Goal: Task Accomplishment & Management: Manage account settings

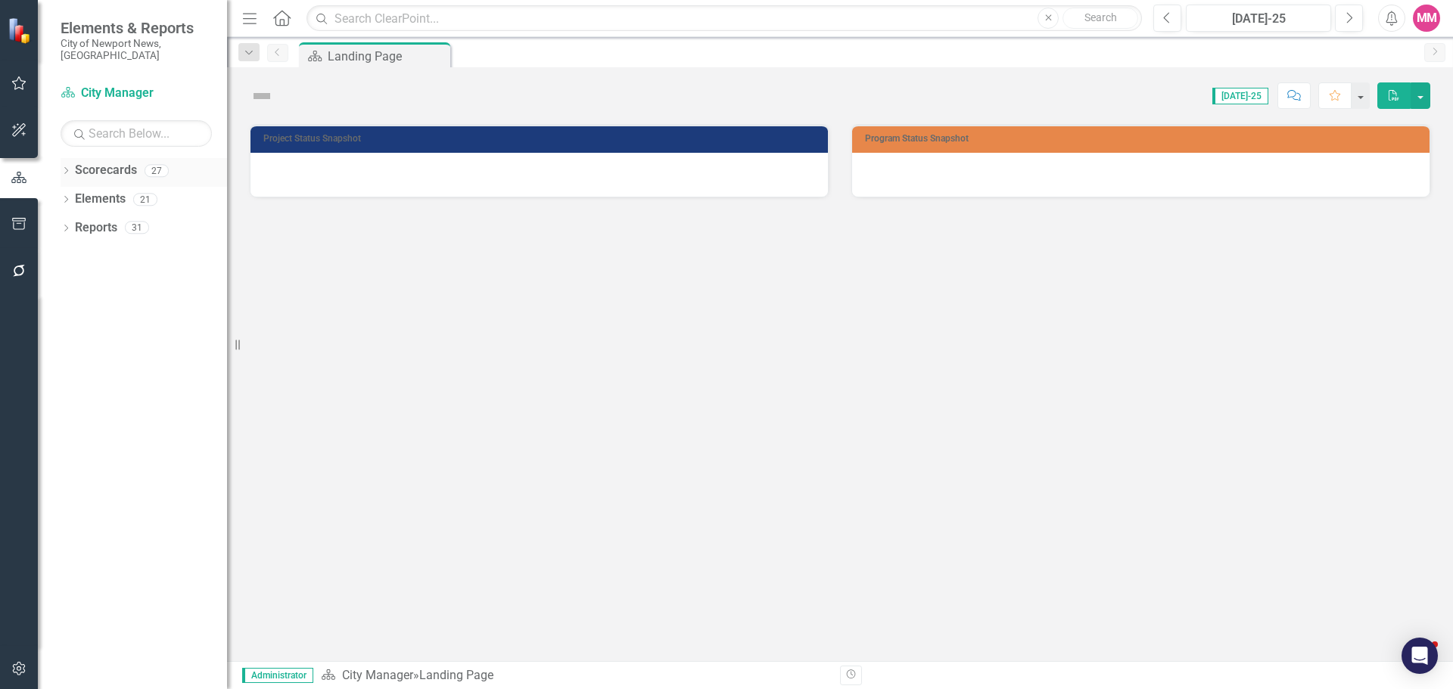
click at [63, 168] on icon "Dropdown" at bounding box center [66, 172] width 11 height 8
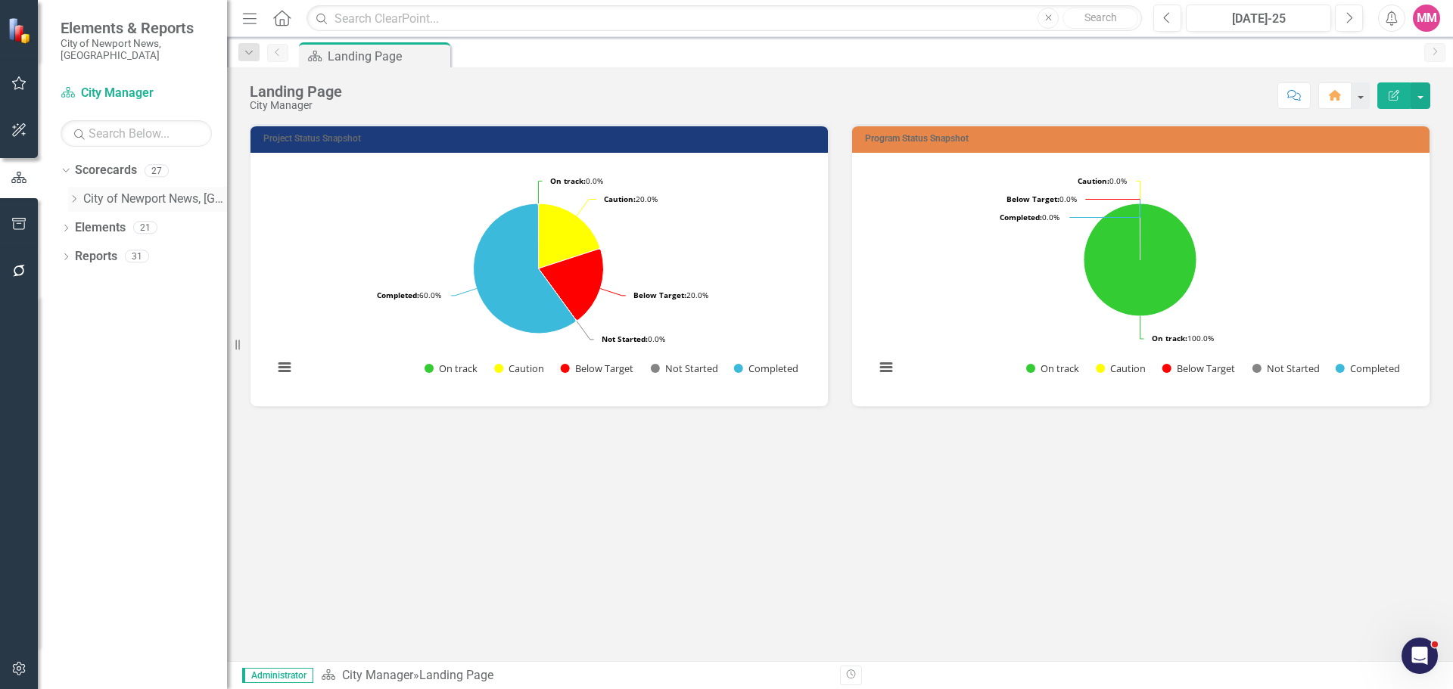
click at [73, 193] on div "Dropdown" at bounding box center [73, 199] width 11 height 13
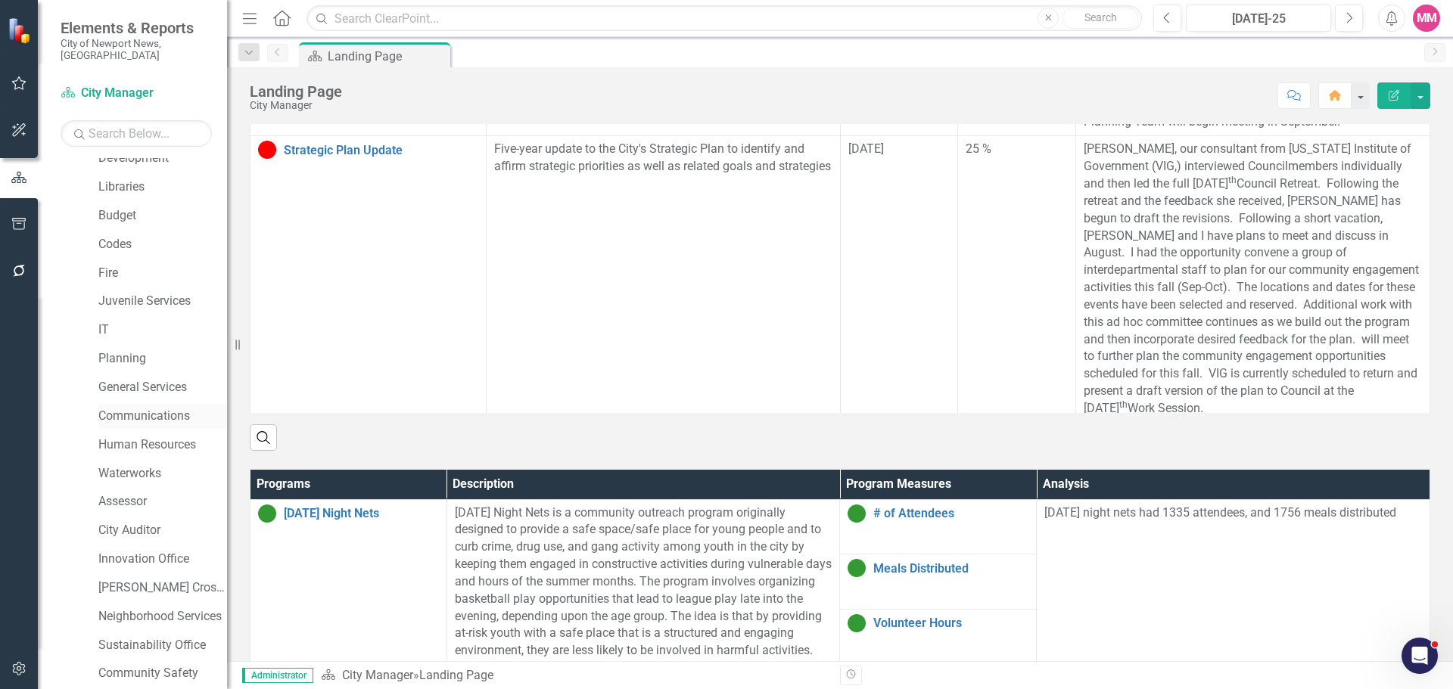
scroll to position [240, 0]
click at [148, 524] on link "Innovation Office" at bounding box center [162, 532] width 129 height 17
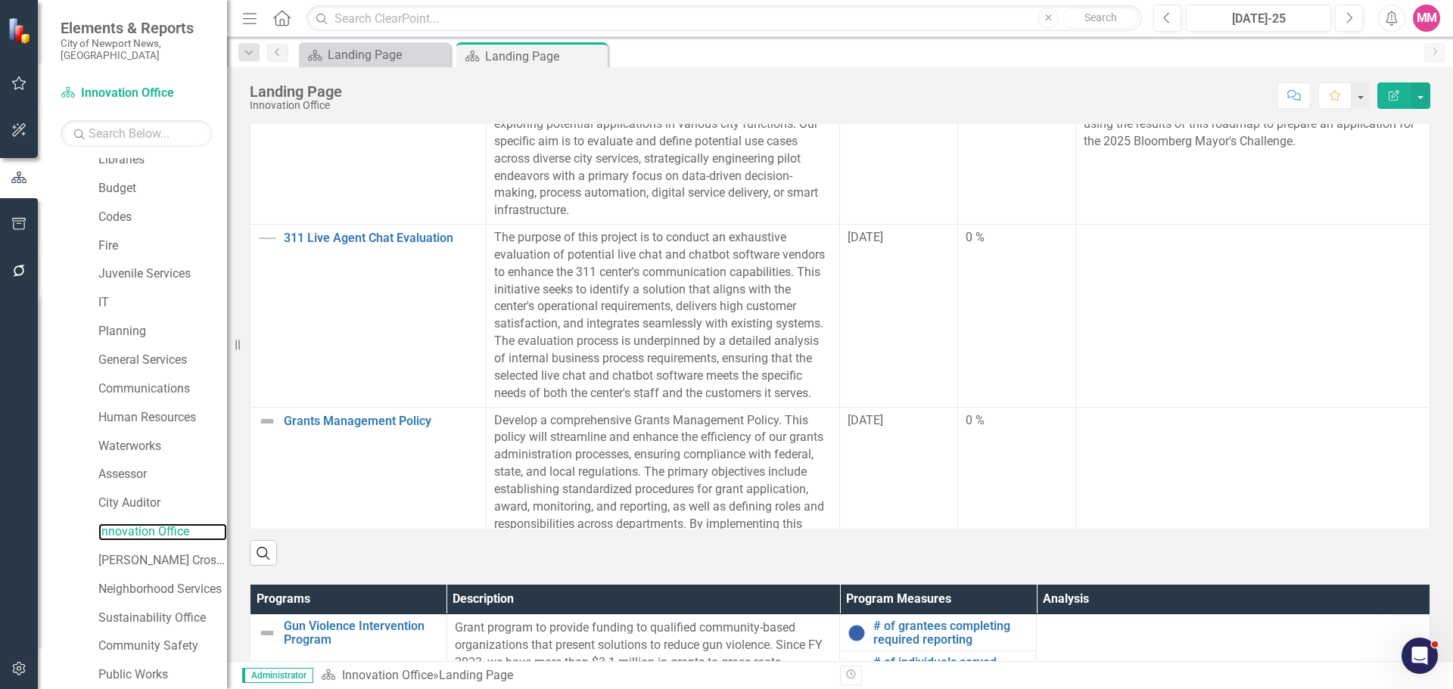
scroll to position [530, 0]
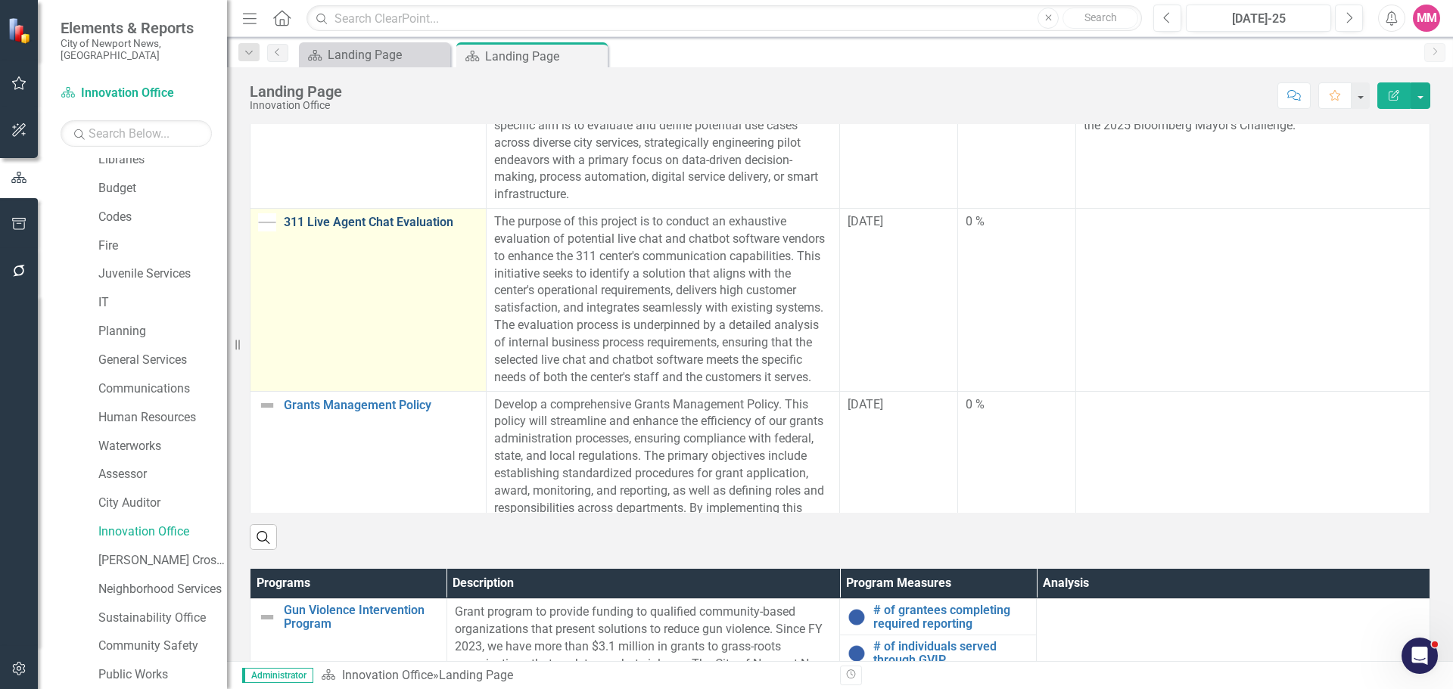
click at [372, 222] on link "311 Live Agent Chat Evaluation" at bounding box center [381, 223] width 194 height 14
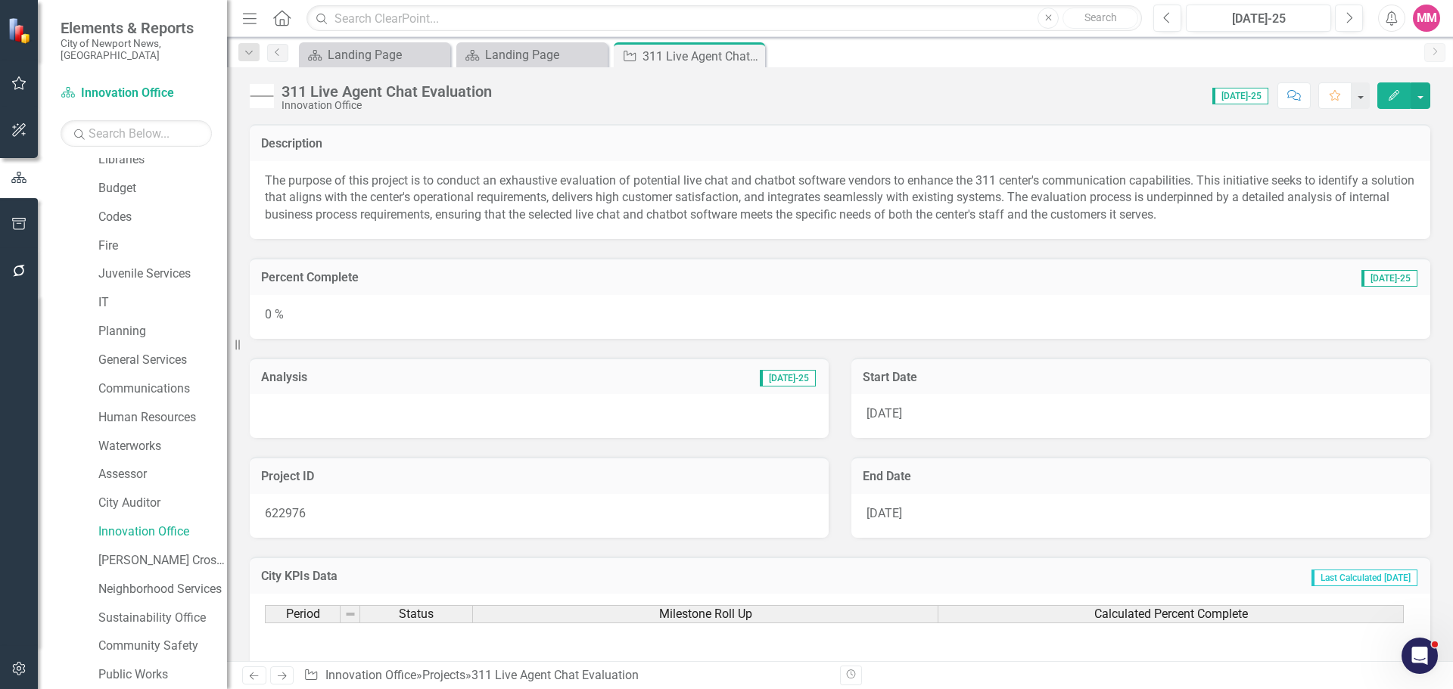
click at [1256, 321] on div "0 %" at bounding box center [840, 317] width 1181 height 44
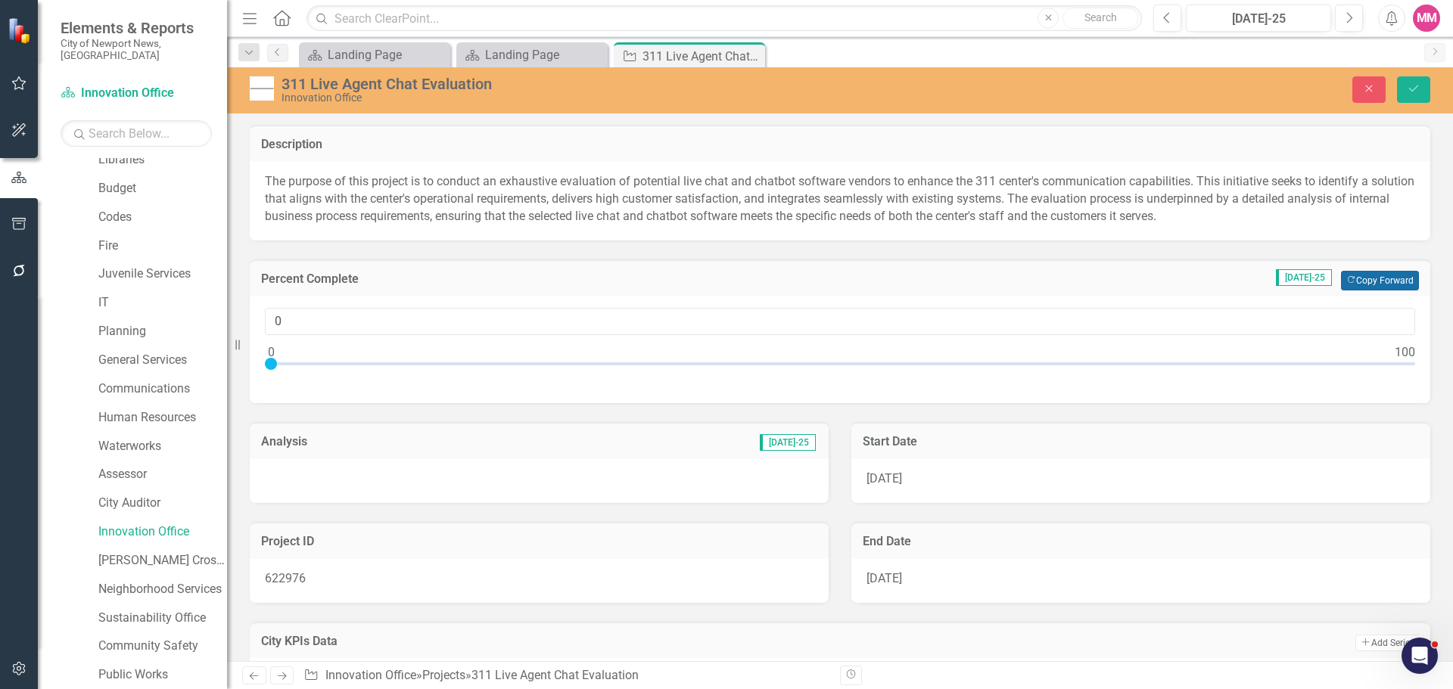
click at [1383, 283] on button "Copy Forward Copy Forward" at bounding box center [1380, 281] width 78 height 20
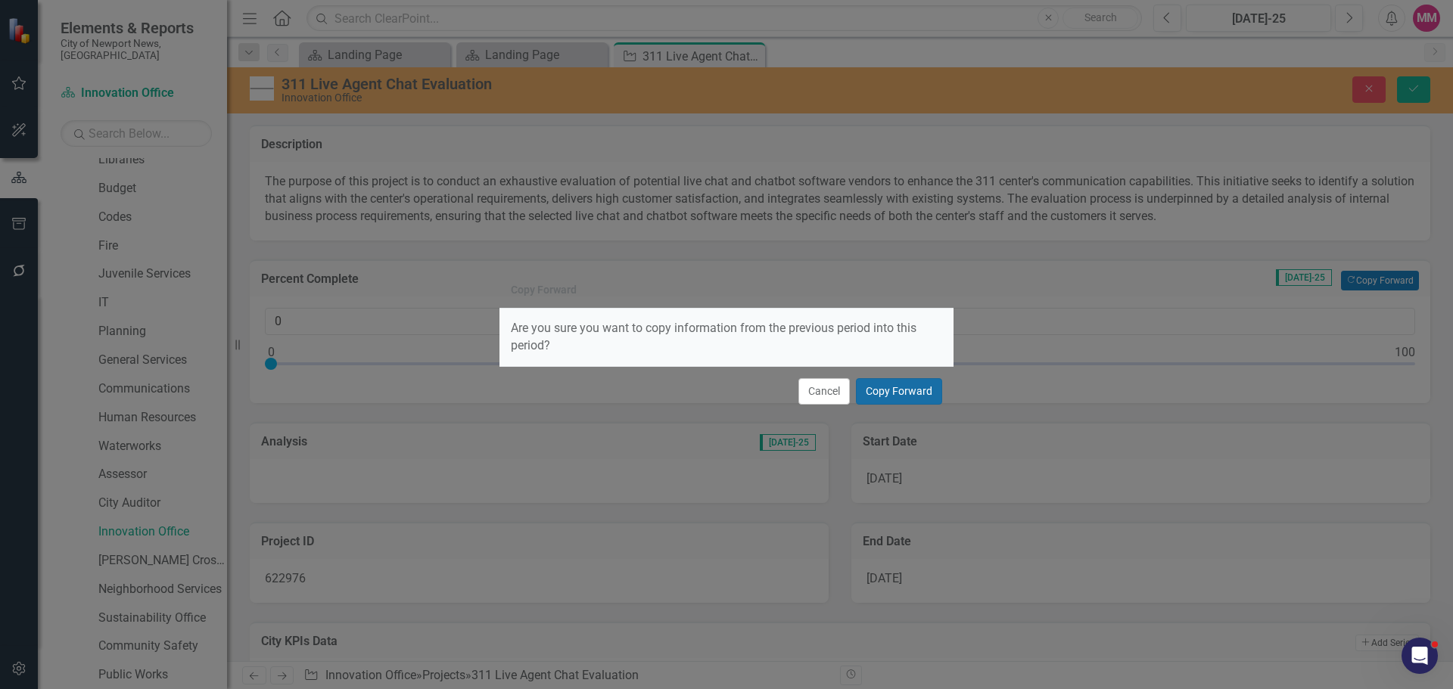
click at [917, 390] on button "Copy Forward" at bounding box center [899, 391] width 86 height 26
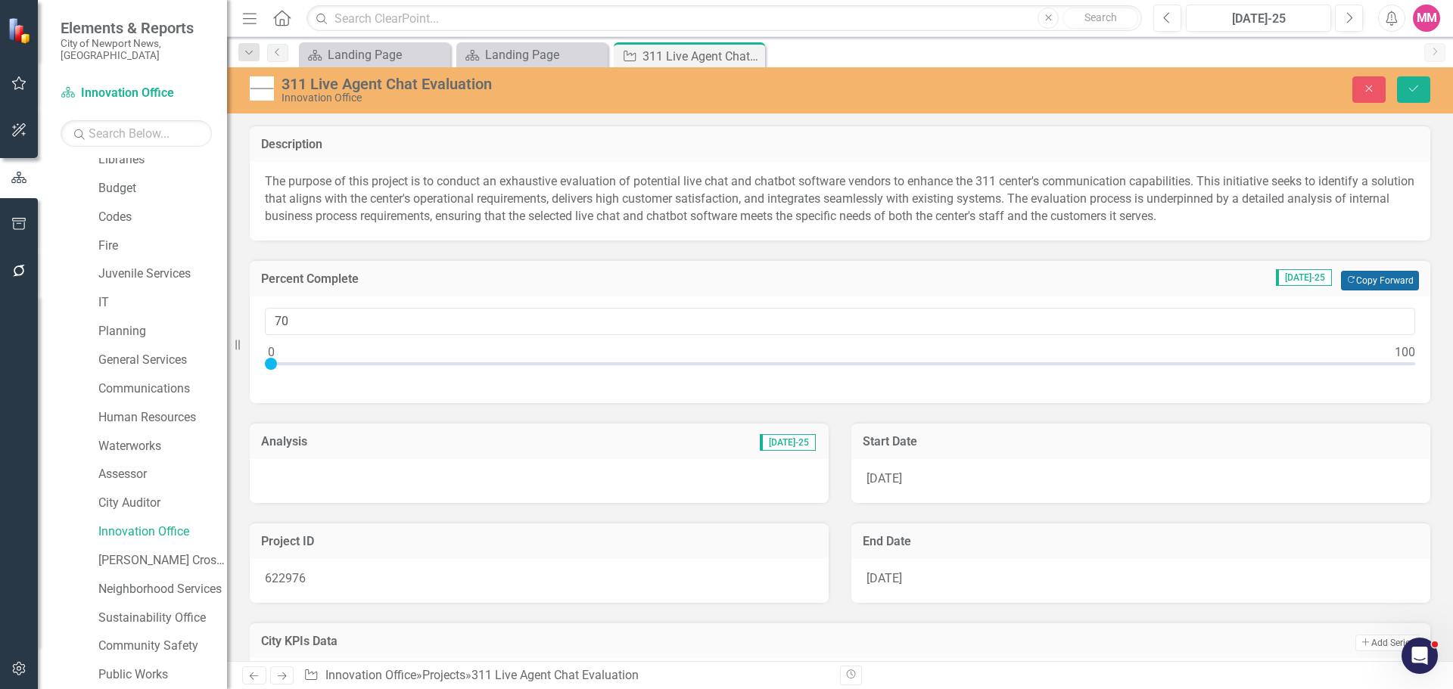
type input "70"
click at [487, 409] on div "Analysis [DATE]-25" at bounding box center [539, 453] width 602 height 100
click at [427, 479] on div at bounding box center [539, 481] width 579 height 44
click at [425, 479] on div at bounding box center [539, 481] width 579 height 44
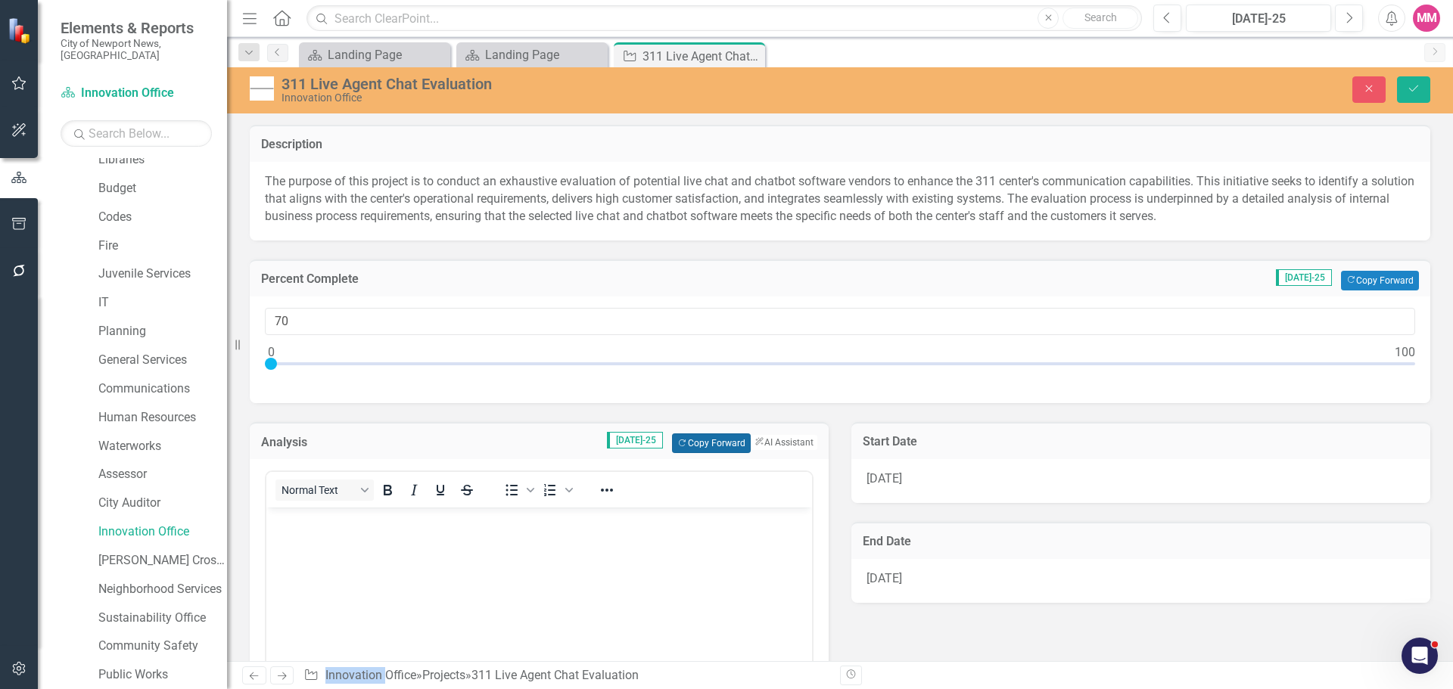
click at [689, 446] on button "Copy Forward Copy Forward" at bounding box center [711, 444] width 78 height 20
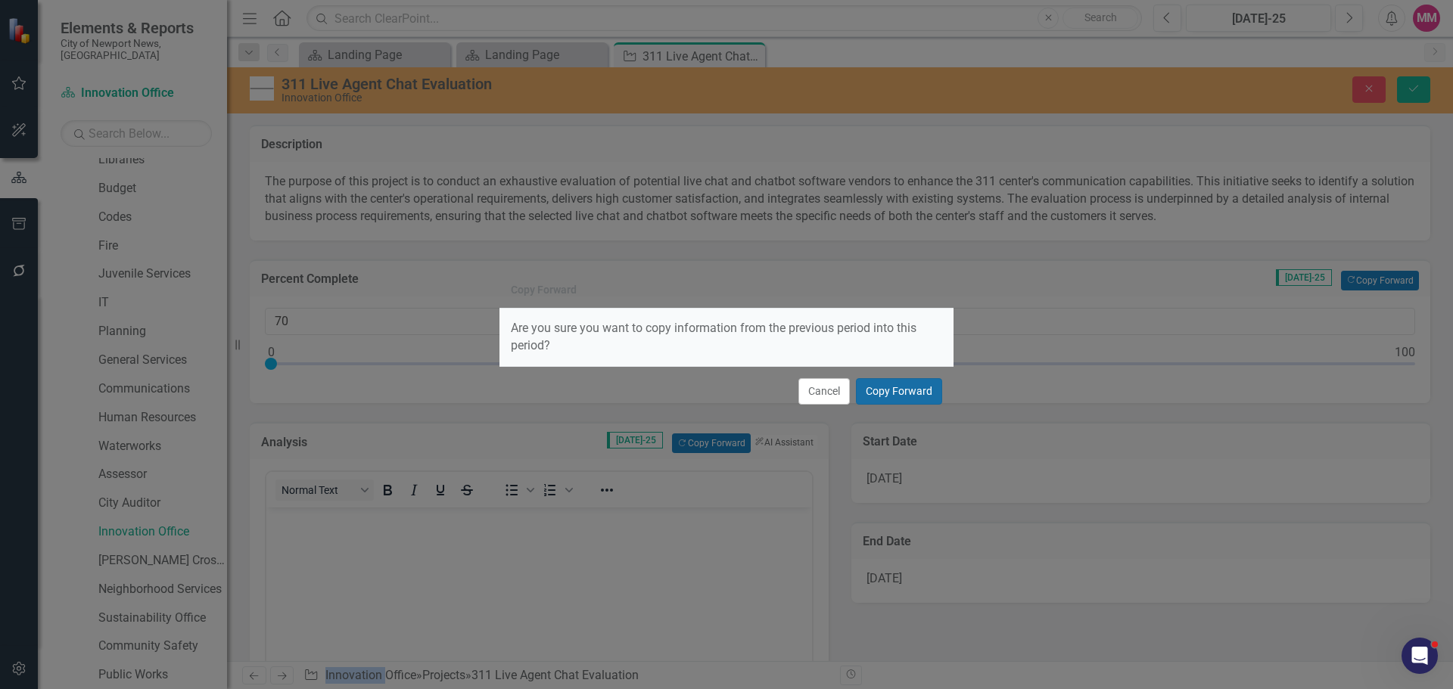
click at [892, 392] on button "Copy Forward" at bounding box center [899, 391] width 86 height 26
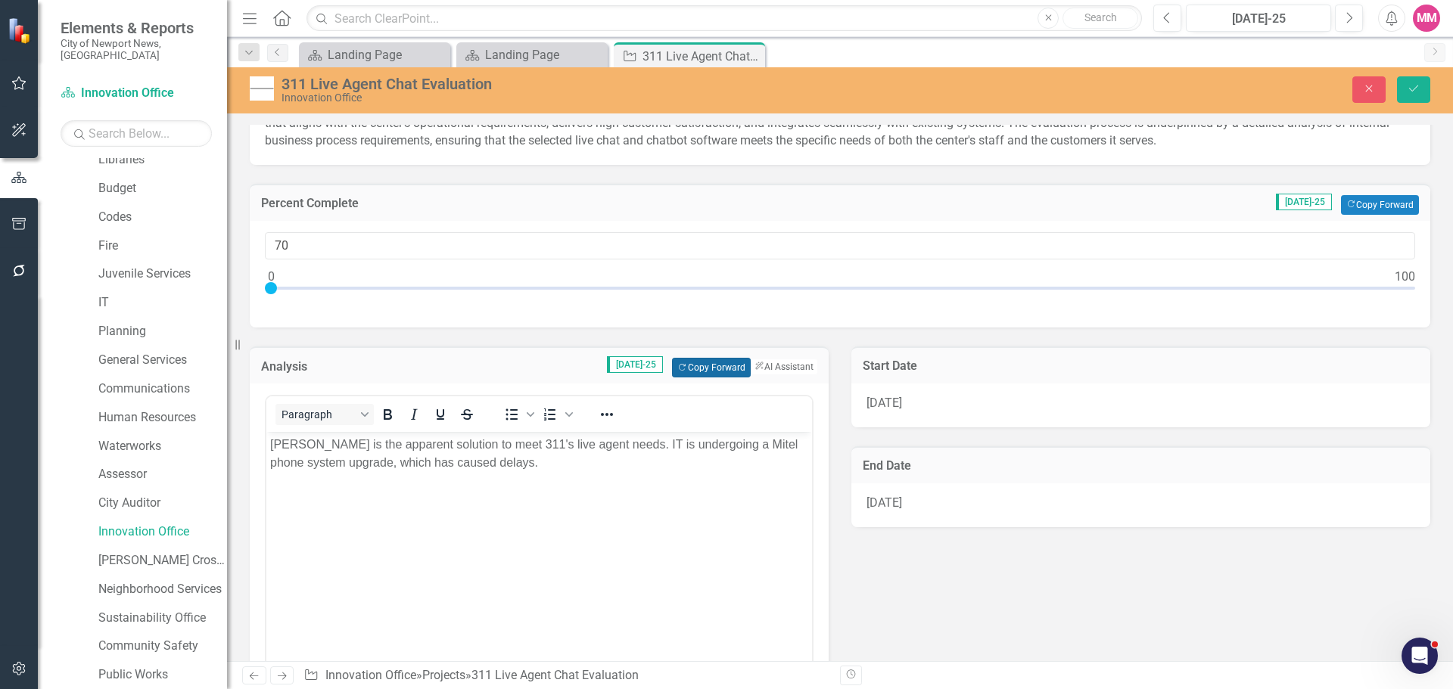
scroll to position [151, 0]
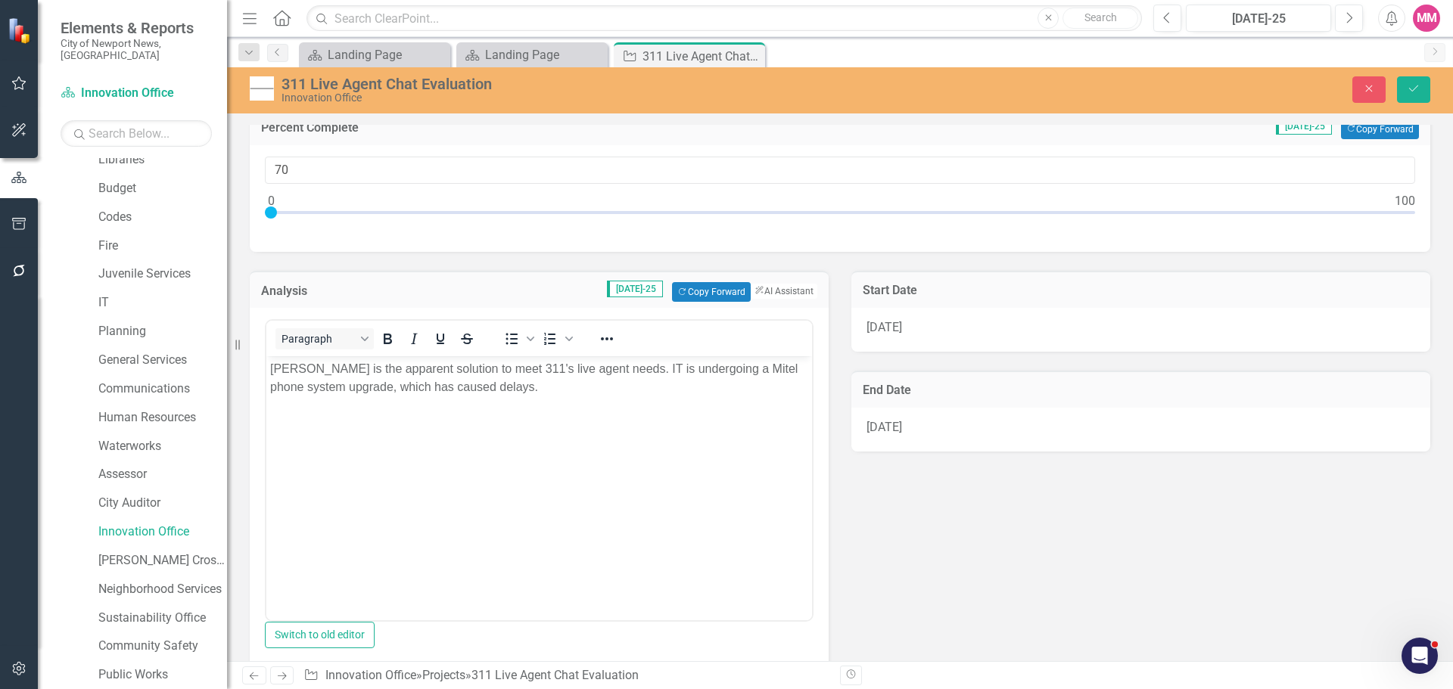
click at [508, 389] on p "[PERSON_NAME] is the apparent solution to meet 311's live agent needs. IT is un…" at bounding box center [539, 378] width 538 height 36
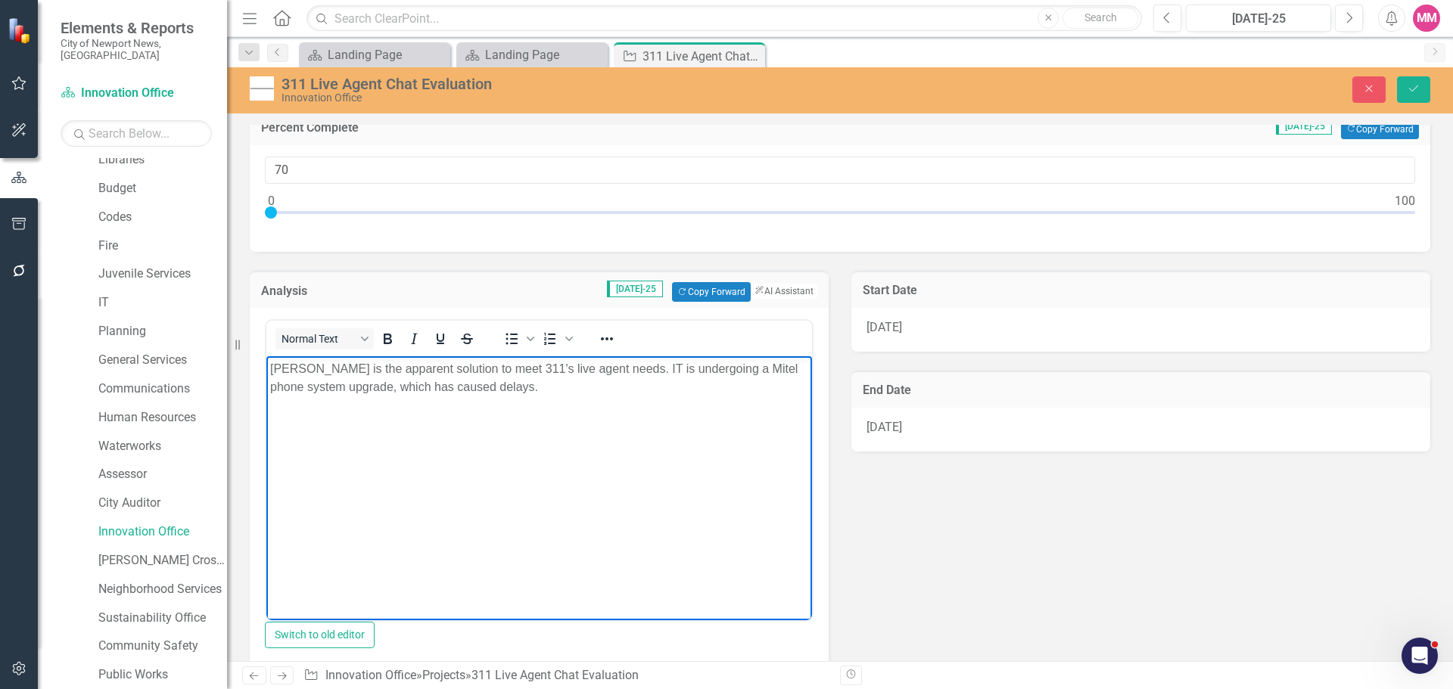
click at [876, 514] on div "Analysis [DATE]-25 Copy Forward Copy Forward ClearPoint AI AI Assistant Normal …" at bounding box center [839, 513] width 1203 height 523
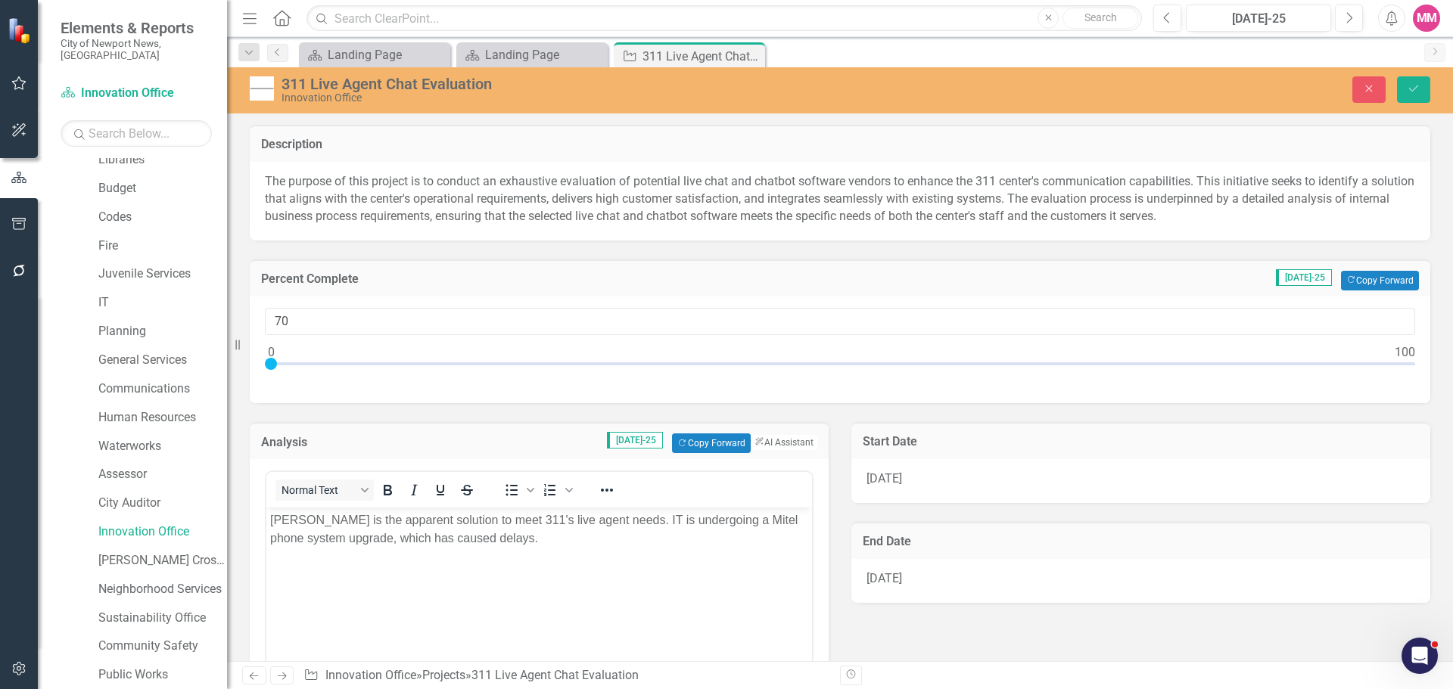
scroll to position [227, 0]
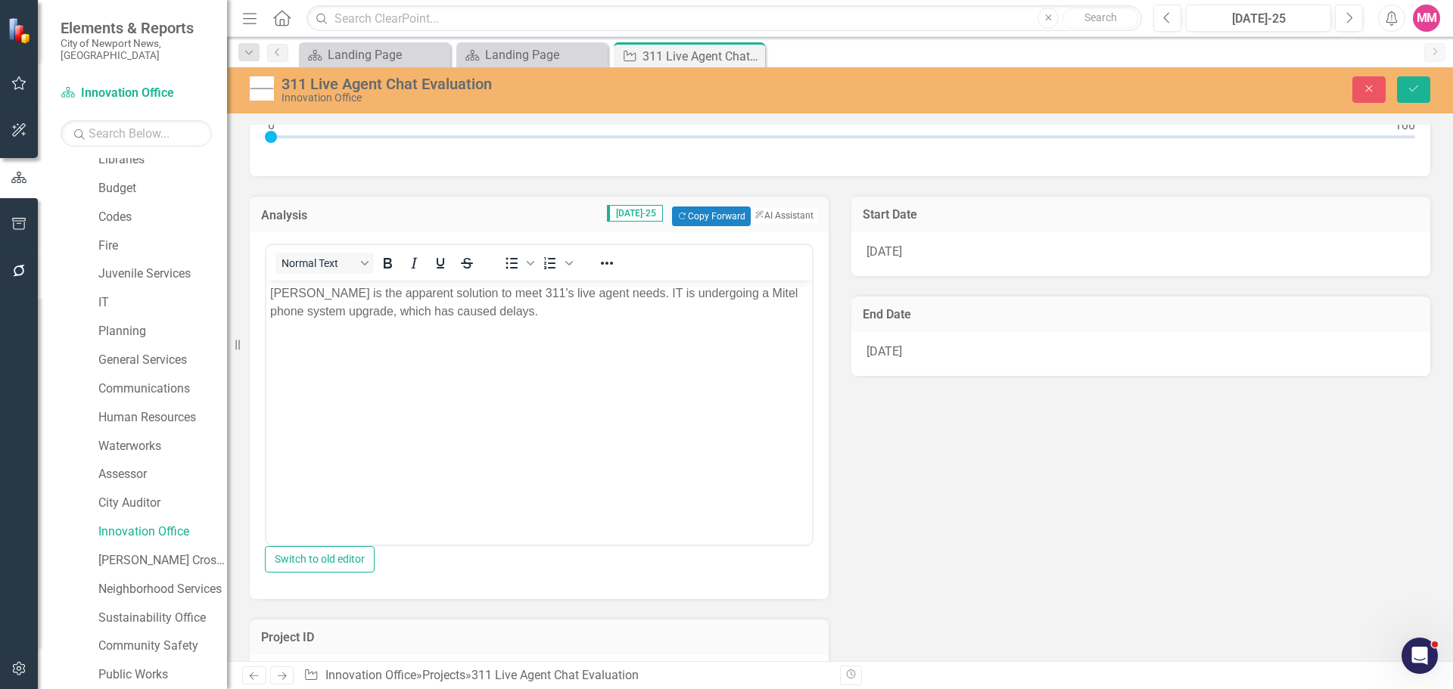
click at [880, 412] on div "Analysis [DATE]-25 Copy Forward Copy Forward ClearPoint AI AI Assistant Normal …" at bounding box center [839, 437] width 1203 height 523
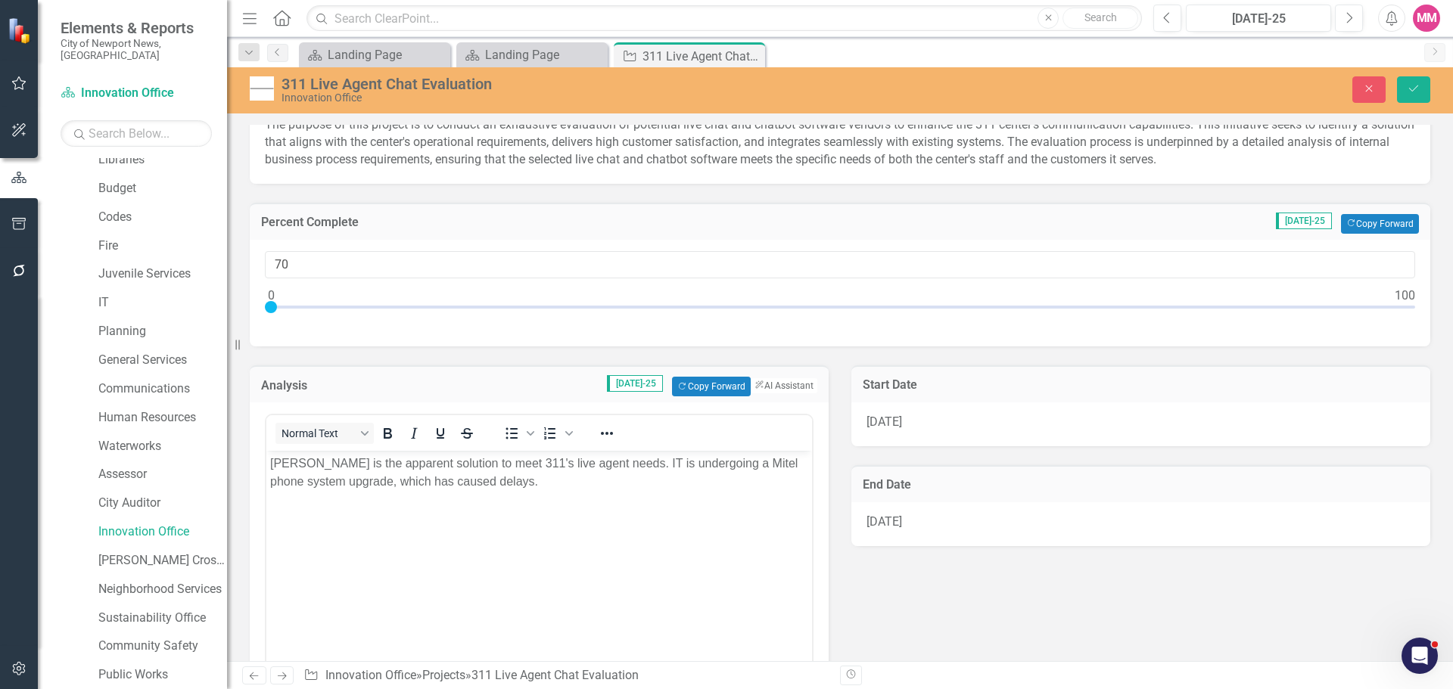
scroll to position [0, 0]
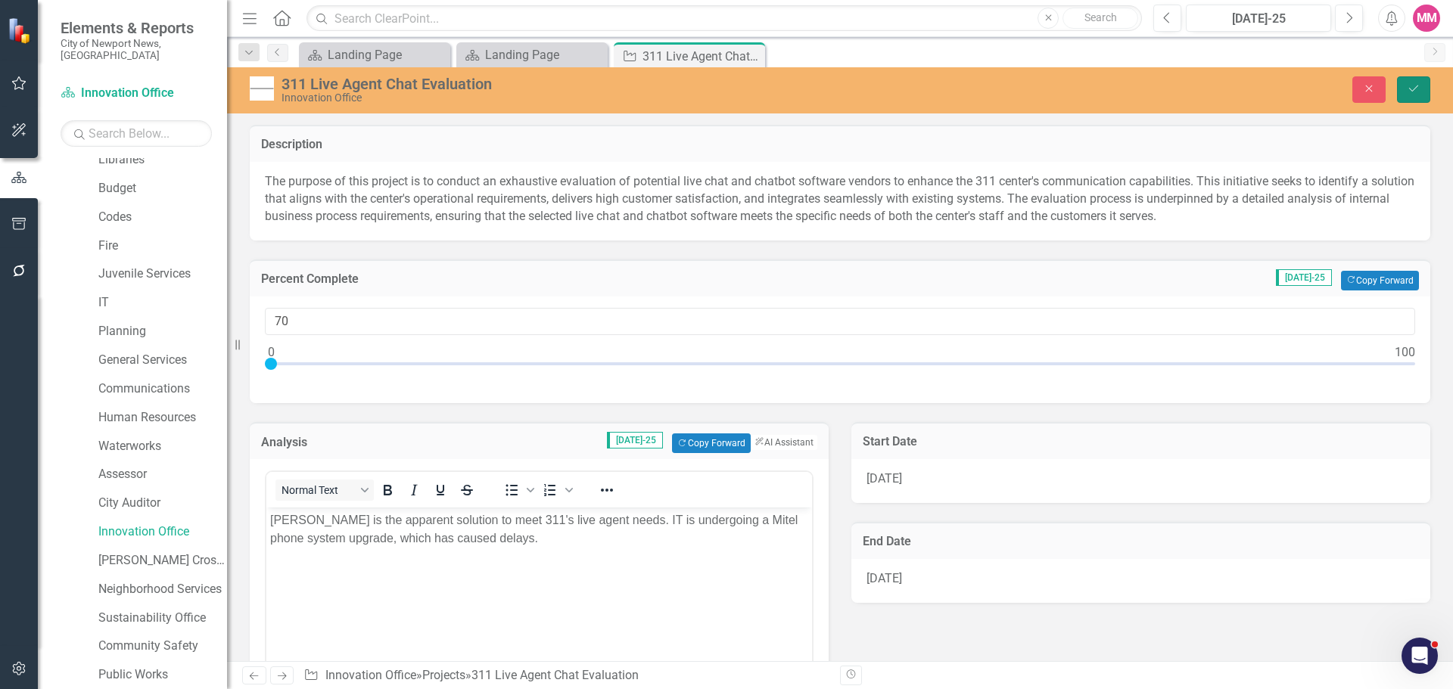
click at [1417, 87] on icon "Save" at bounding box center [1414, 88] width 14 height 11
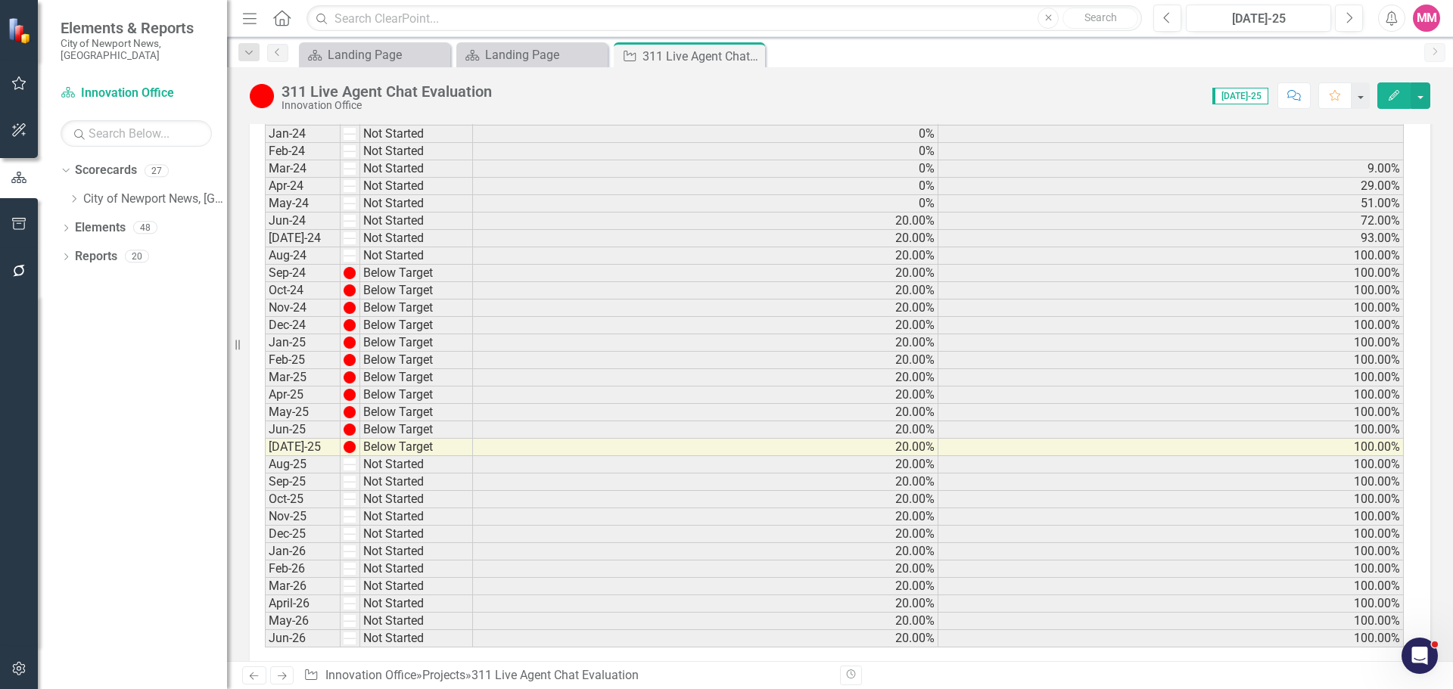
scroll to position [605, 0]
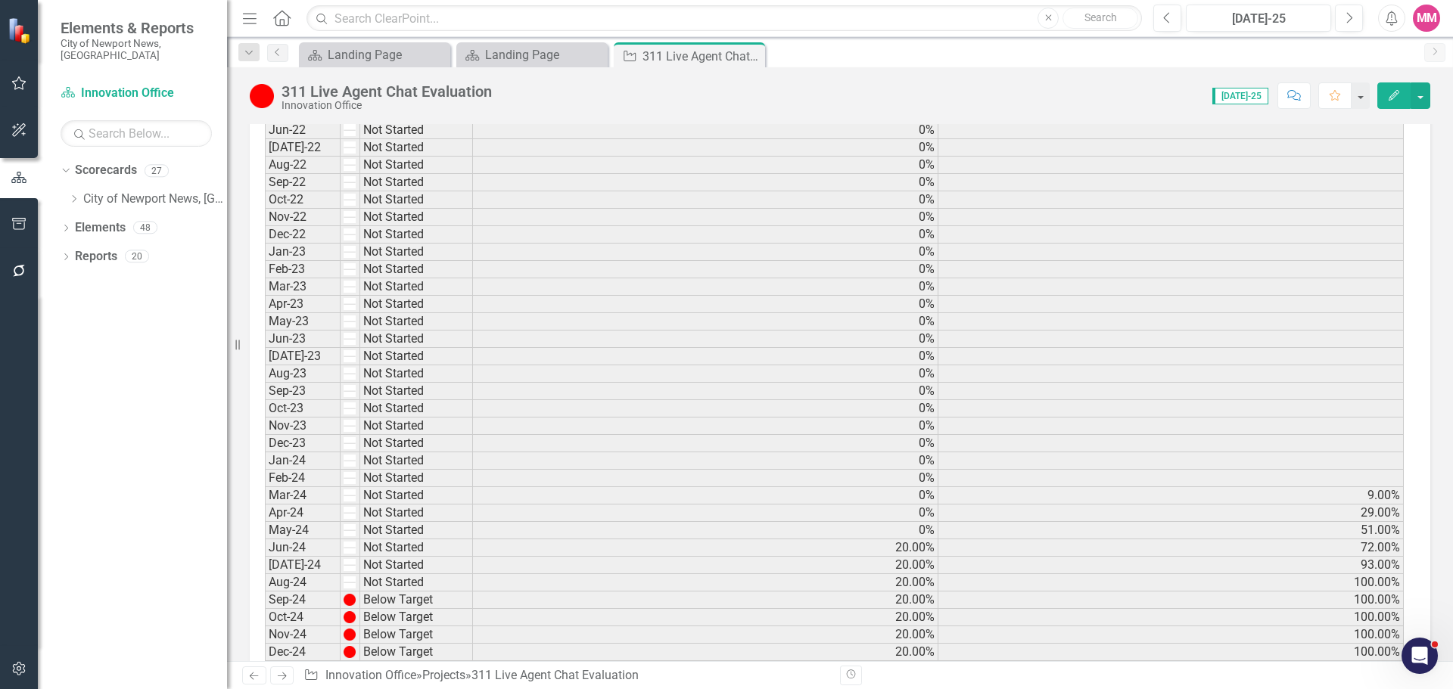
click at [0, 0] on icon "Close" at bounding box center [0, 0] width 0 height 0
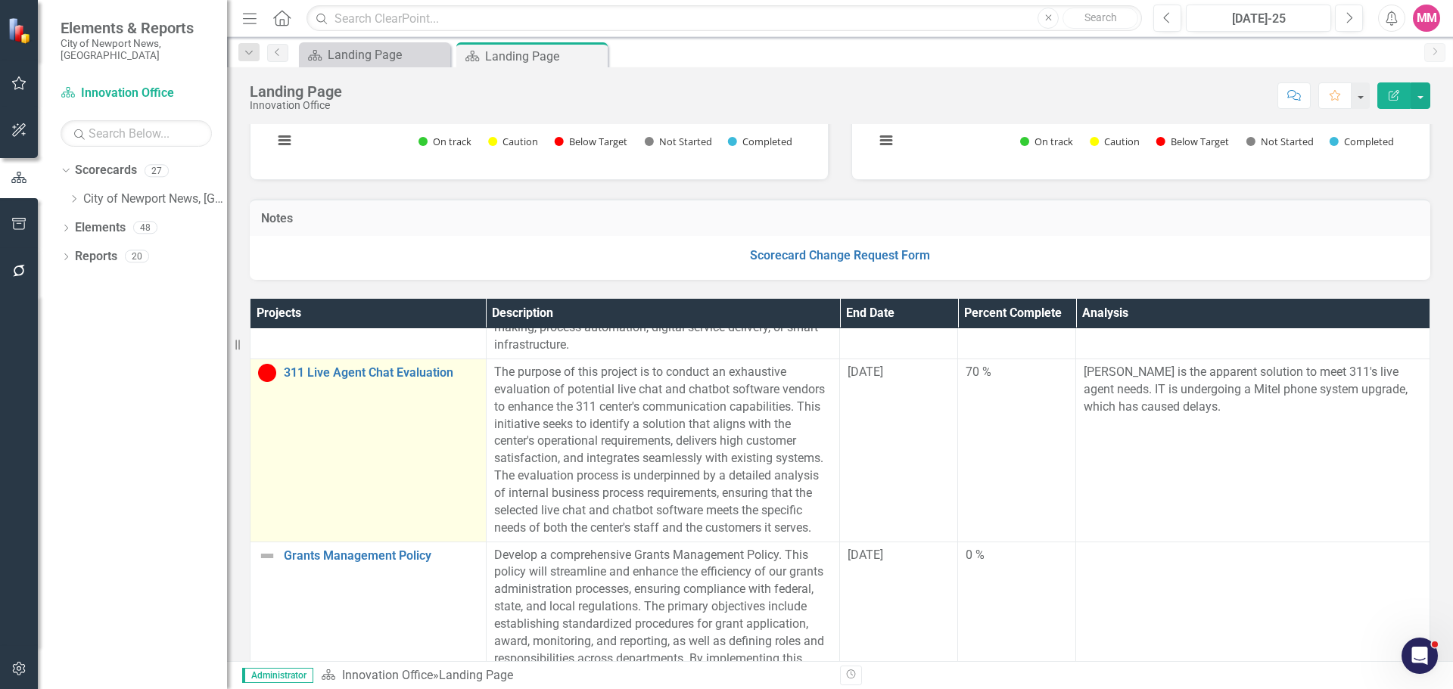
scroll to position [151, 0]
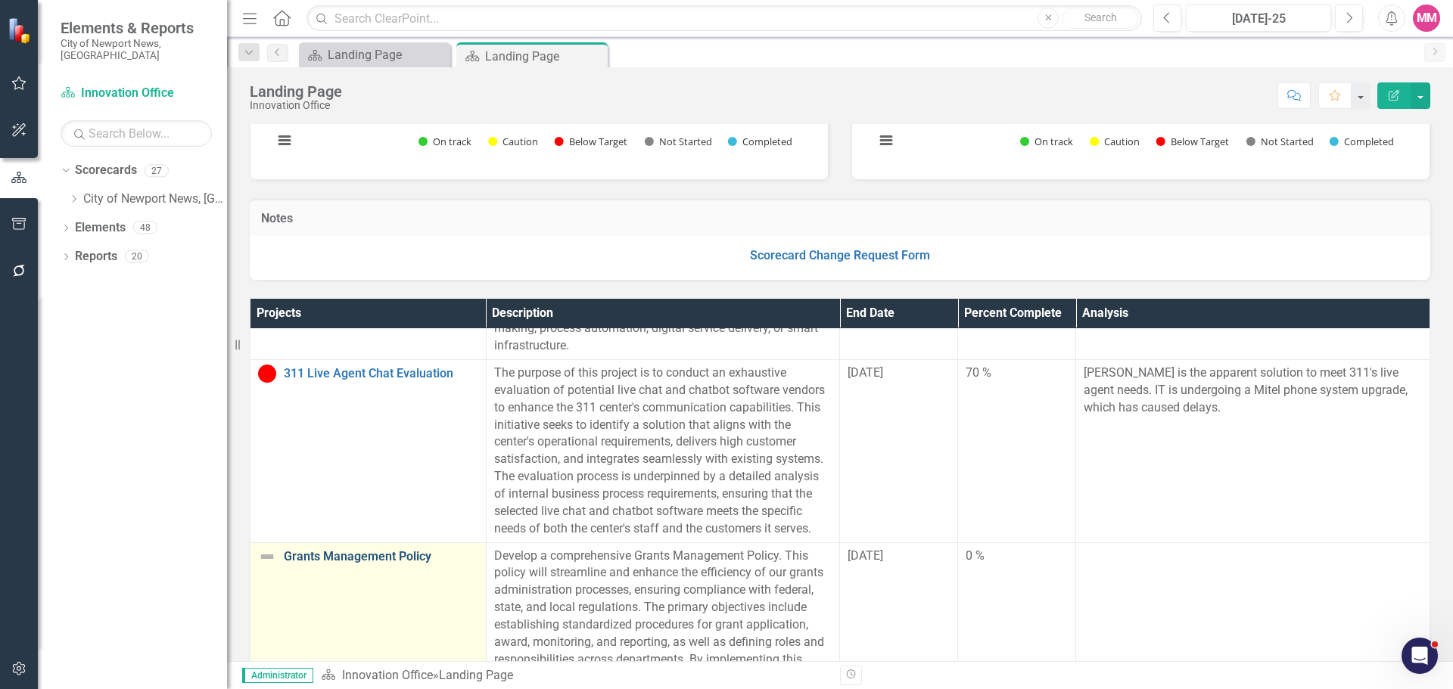
click at [388, 562] on link "Grants Management Policy" at bounding box center [381, 557] width 194 height 14
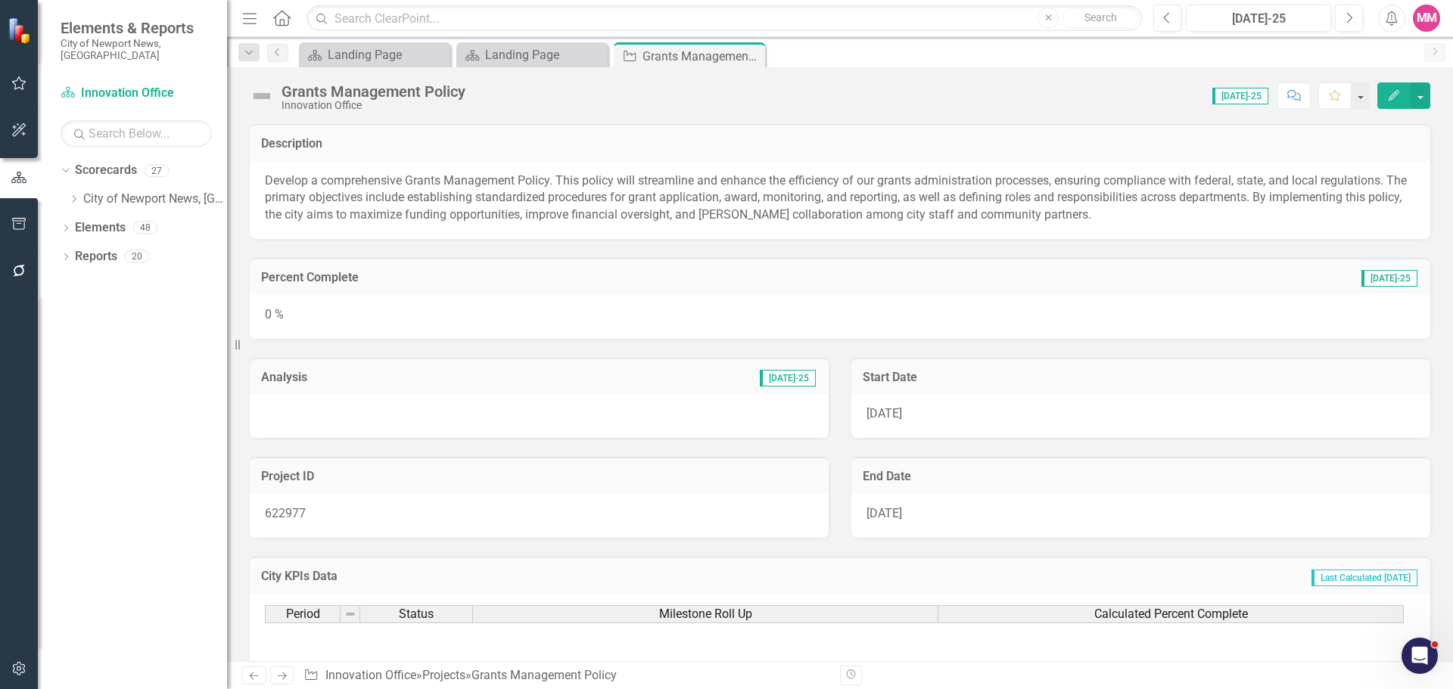
click at [963, 330] on div "0 %" at bounding box center [840, 317] width 1181 height 44
click at [963, 331] on div "0 %" at bounding box center [840, 317] width 1181 height 44
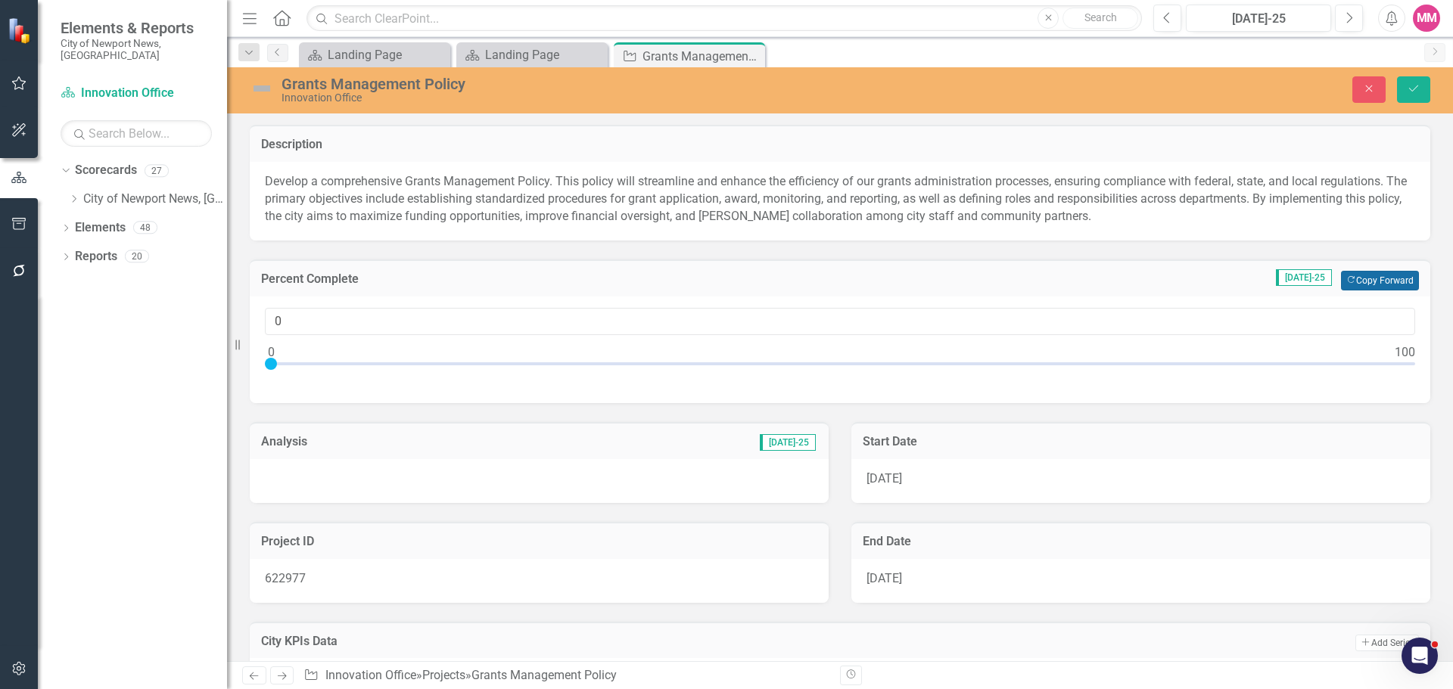
click at [1374, 282] on button "Copy Forward Copy Forward" at bounding box center [1380, 281] width 78 height 20
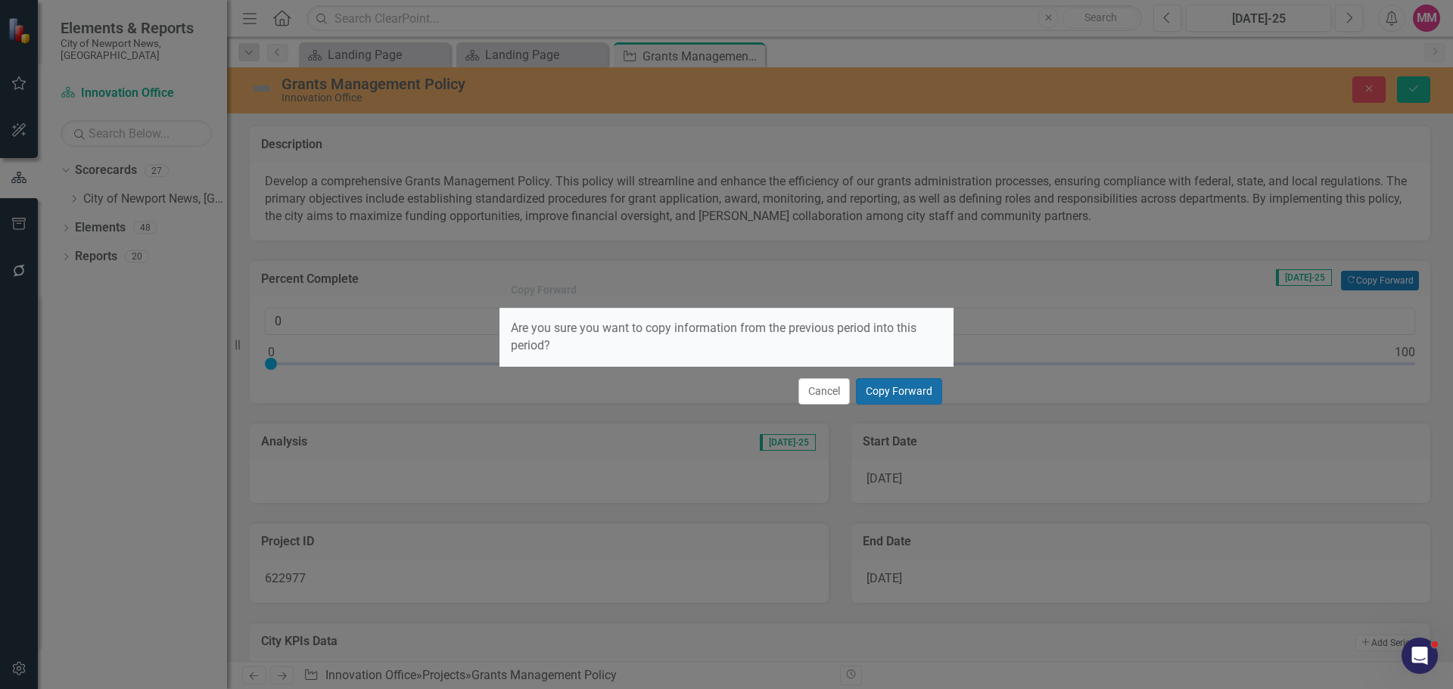
click at [913, 390] on button "Copy Forward" at bounding box center [899, 391] width 86 height 26
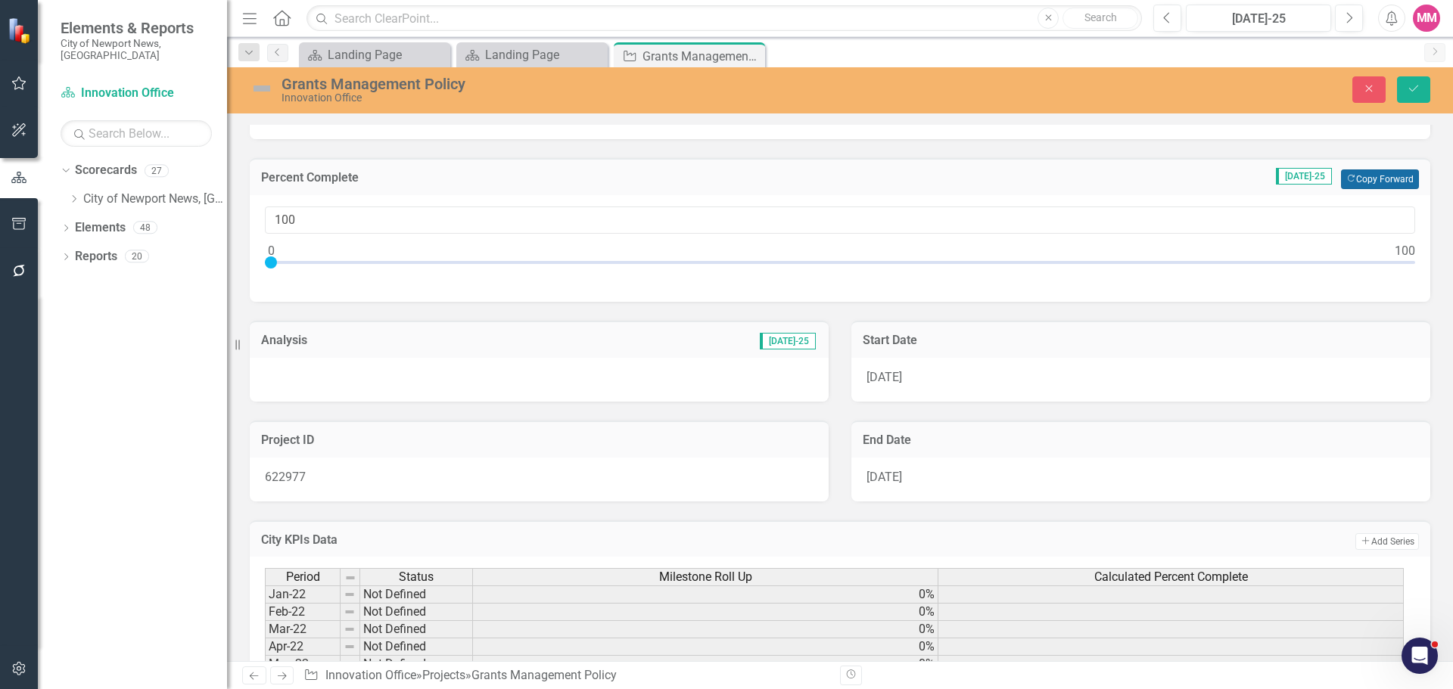
scroll to position [76, 0]
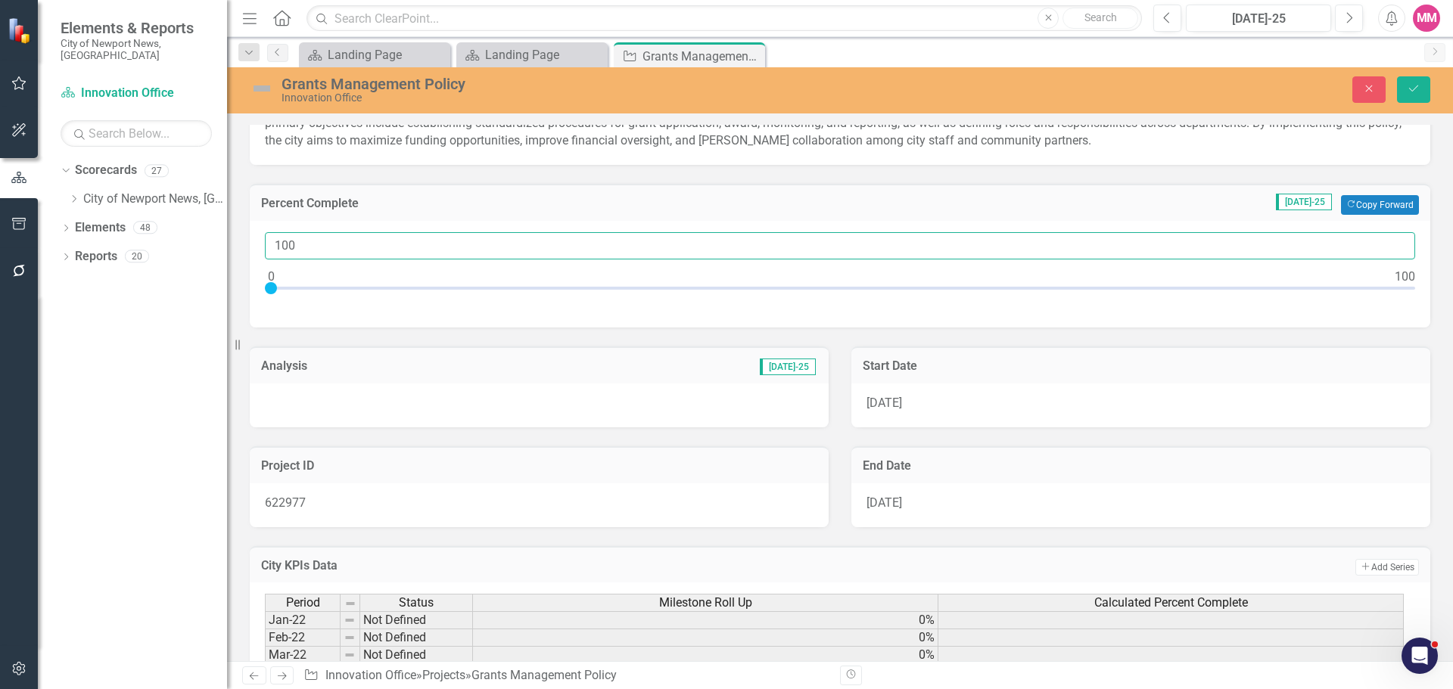
click at [309, 247] on input "100" at bounding box center [840, 246] width 1150 height 28
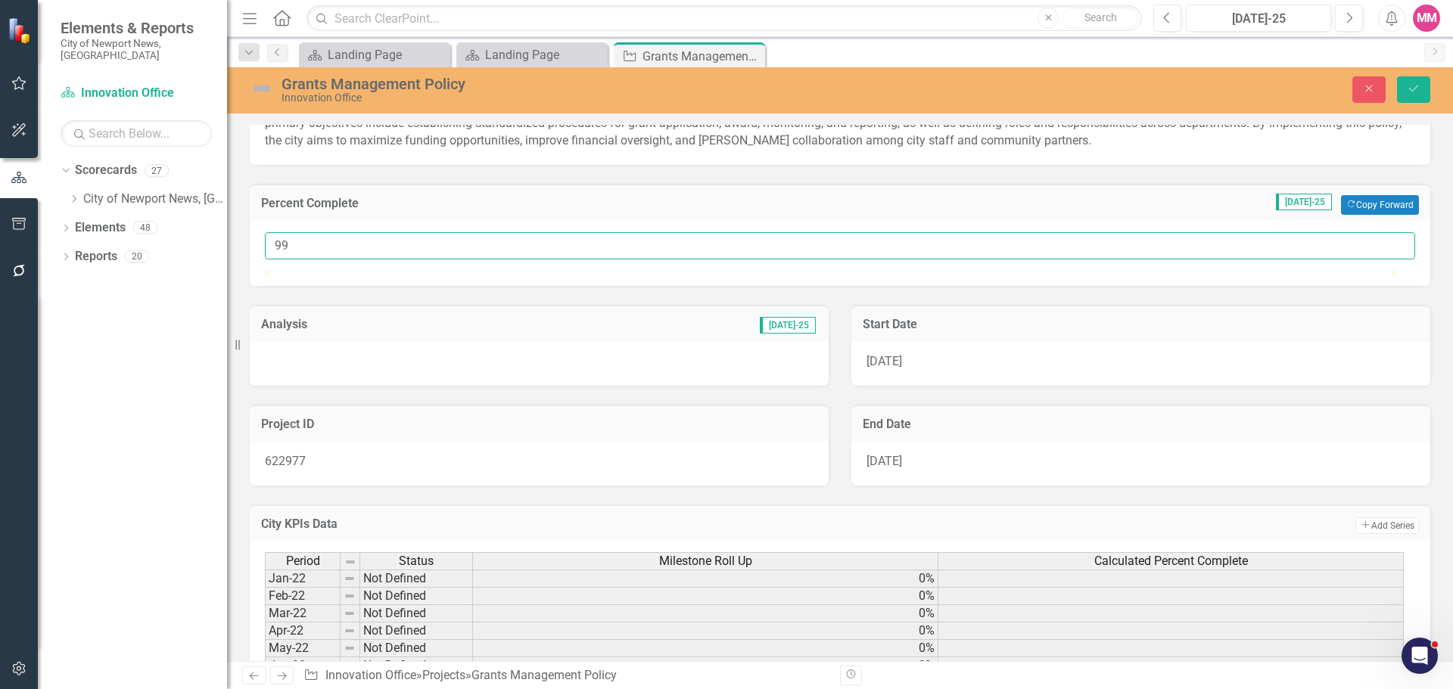
type input "99"
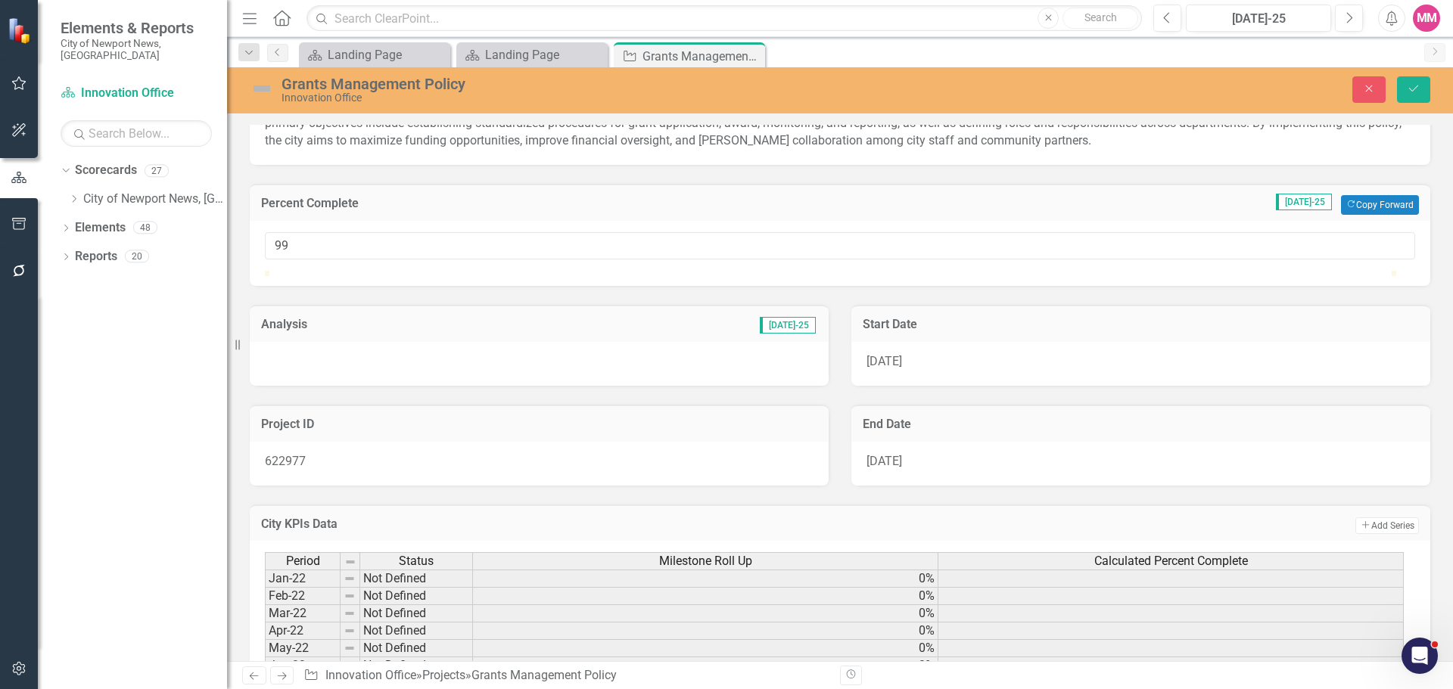
click at [619, 336] on td "[DATE]-25" at bounding box center [663, 326] width 309 height 20
click at [596, 386] on div at bounding box center [539, 364] width 579 height 44
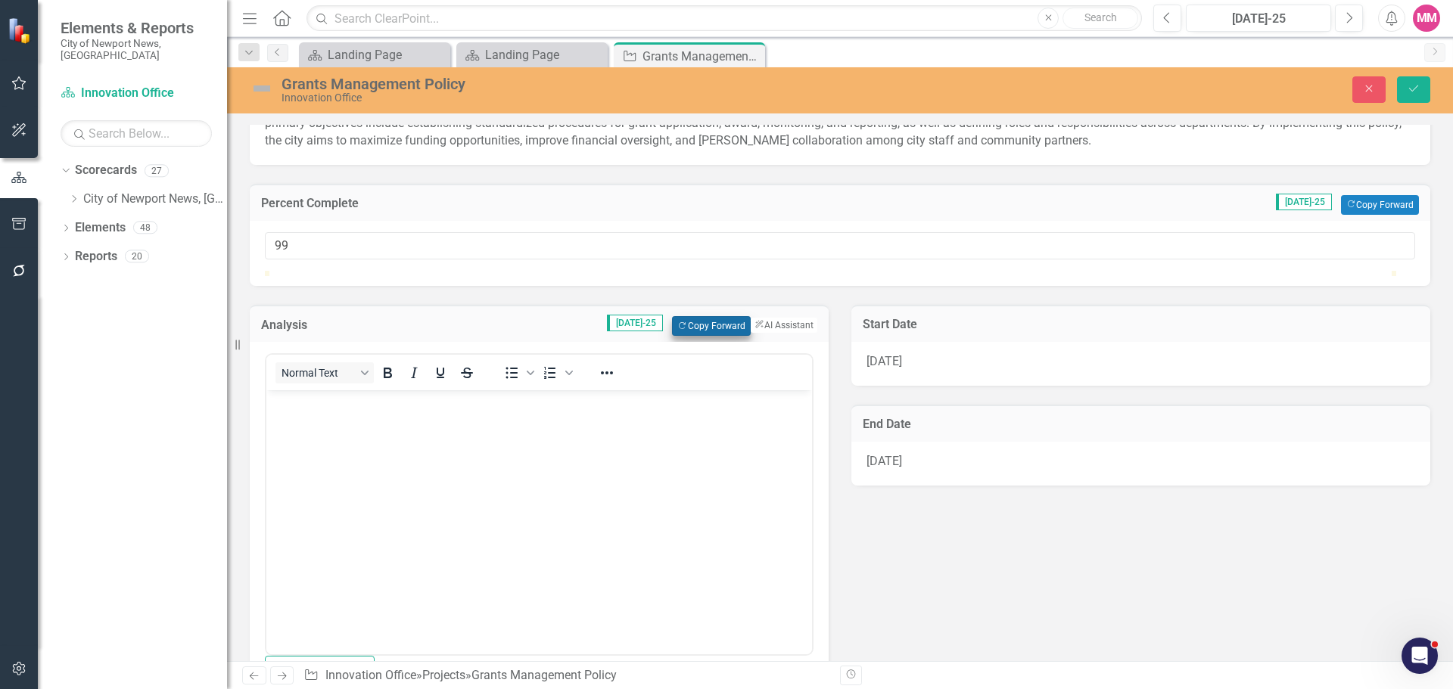
scroll to position [0, 0]
click at [710, 336] on button "Copy Forward Copy Forward" at bounding box center [711, 326] width 78 height 20
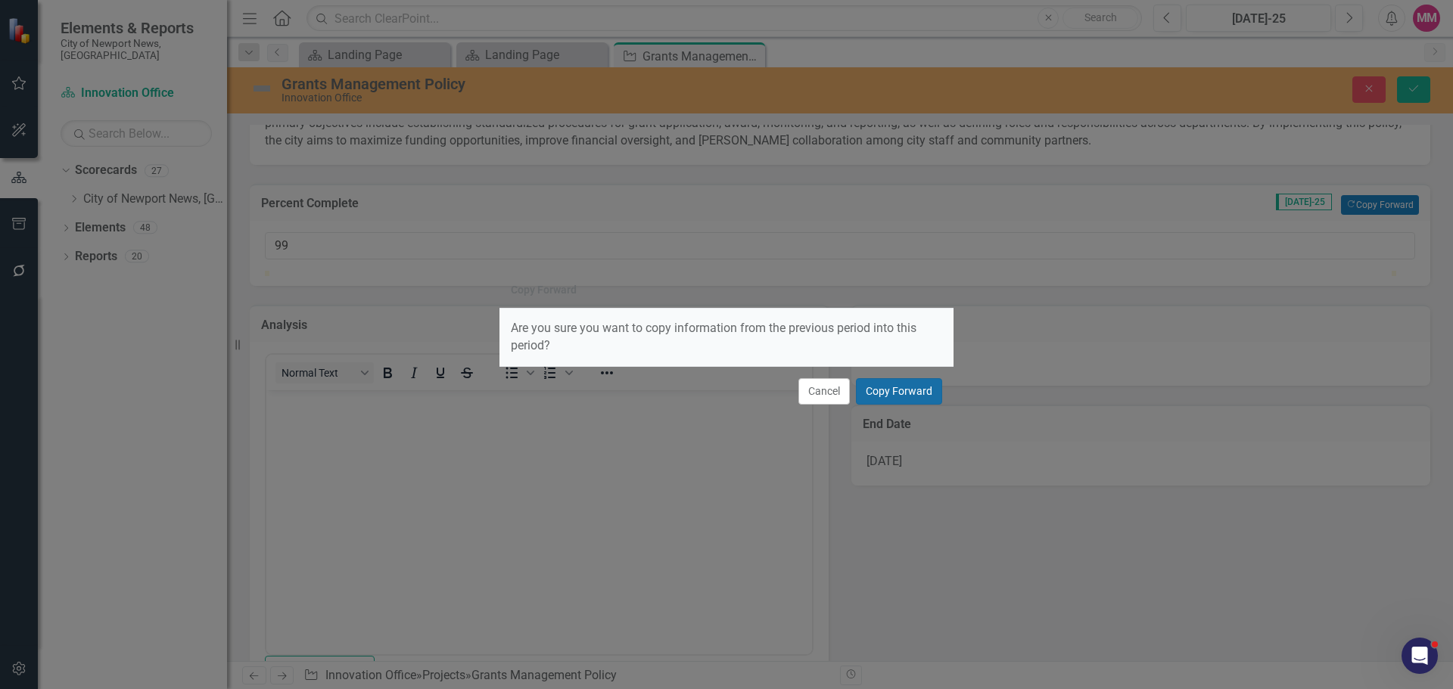
click at [897, 382] on button "Copy Forward" at bounding box center [899, 391] width 86 height 26
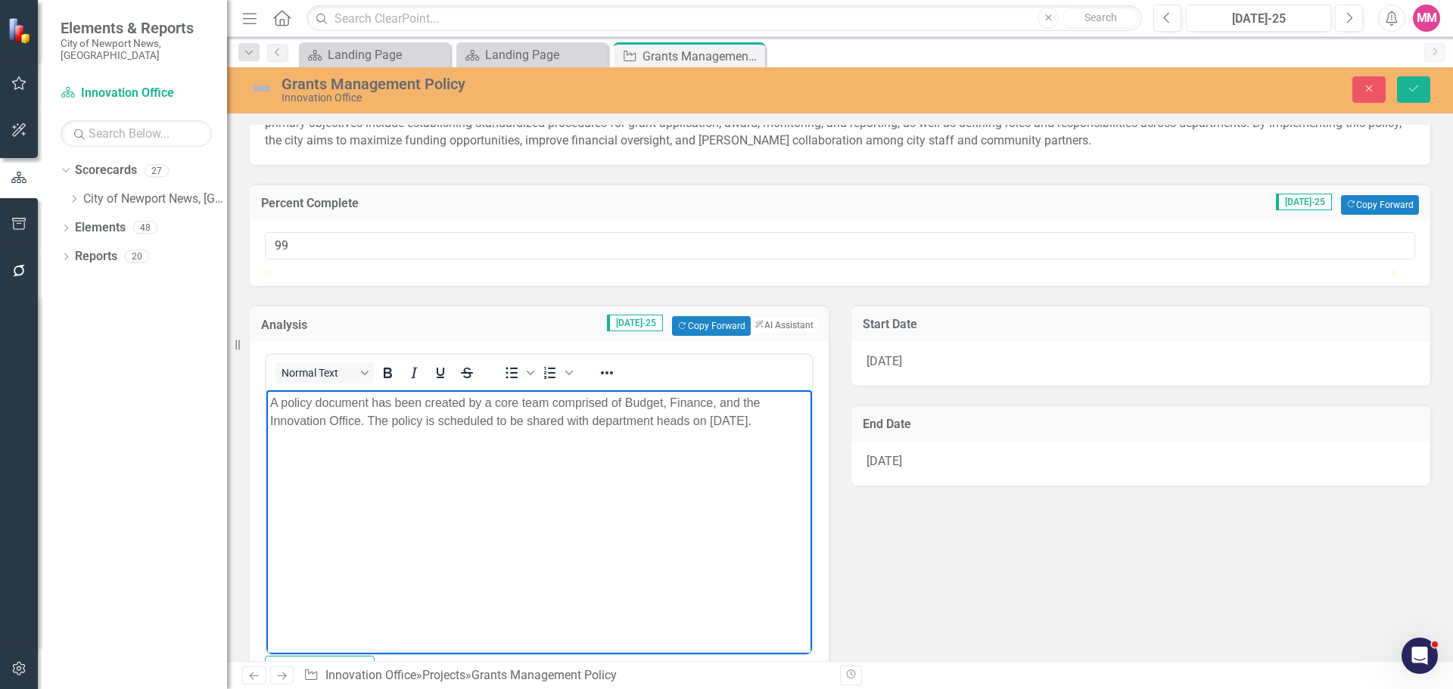
drag, startPoint x: 759, startPoint y: 421, endPoint x: 498, endPoint y: 420, distance: 261.1
click at [498, 420] on p "A policy document has been created by a core team comprised of Budget, Finance,…" at bounding box center [539, 412] width 538 height 36
click at [501, 422] on p "A policy document has been created by a core team comprised of Budget, Finance,…" at bounding box center [539, 412] width 538 height 36
drag, startPoint x: 426, startPoint y: 422, endPoint x: 611, endPoint y: 425, distance: 184.7
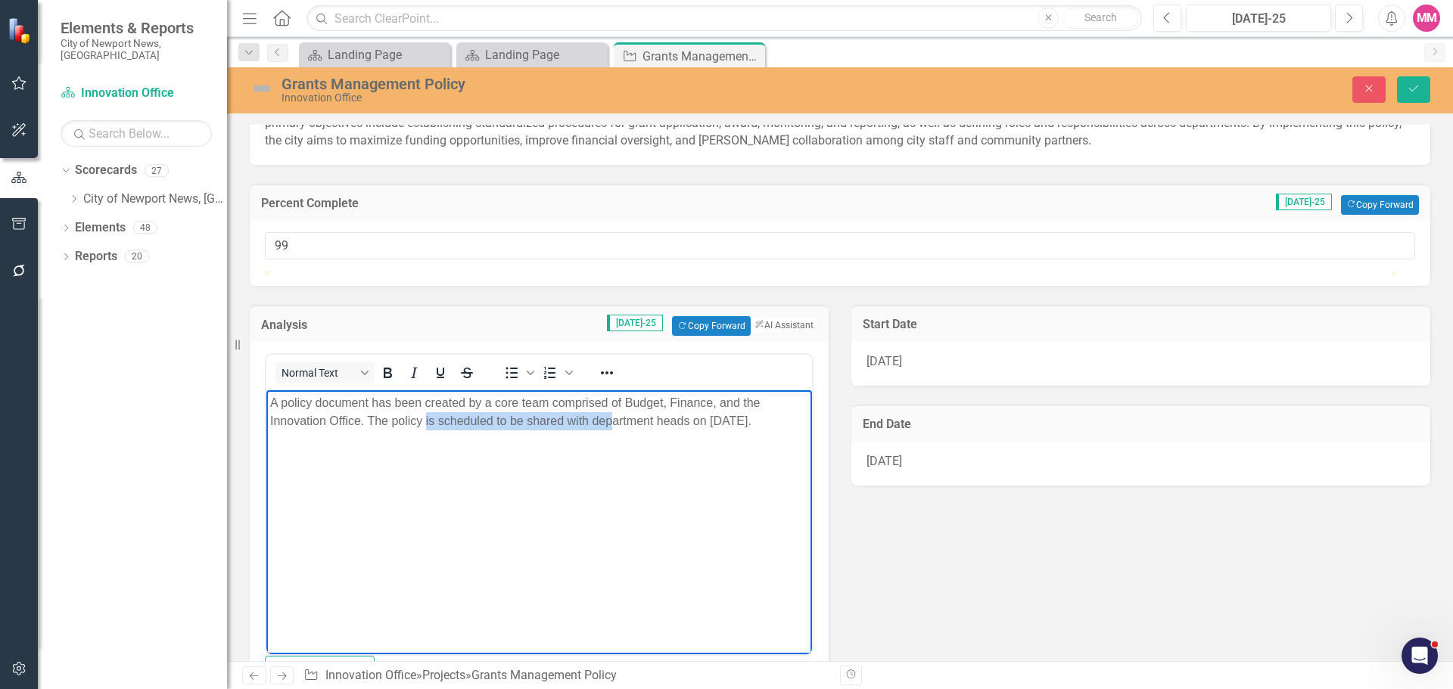
click at [611, 425] on p "A policy document has been created by a core team comprised of Budget, Finance,…" at bounding box center [539, 412] width 538 height 36
click at [615, 423] on p "A policy document has been created by a core team comprised of Budget, Finance,…" at bounding box center [539, 412] width 538 height 36
click at [389, 423] on p "A policy document has been created by a core team comprised of Budget, Finance,…" at bounding box center [539, 412] width 538 height 36
click at [391, 422] on p "A policy document has been created by a core team comprised of Budget, Finance,…" at bounding box center [539, 412] width 538 height 36
drag, startPoint x: 455, startPoint y: 421, endPoint x: 788, endPoint y: 420, distance: 333.0
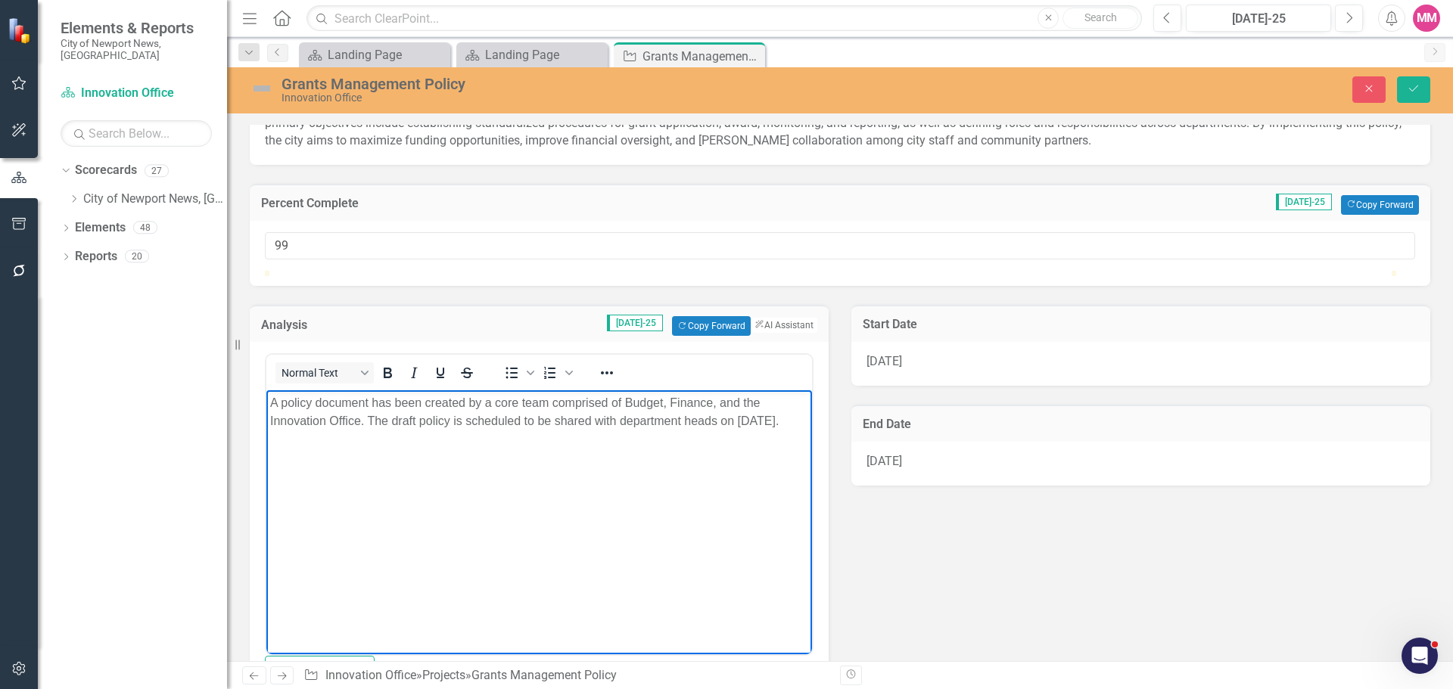
click at [788, 420] on p "A policy document has been created by a core team comprised of Budget, Finance,…" at bounding box center [539, 412] width 538 height 36
drag, startPoint x: 546, startPoint y: 420, endPoint x: 639, endPoint y: 420, distance: 93.8
click at [639, 420] on p "A policy document has been created by a core team comprised of Budget, Finance,…" at bounding box center [539, 412] width 538 height 36
click at [584, 421] on p "A policy document has been created by a core team comprised of Budget, Finance,…" at bounding box center [539, 412] width 538 height 36
click at [617, 428] on p "A policy document has been created by a core team comprised of Budget, Finance,…" at bounding box center [539, 412] width 538 height 36
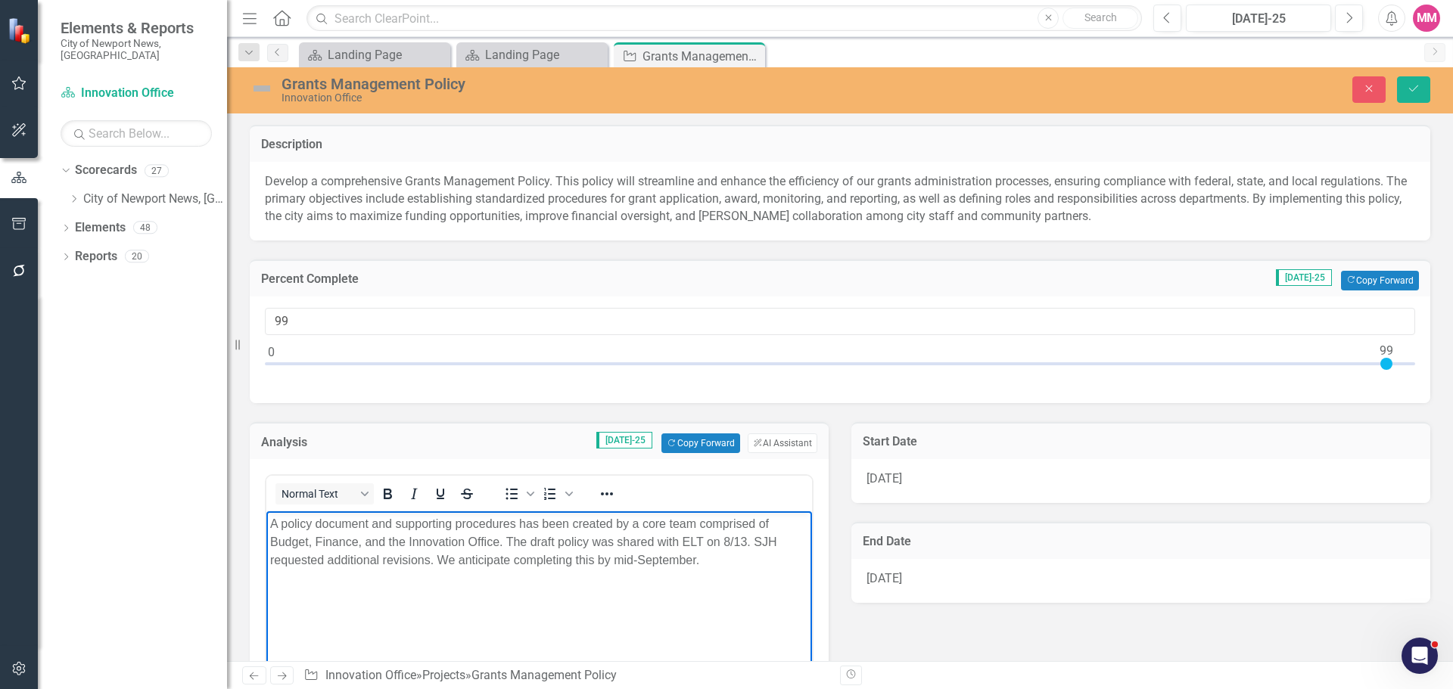
scroll to position [76, 0]
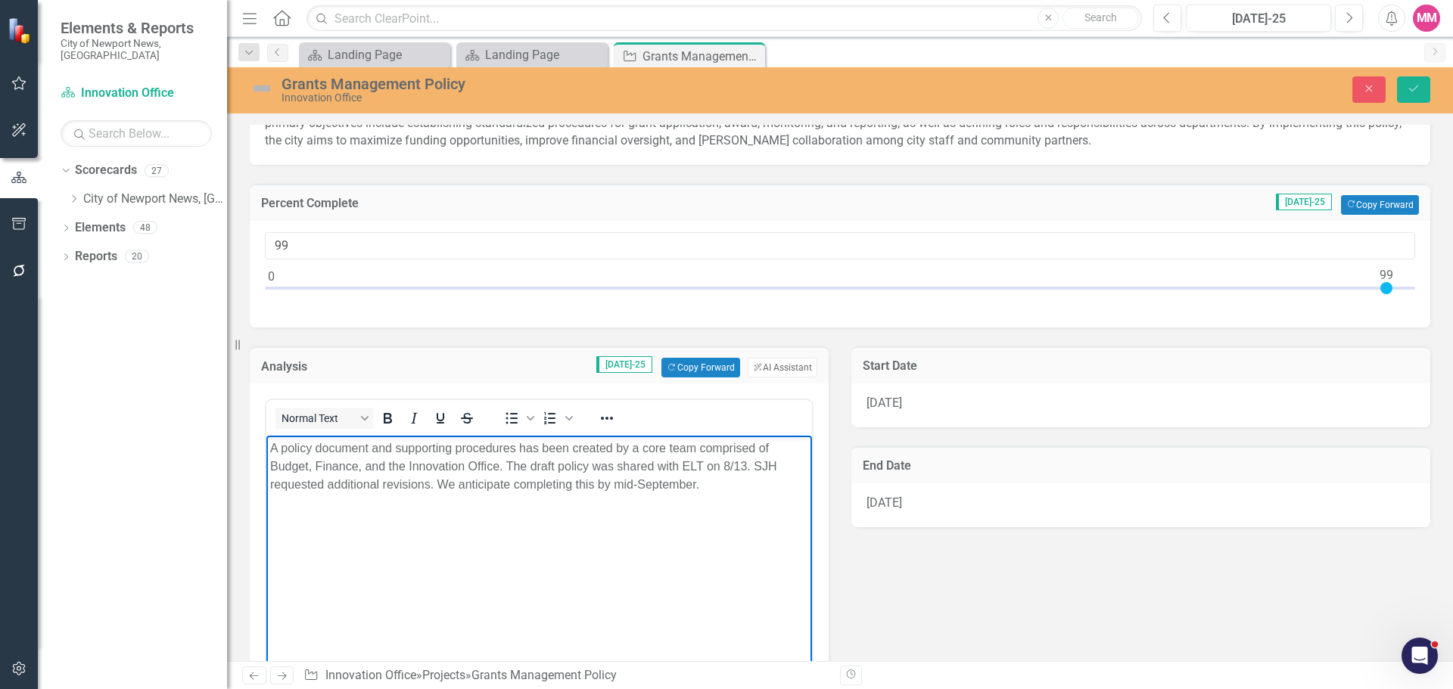
click at [537, 447] on p "A policy document and supporting procedures has been created by a core team com…" at bounding box center [539, 467] width 538 height 54
click at [732, 481] on p "A policy document and supporting procedures have been created by a core team co…" at bounding box center [539, 467] width 538 height 54
click at [1412, 91] on icon "Save" at bounding box center [1414, 88] width 14 height 11
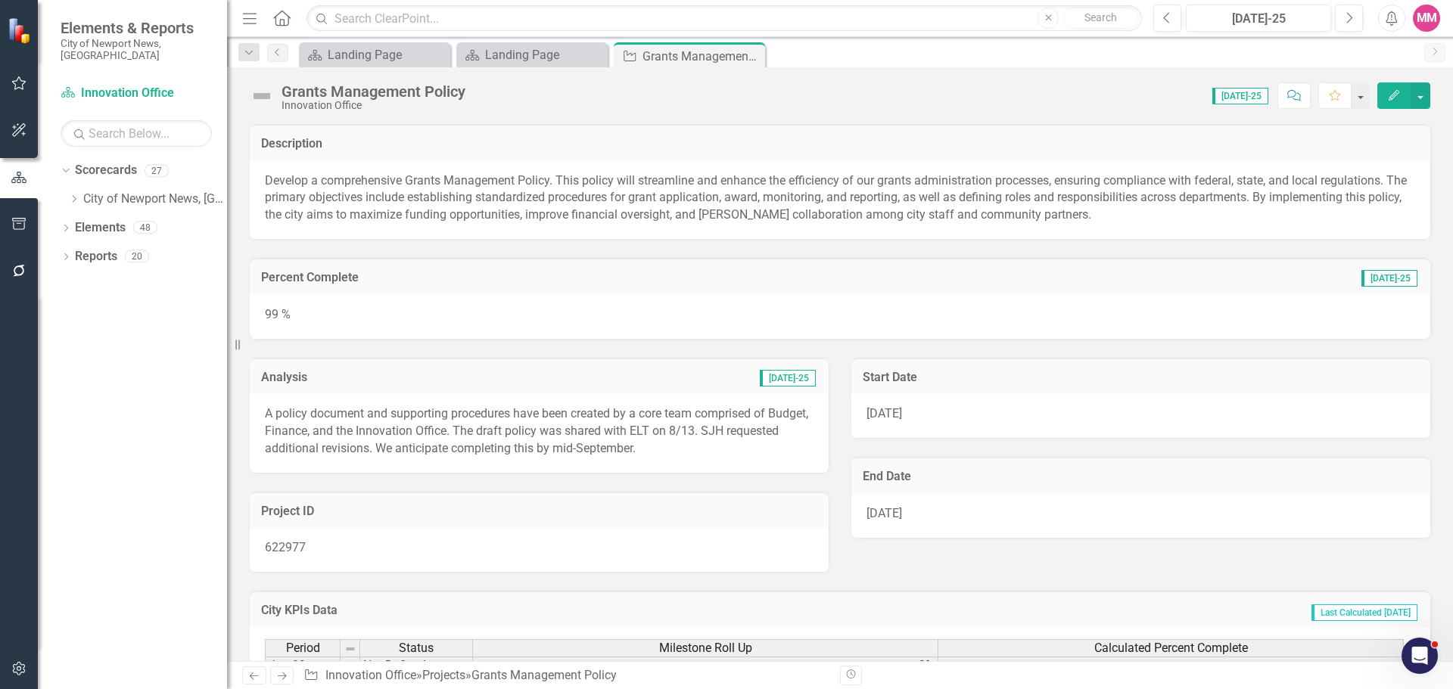
scroll to position [0, 0]
click at [754, 58] on icon "Close" at bounding box center [750, 56] width 15 height 12
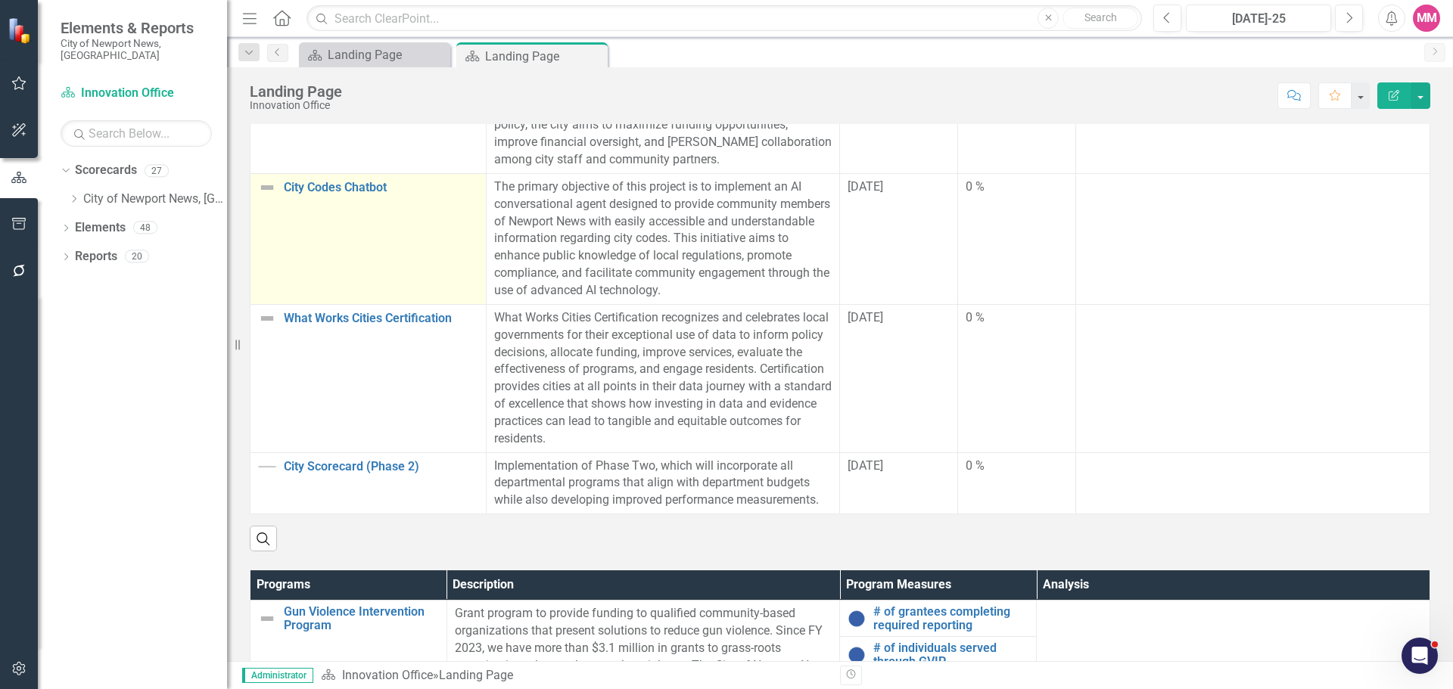
scroll to position [413, 0]
click at [368, 181] on link "City Codes Chatbot" at bounding box center [381, 188] width 194 height 14
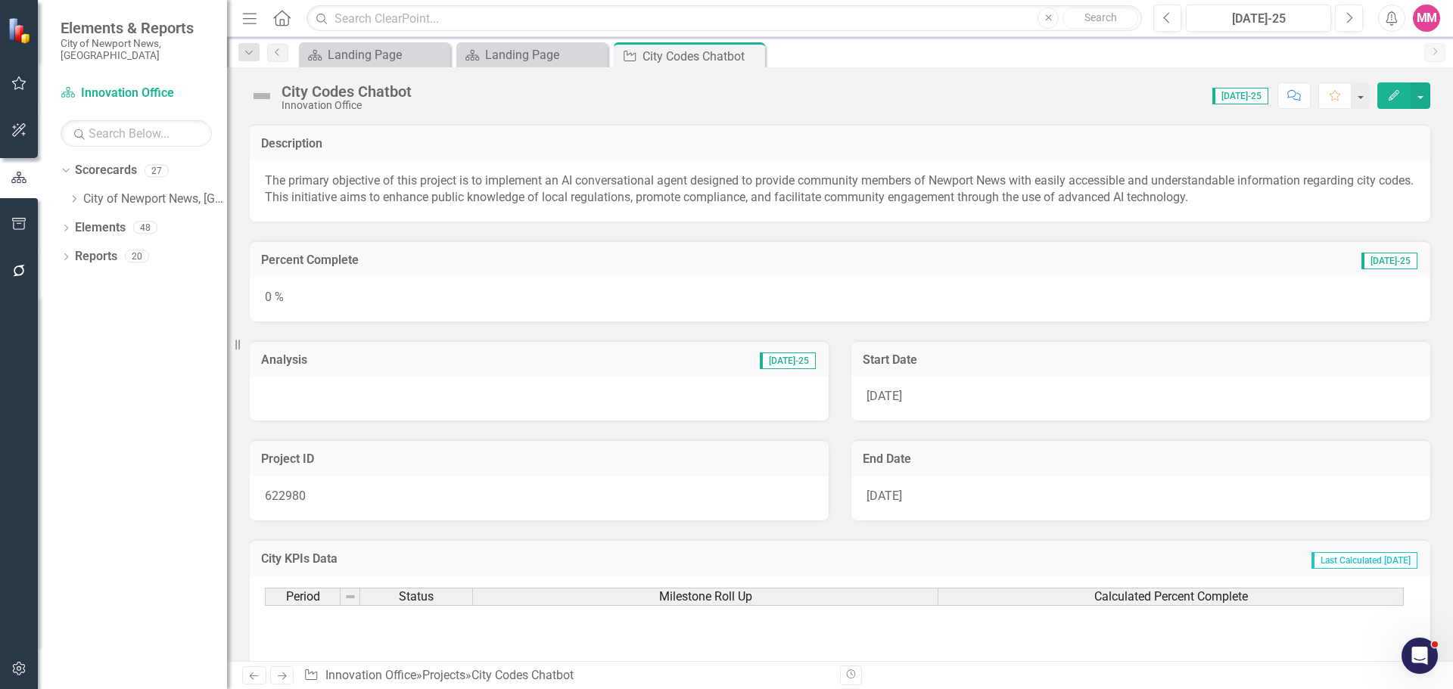
click at [589, 296] on div "0 %" at bounding box center [840, 300] width 1181 height 44
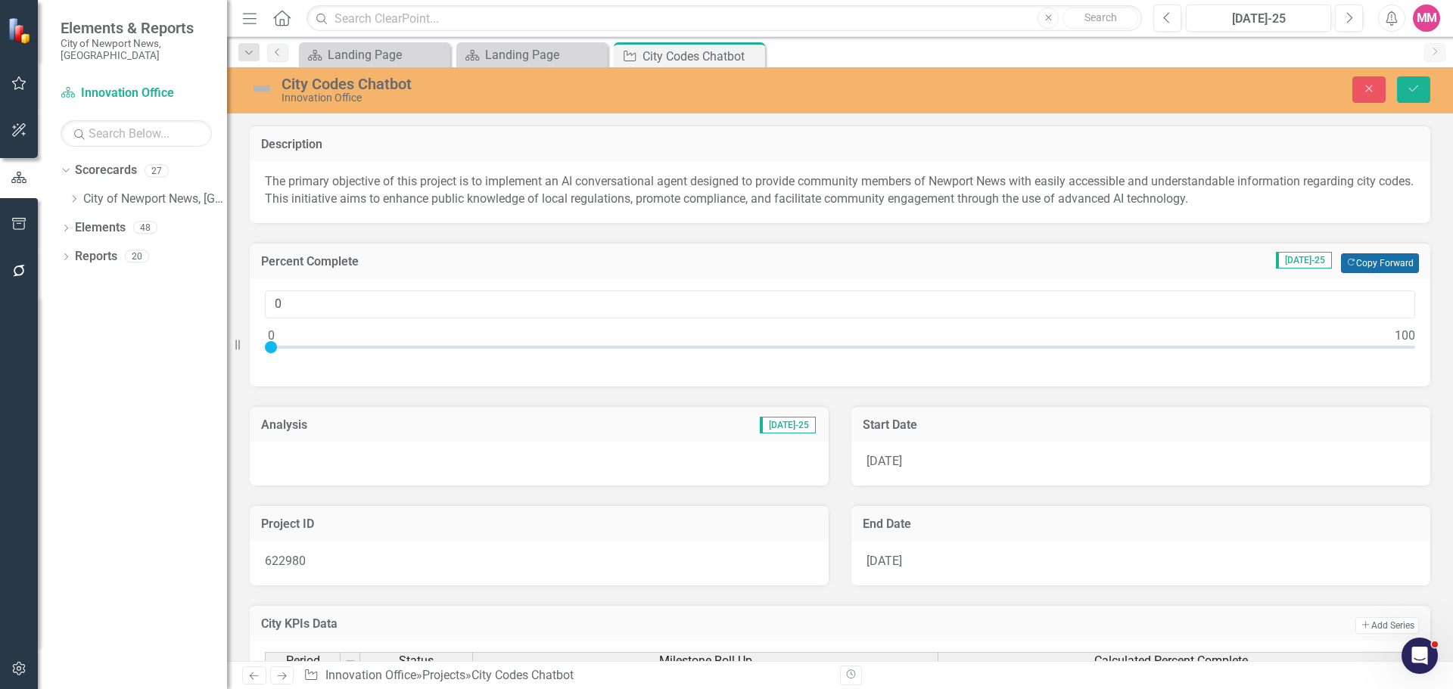
click at [1361, 264] on button "Copy Forward Copy Forward" at bounding box center [1380, 264] width 78 height 20
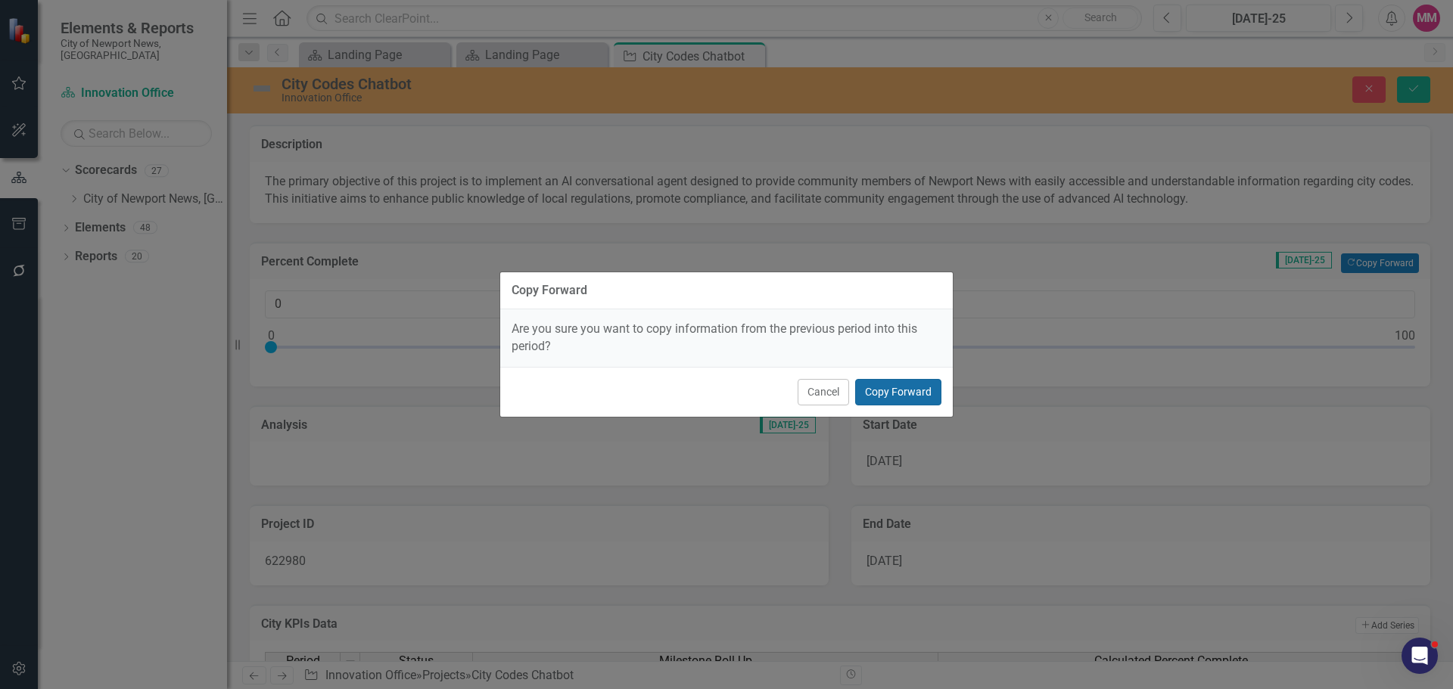
click at [900, 392] on button "Copy Forward" at bounding box center [898, 392] width 86 height 26
type input "80"
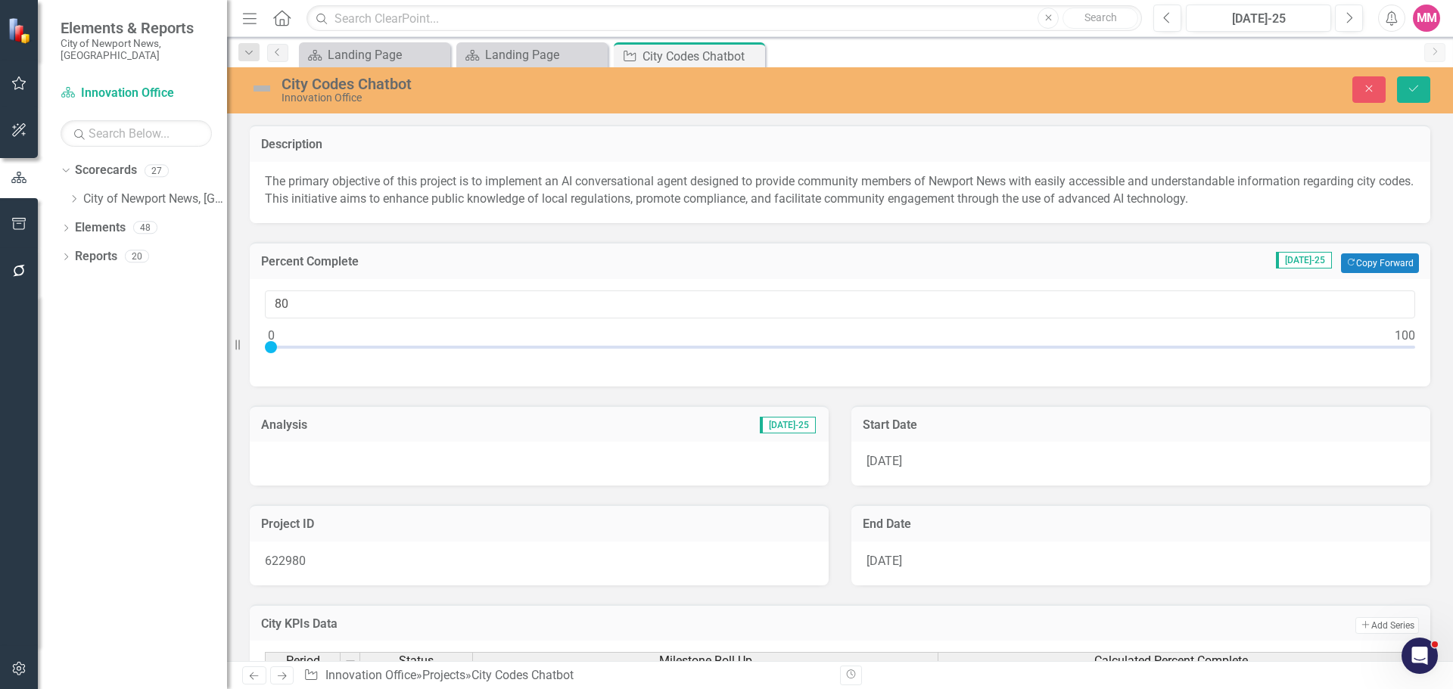
click at [588, 454] on div at bounding box center [539, 464] width 579 height 44
click at [587, 454] on div at bounding box center [539, 464] width 579 height 44
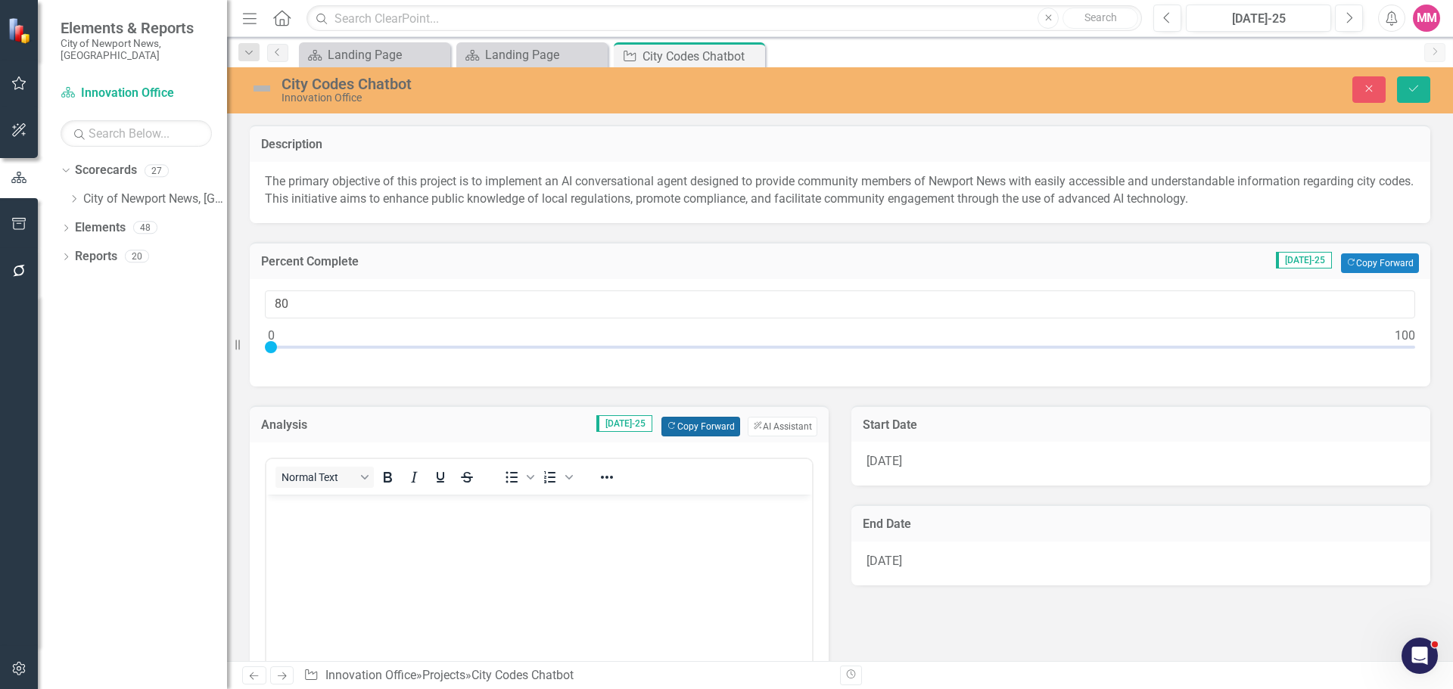
click at [714, 422] on button "Copy Forward Copy Forward" at bounding box center [700, 427] width 78 height 20
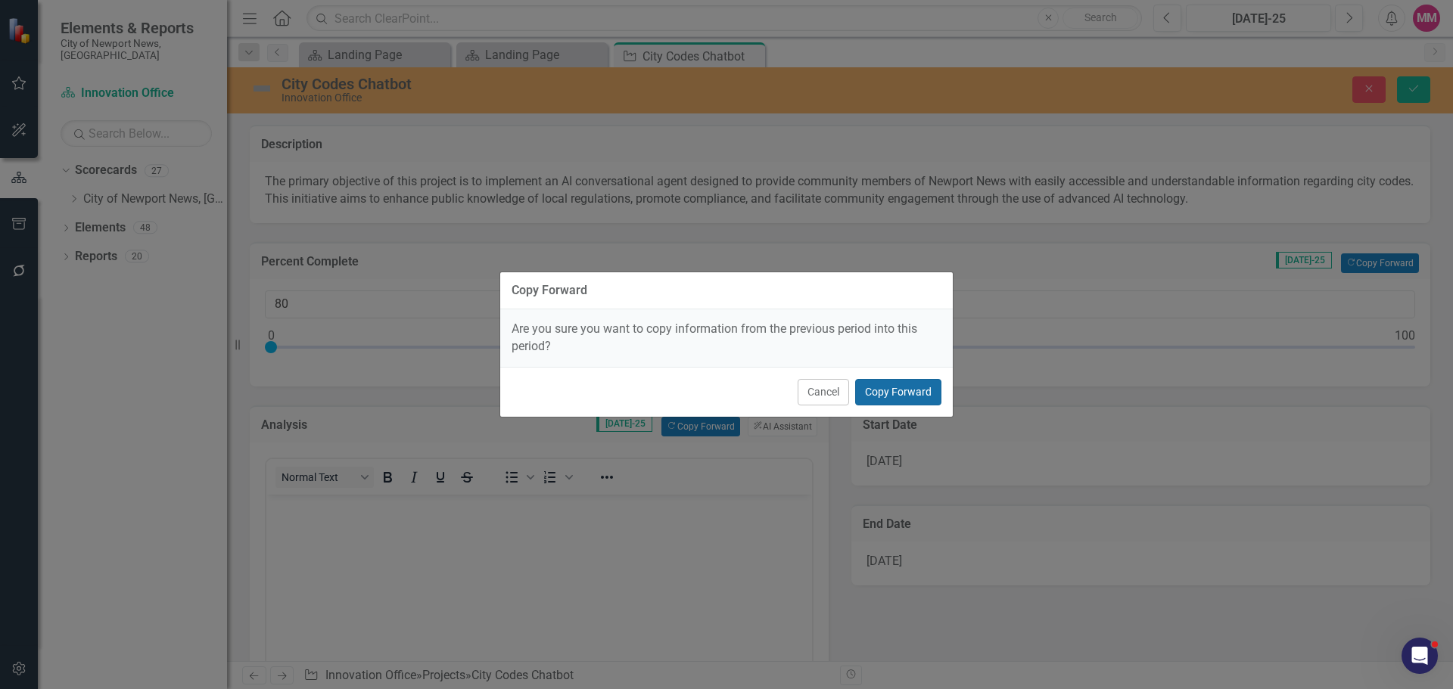
click at [892, 394] on button "Copy Forward" at bounding box center [898, 392] width 86 height 26
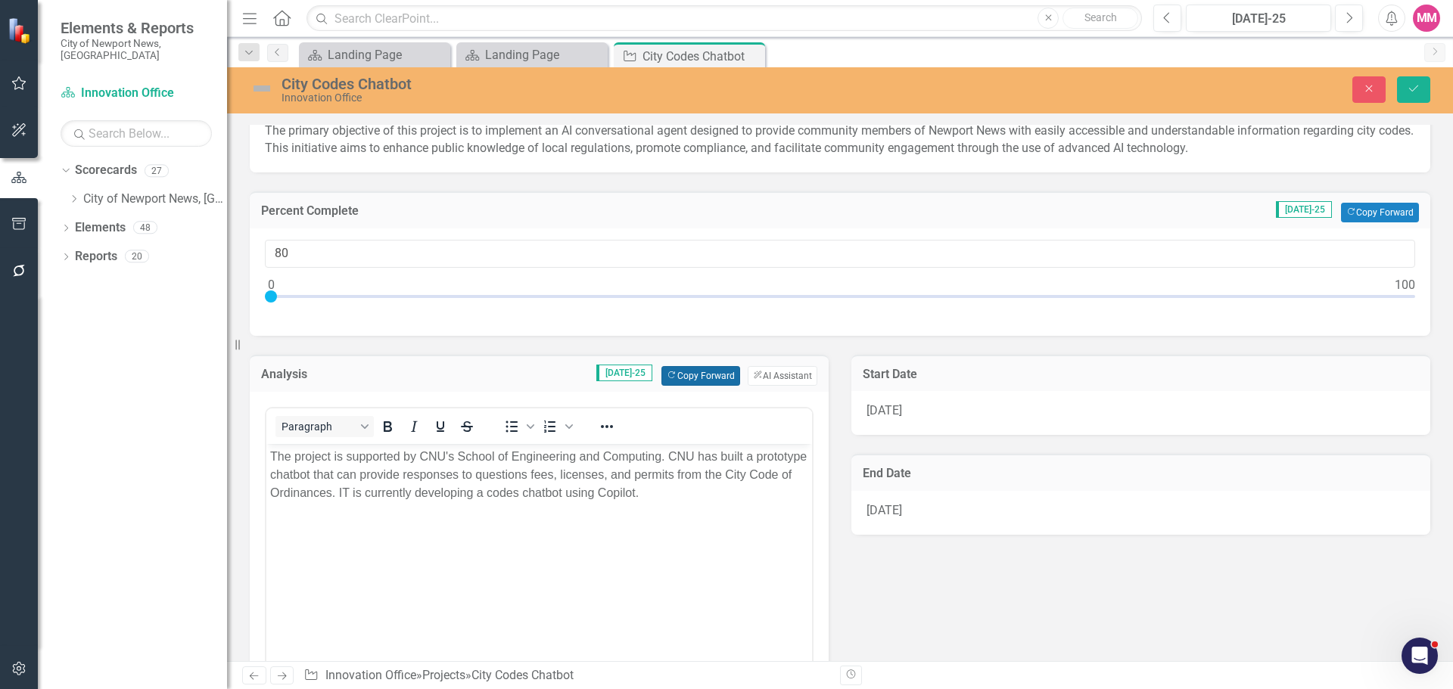
scroll to position [76, 0]
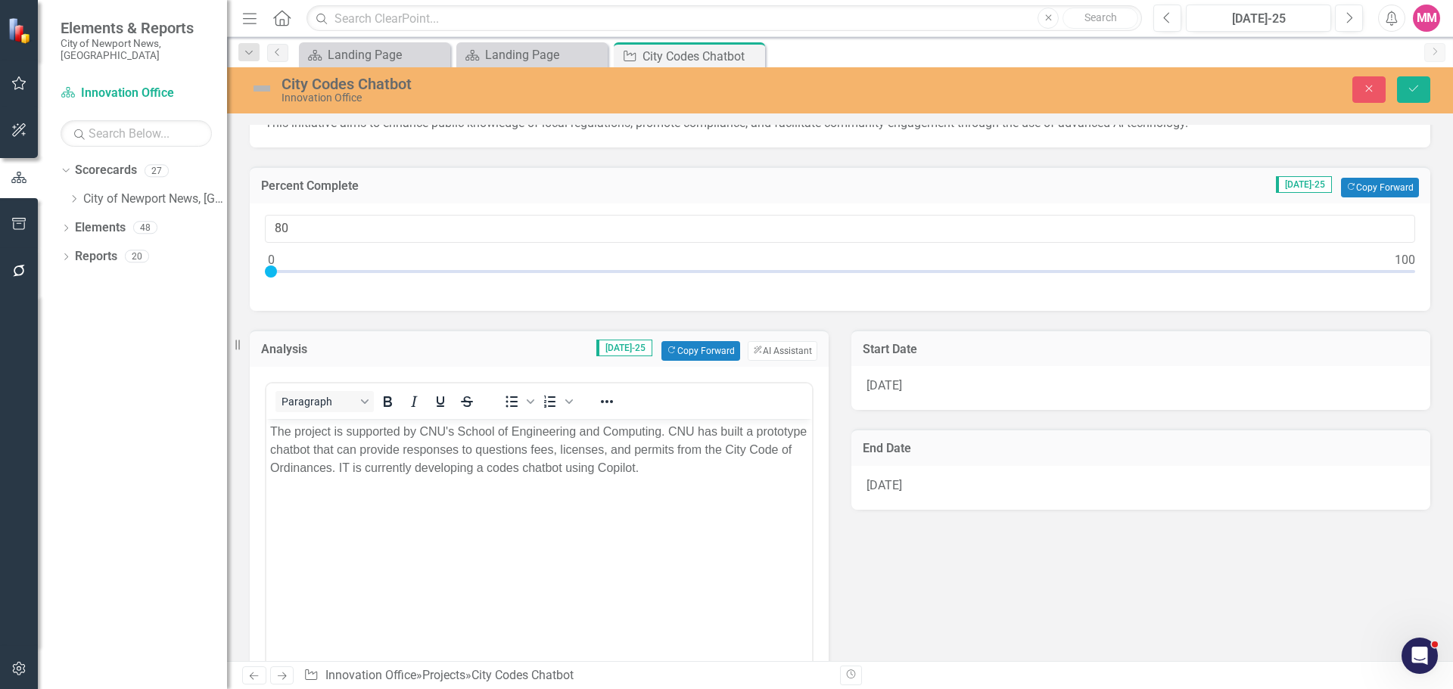
click at [865, 562] on div "Analysis Jul-25 Copy Forward Copy Forward ClearPoint AI AI Assistant Paragraph …" at bounding box center [839, 576] width 1203 height 531
click at [1422, 90] on button "Save" at bounding box center [1413, 89] width 33 height 26
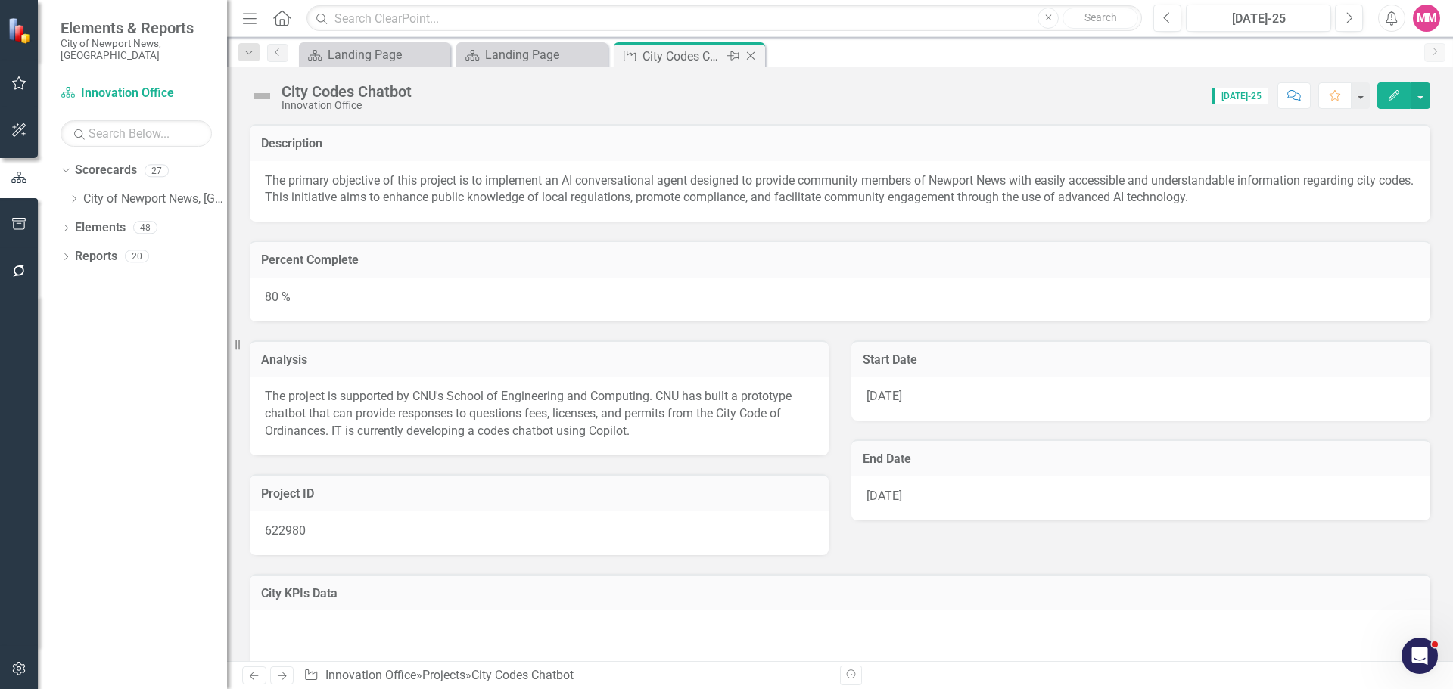
click at [754, 57] on icon "Close" at bounding box center [750, 56] width 15 height 12
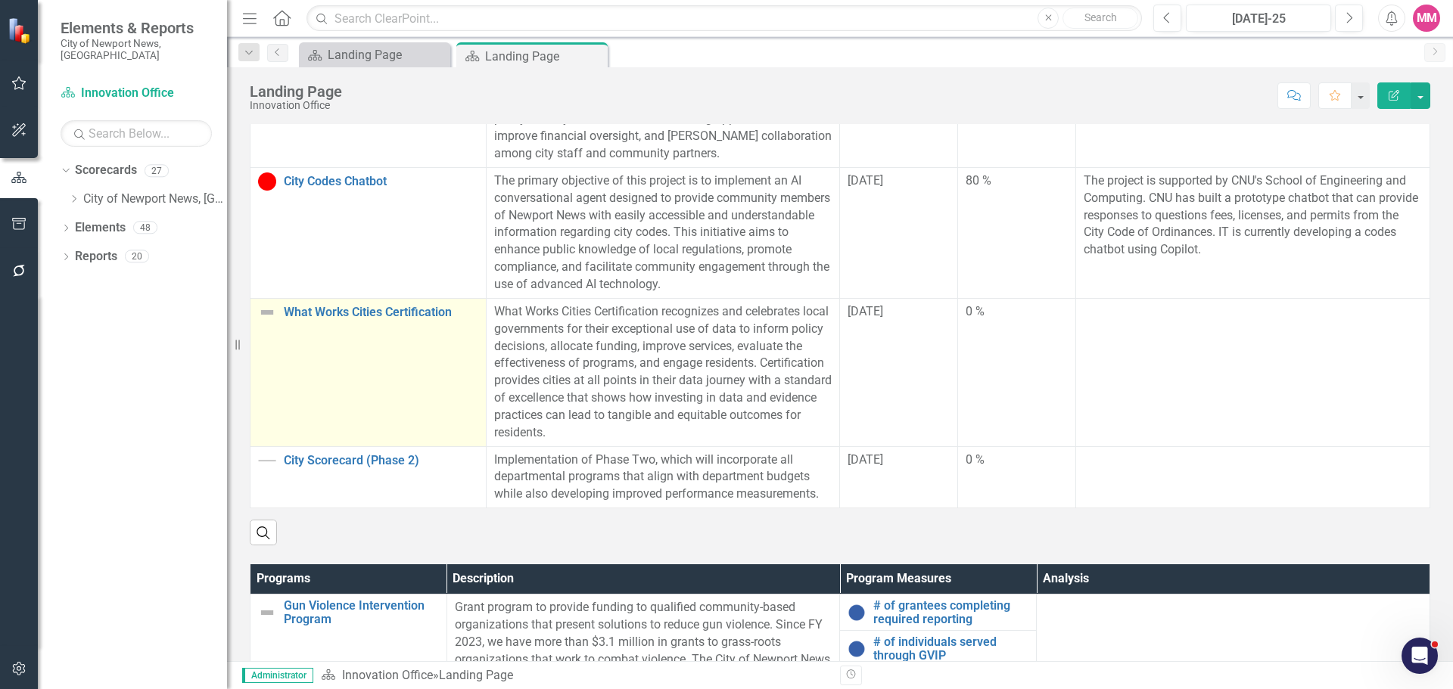
scroll to position [454, 0]
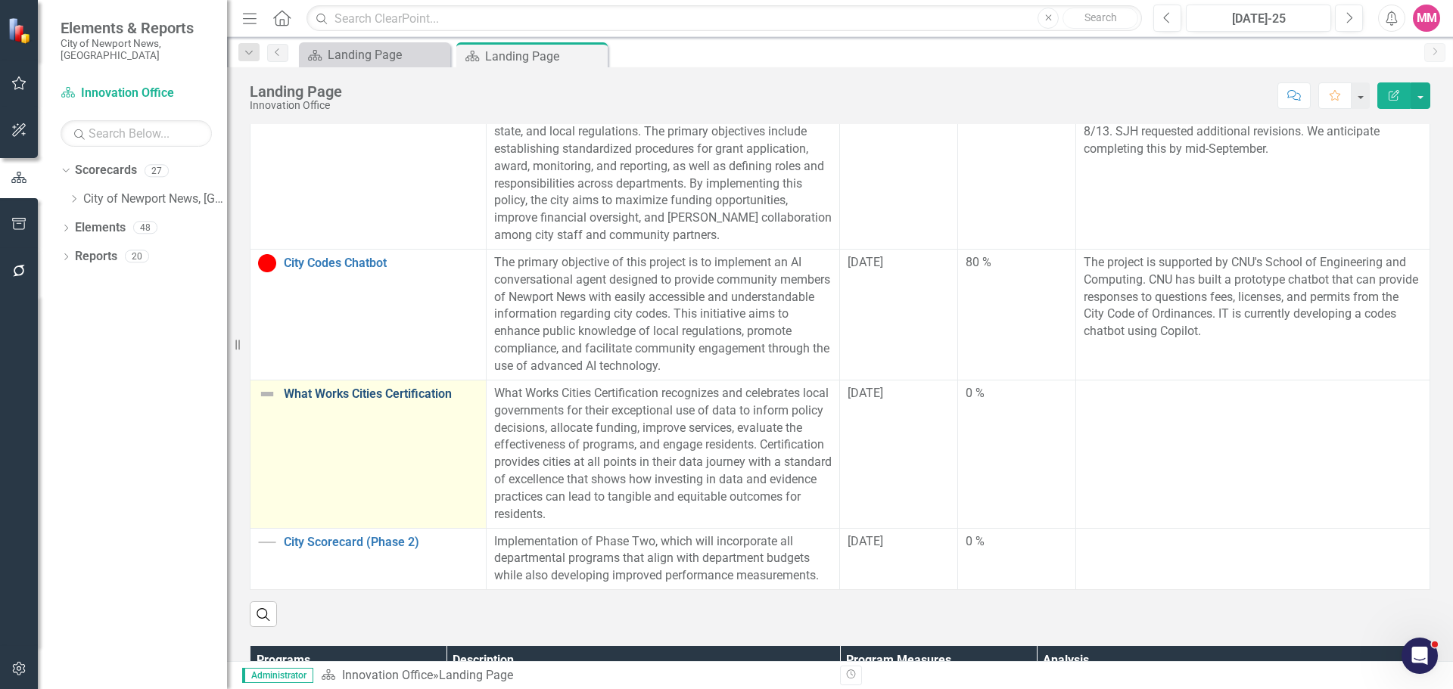
click at [398, 387] on link "What Works Cities Certification" at bounding box center [381, 394] width 194 height 14
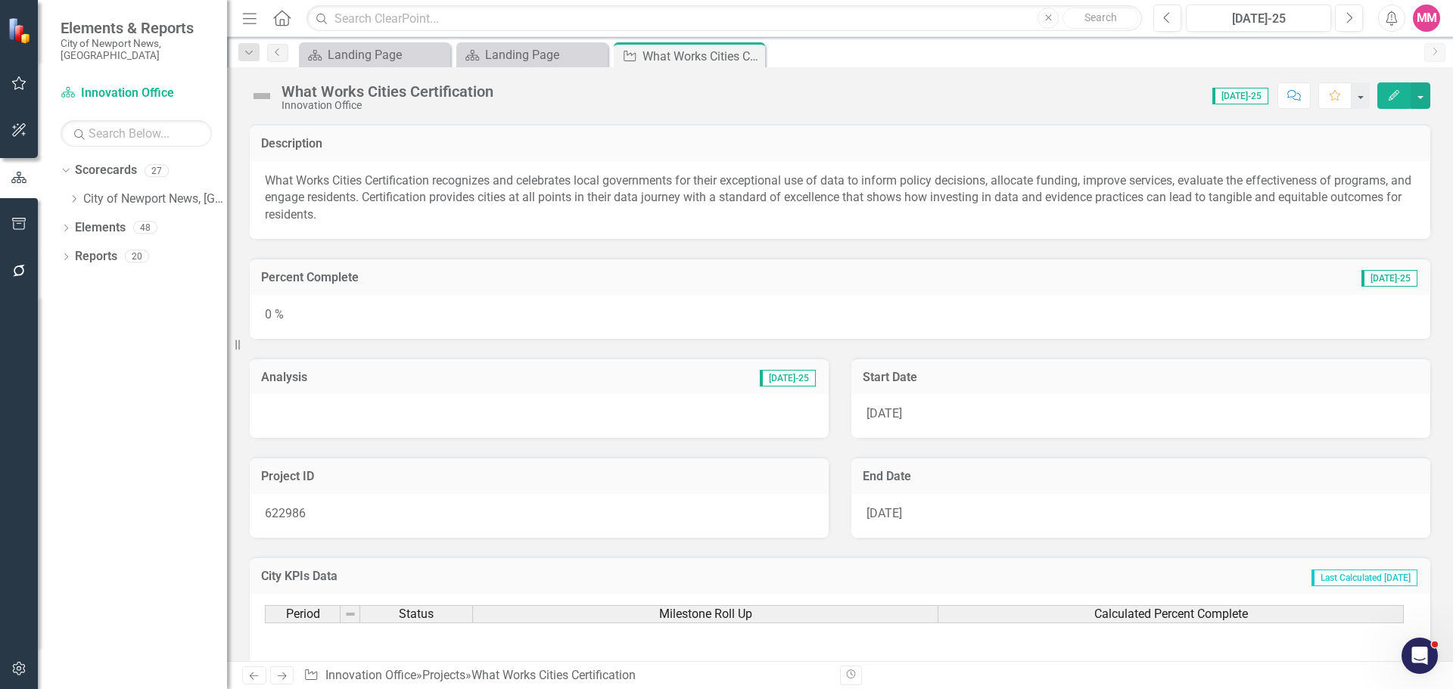
click at [675, 316] on div "0 %" at bounding box center [840, 317] width 1181 height 44
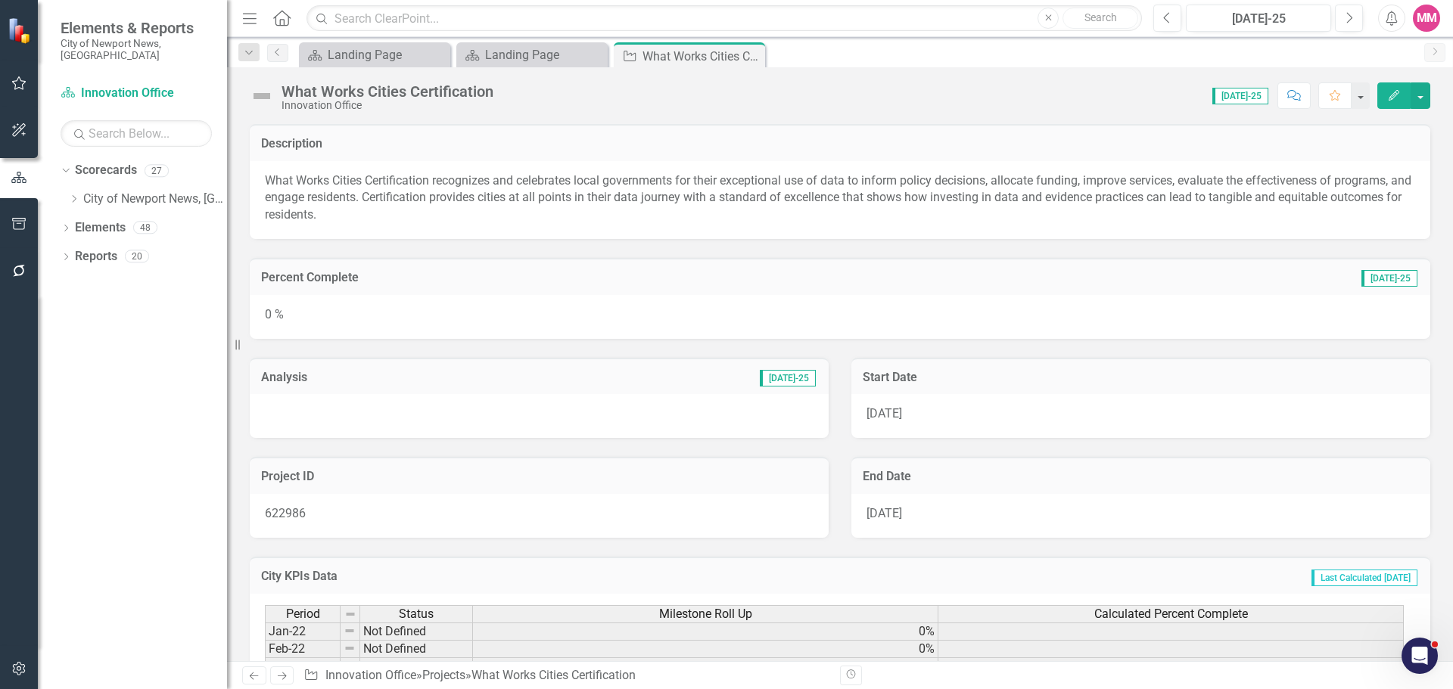
click at [675, 316] on div "0 %" at bounding box center [840, 317] width 1181 height 44
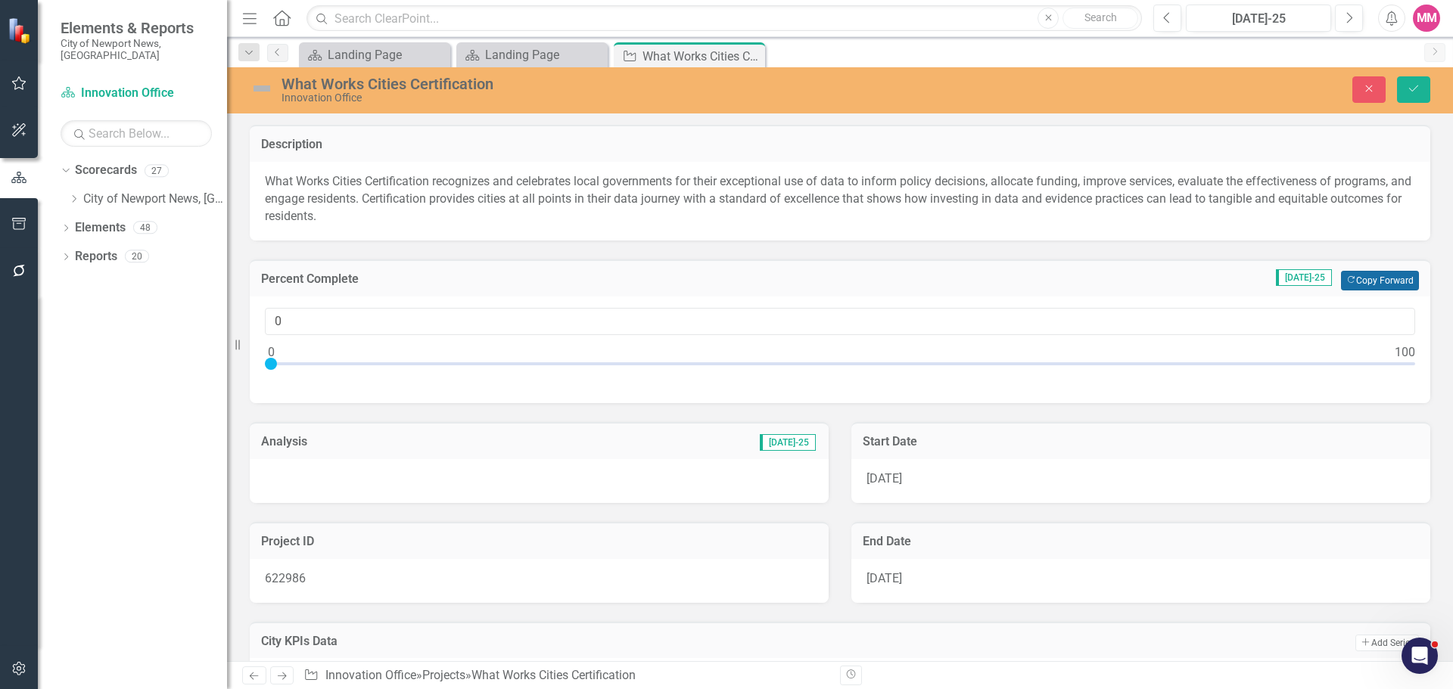
click at [1362, 275] on button "Copy Forward Copy Forward" at bounding box center [1380, 281] width 78 height 20
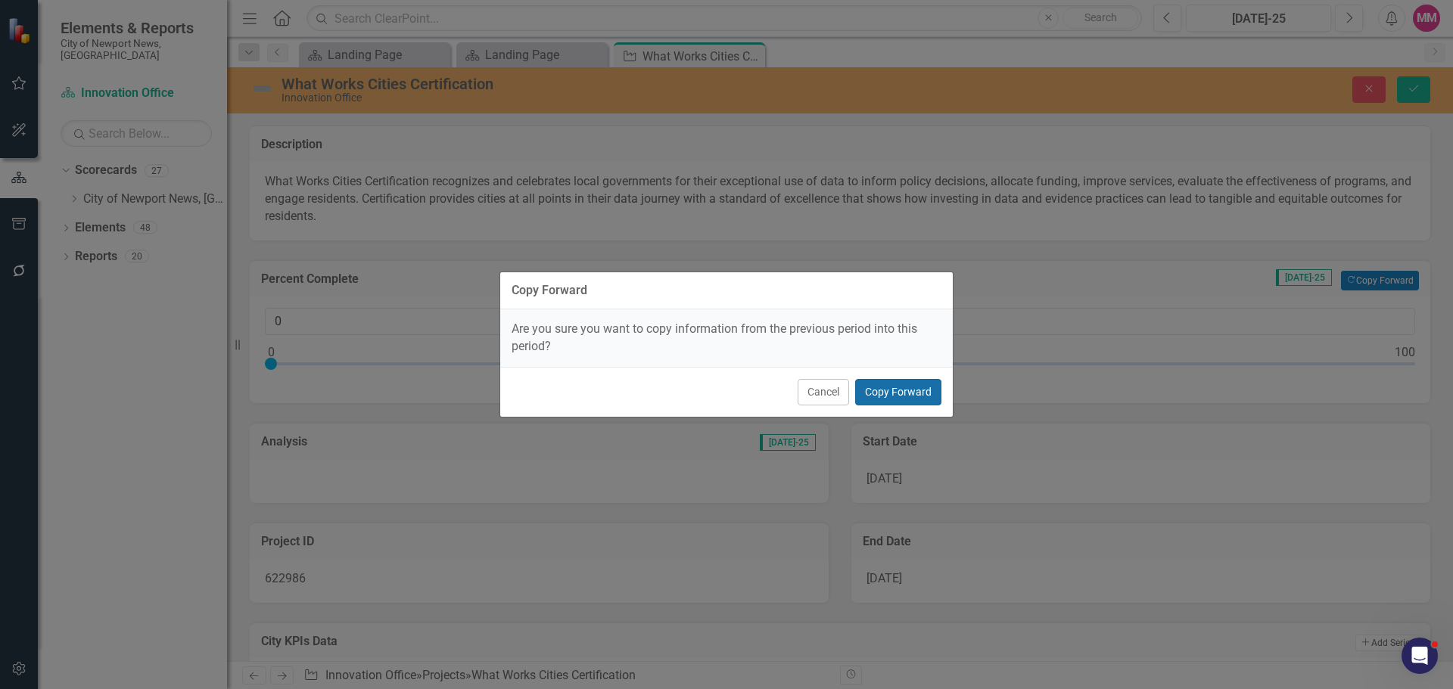
click at [895, 385] on button "Copy Forward" at bounding box center [898, 392] width 86 height 26
type input "95"
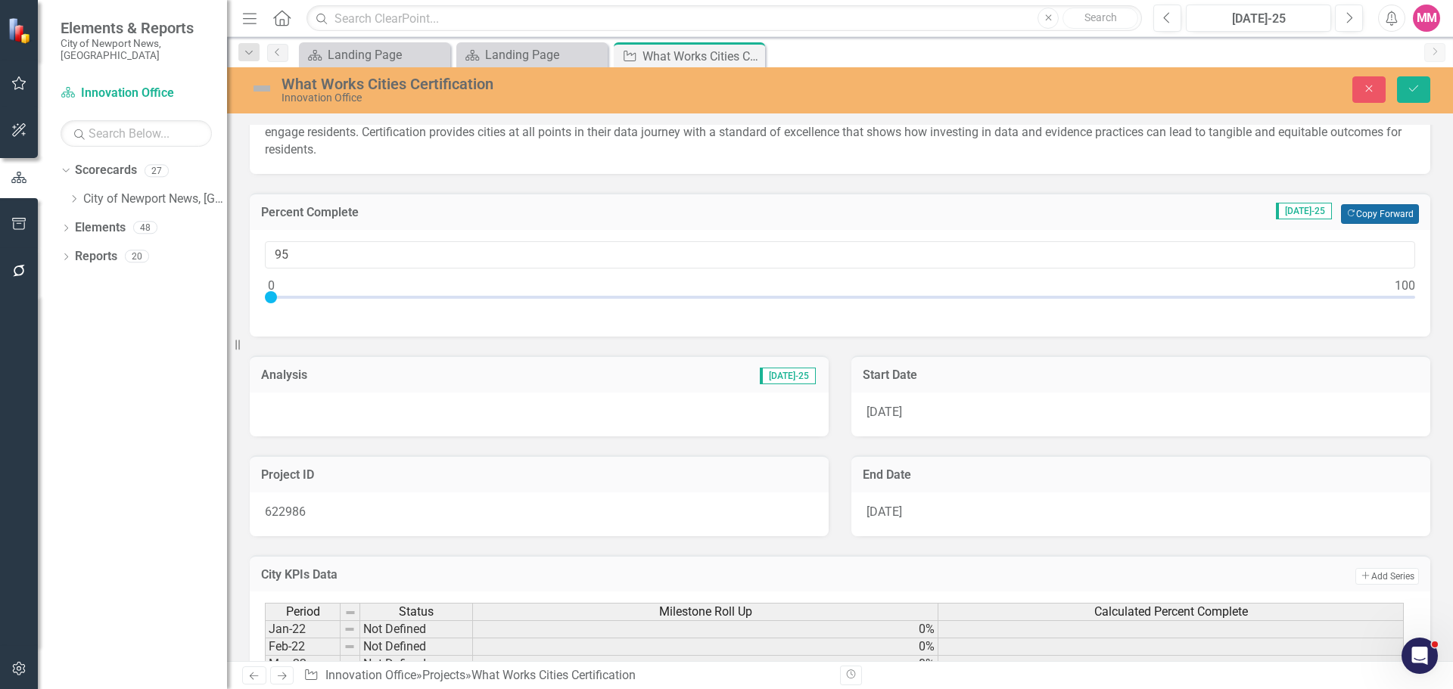
scroll to position [151, 0]
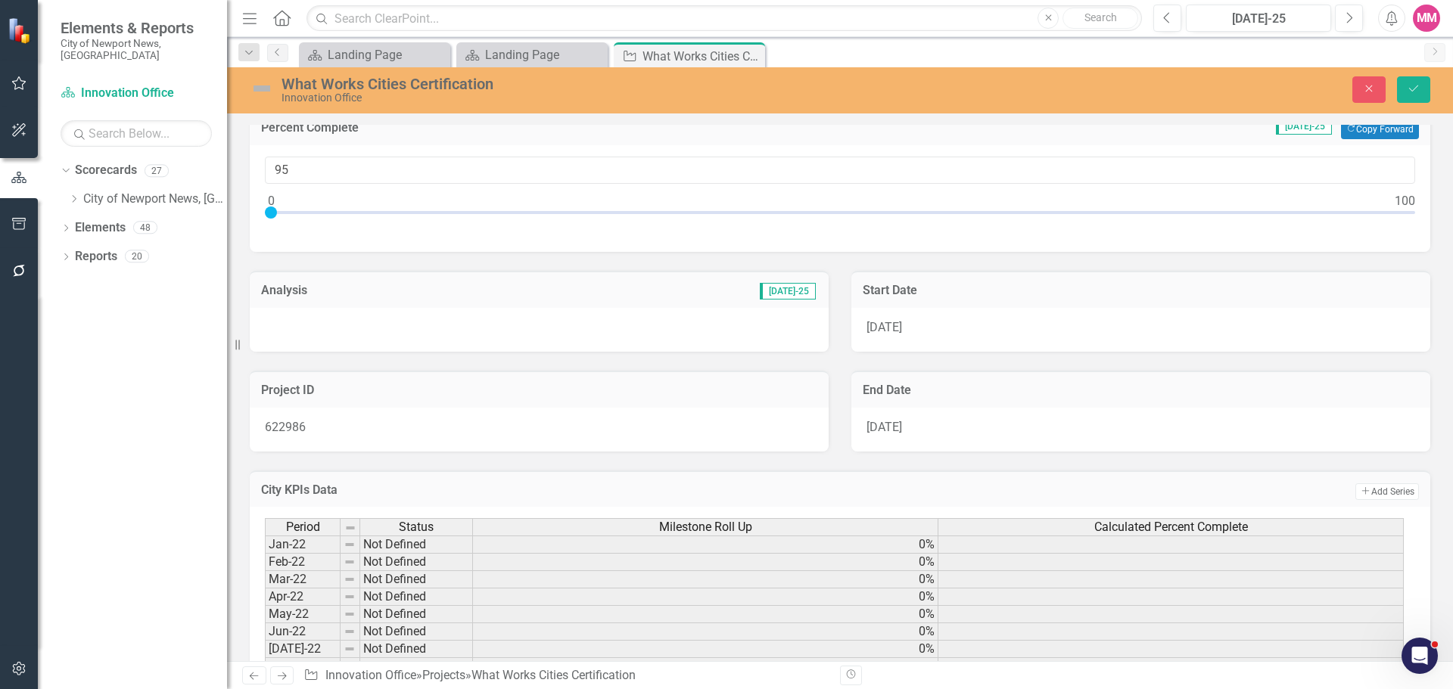
click at [493, 339] on div at bounding box center [539, 330] width 579 height 44
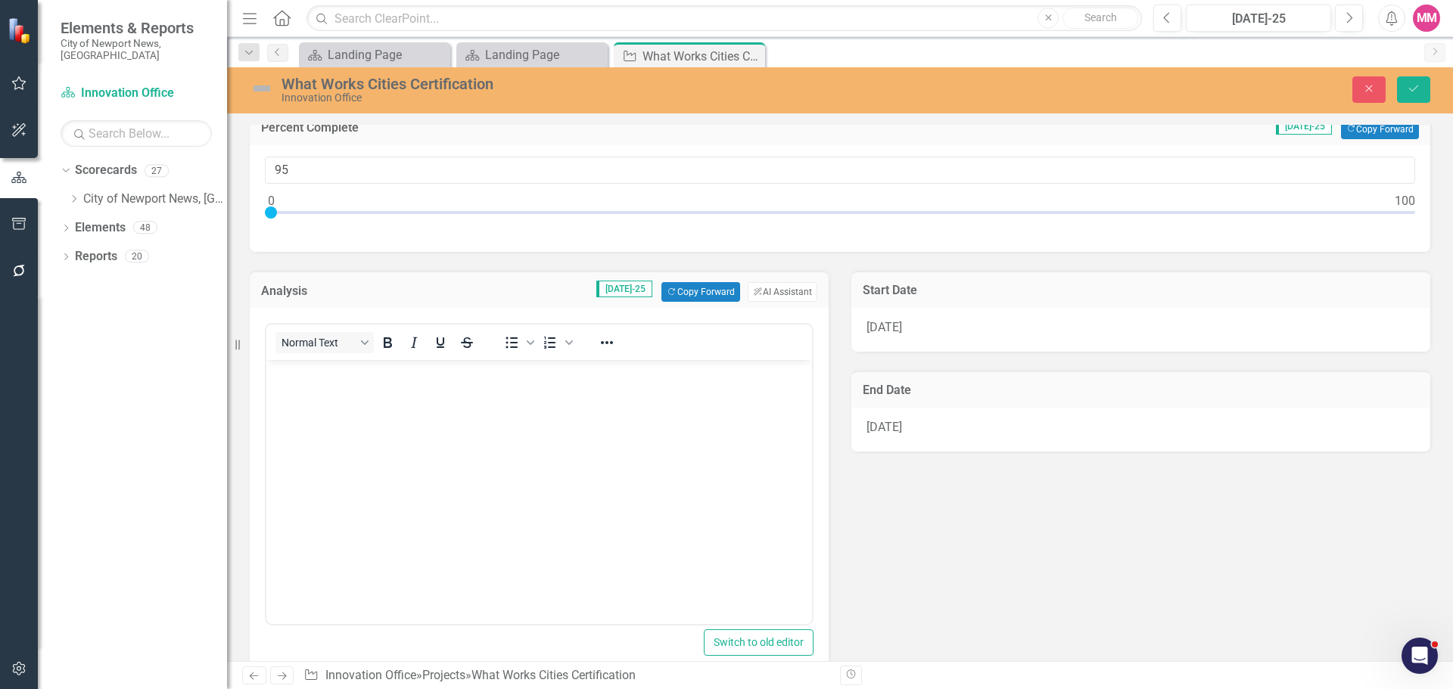
scroll to position [0, 0]
click at [686, 296] on button "Copy Forward Copy Forward" at bounding box center [700, 292] width 78 height 20
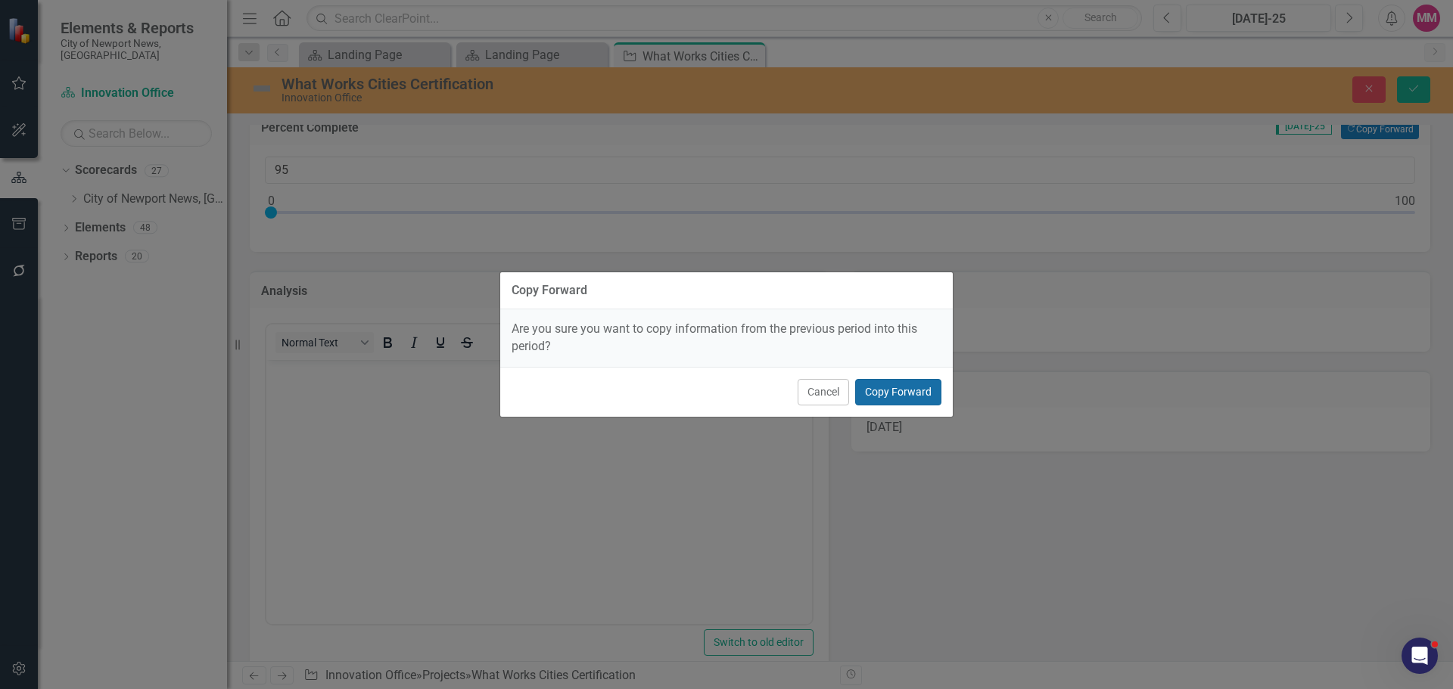
drag, startPoint x: 871, startPoint y: 389, endPoint x: 518, endPoint y: 32, distance: 502.0
click at [871, 389] on button "Copy Forward" at bounding box center [898, 392] width 86 height 26
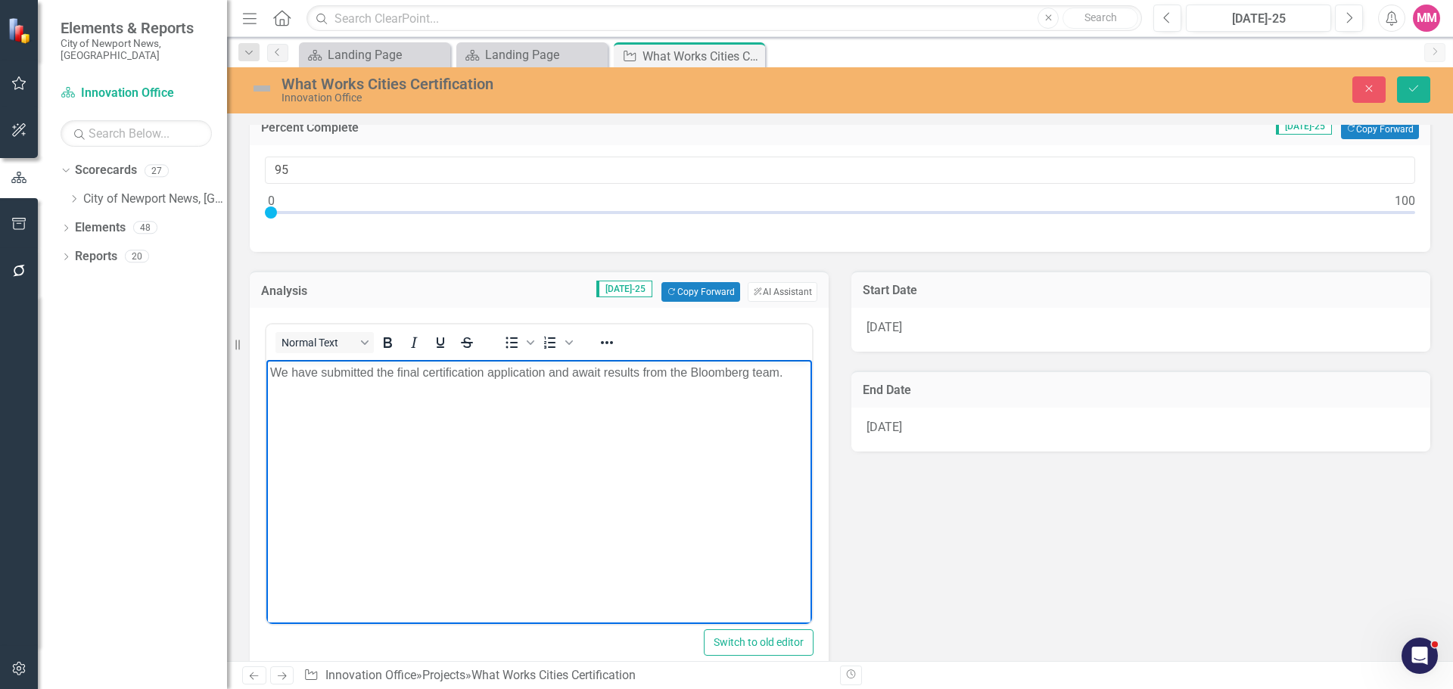
click at [784, 372] on p "We have submitted the final certification application and await results from th…" at bounding box center [539, 373] width 538 height 18
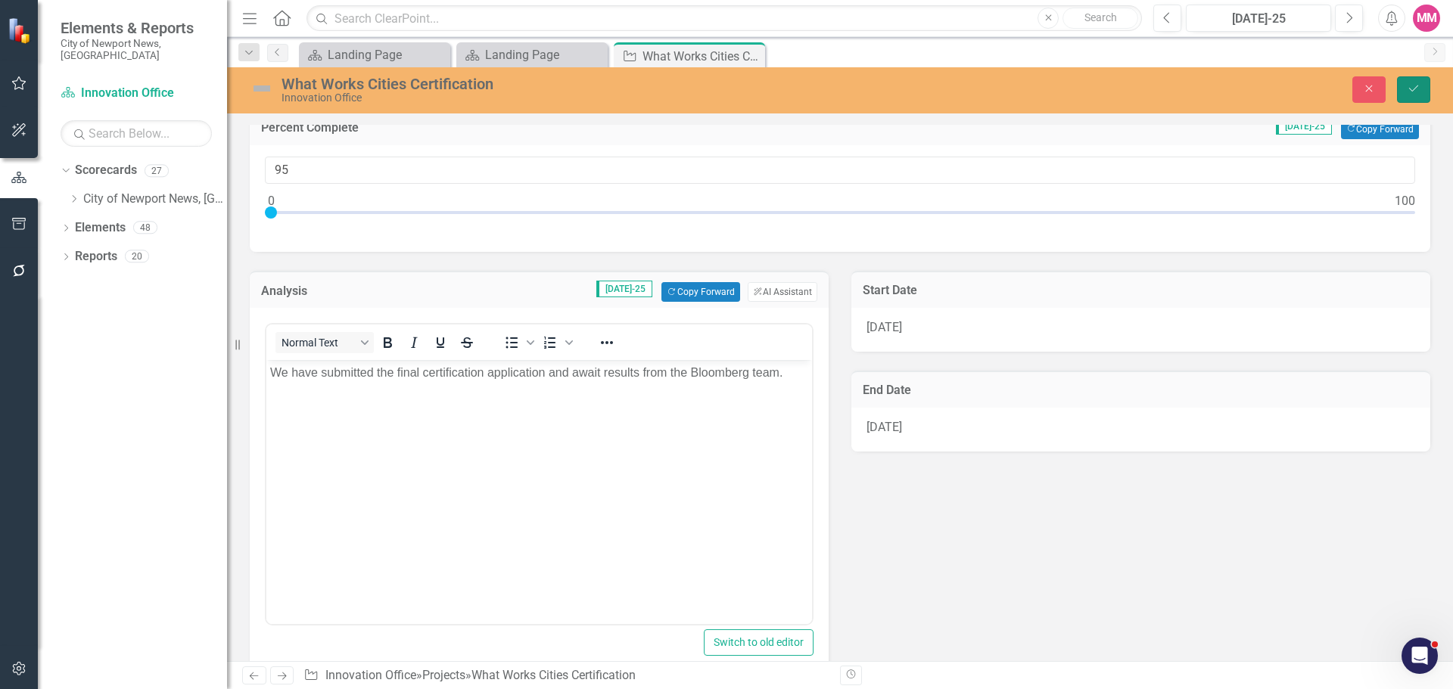
click at [1423, 89] on button "Save" at bounding box center [1413, 89] width 33 height 26
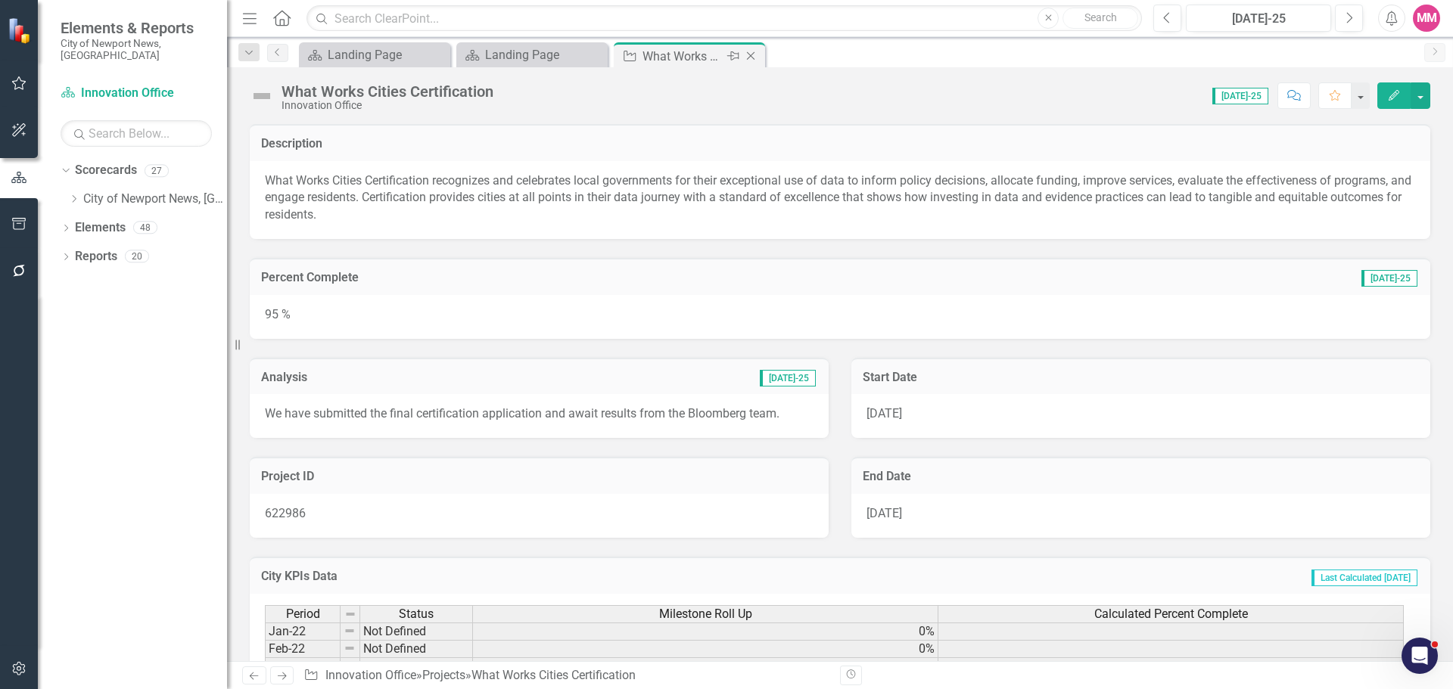
click at [752, 56] on icon "Close" at bounding box center [750, 56] width 15 height 12
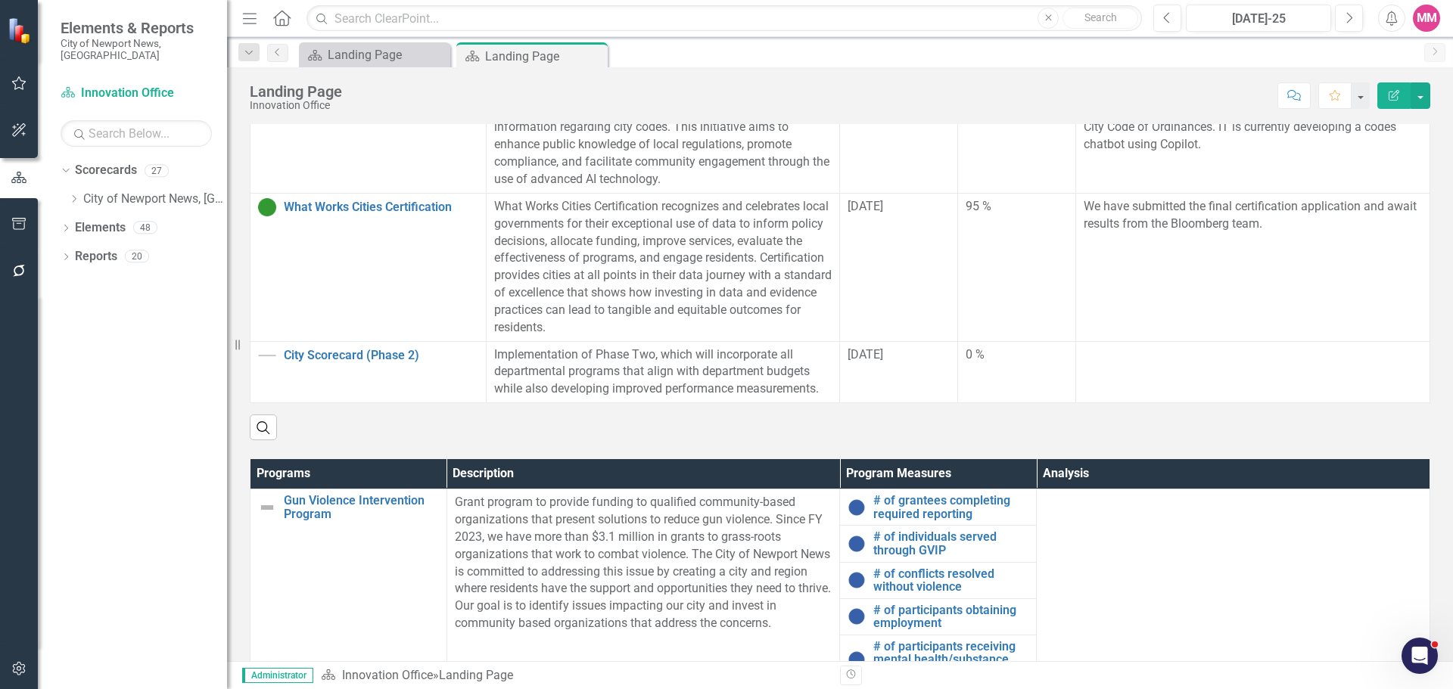
scroll to position [630, 0]
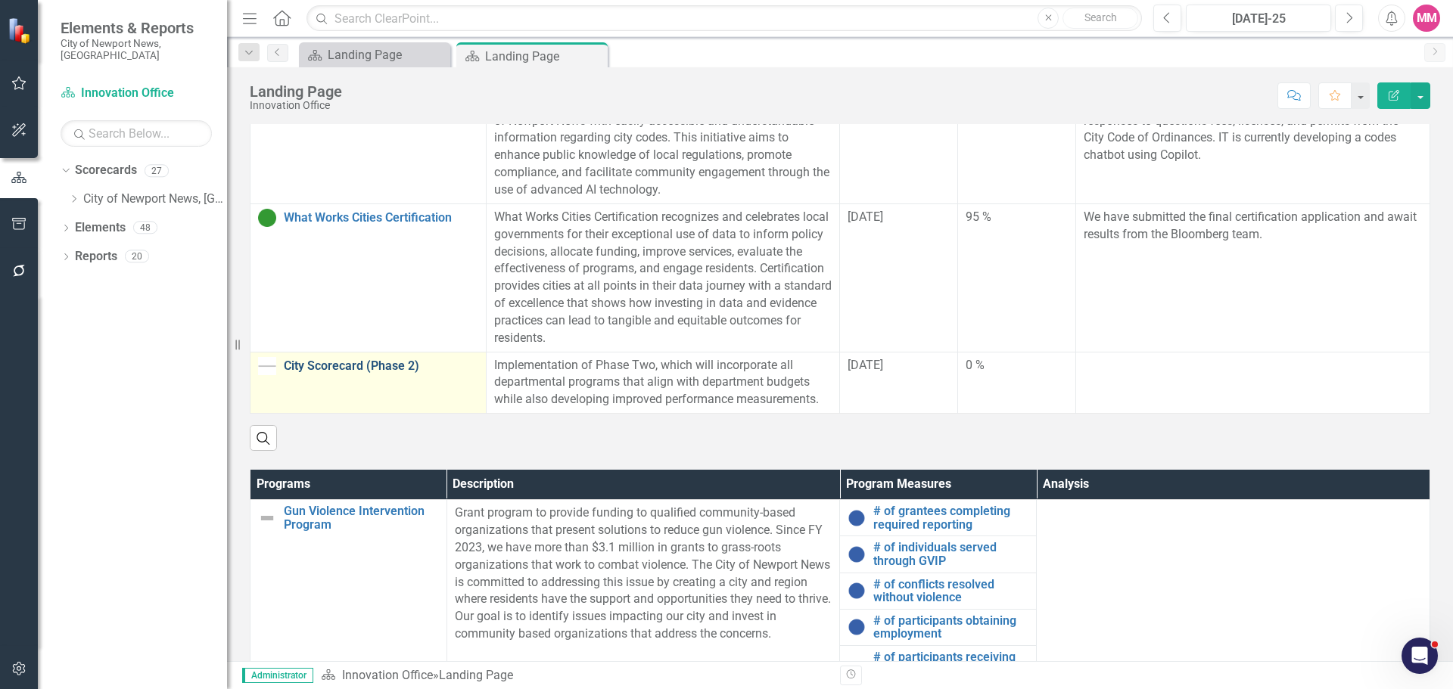
click at [338, 359] on link "City Scorecard (Phase 2)" at bounding box center [381, 366] width 194 height 14
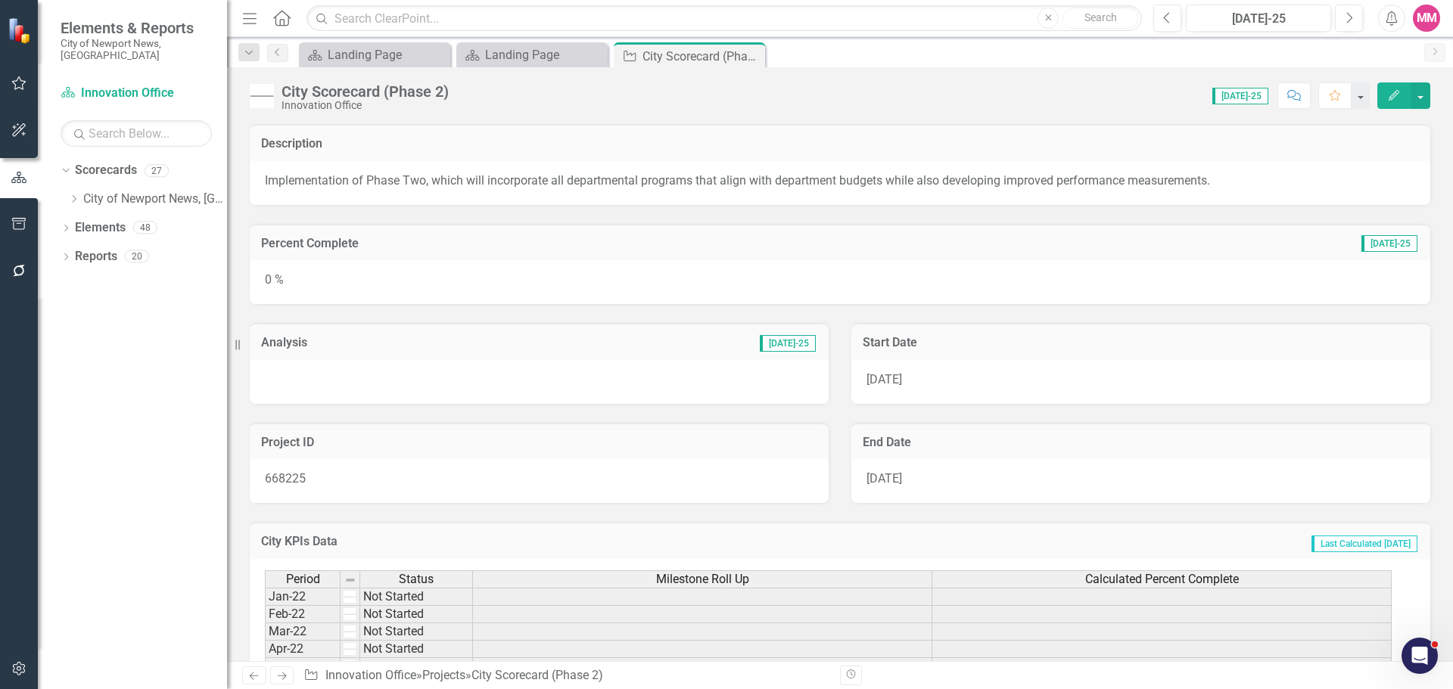
click at [467, 284] on div "0 %" at bounding box center [840, 282] width 1181 height 44
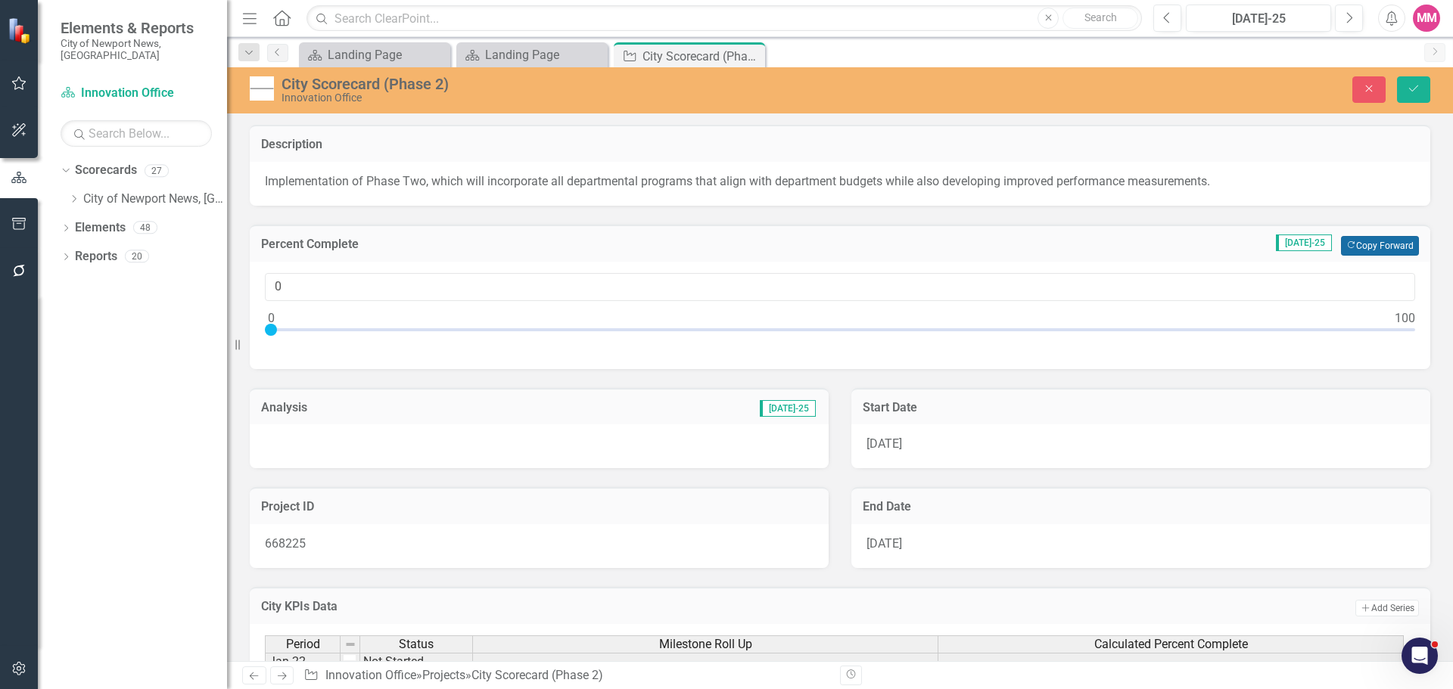
click at [1344, 245] on button "Copy Forward Copy Forward" at bounding box center [1380, 246] width 78 height 20
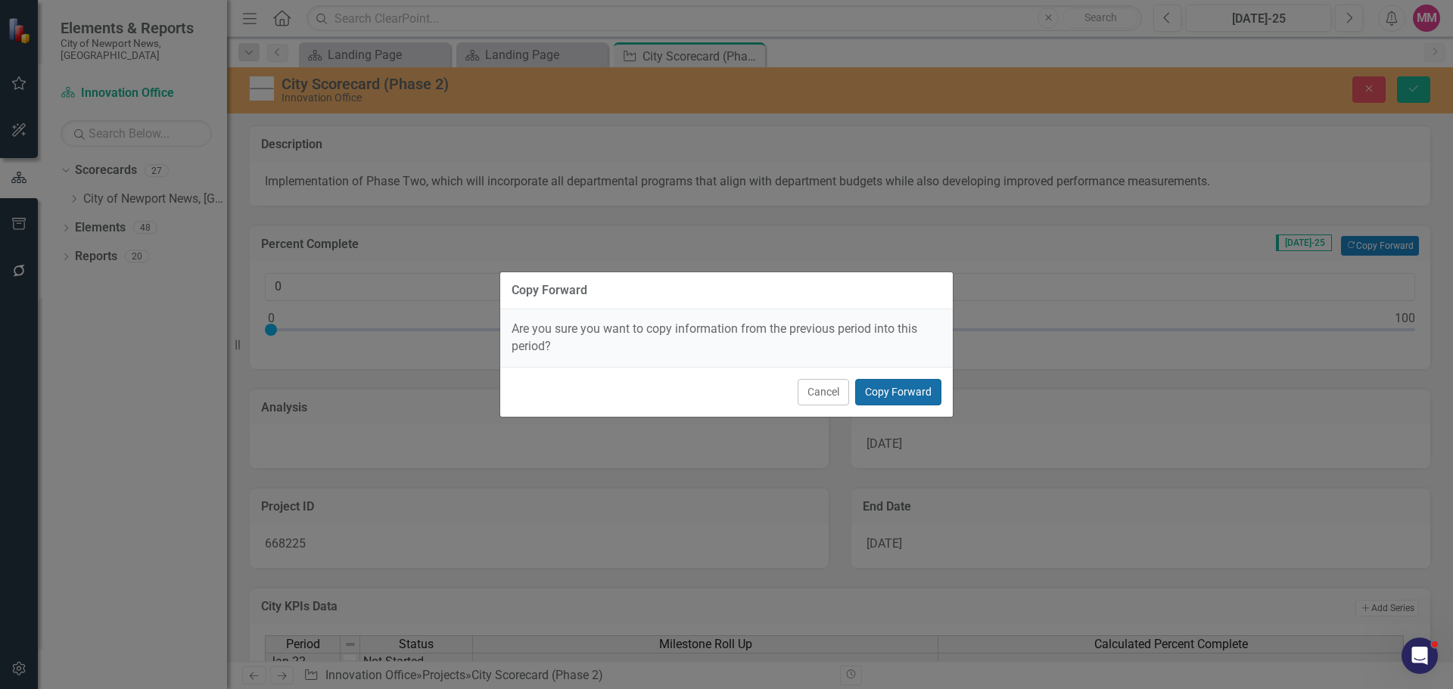
click at [923, 381] on button "Copy Forward" at bounding box center [898, 392] width 86 height 26
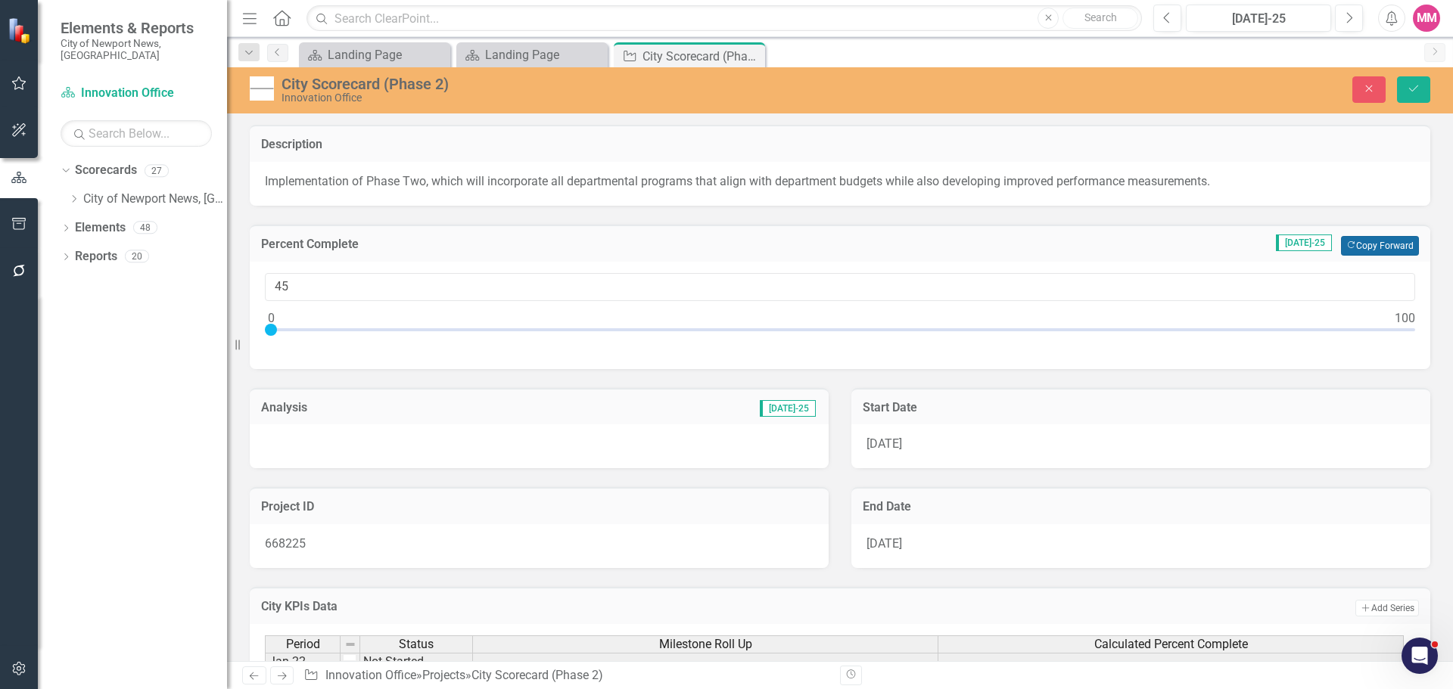
type input "45"
click at [496, 455] on div at bounding box center [539, 447] width 579 height 44
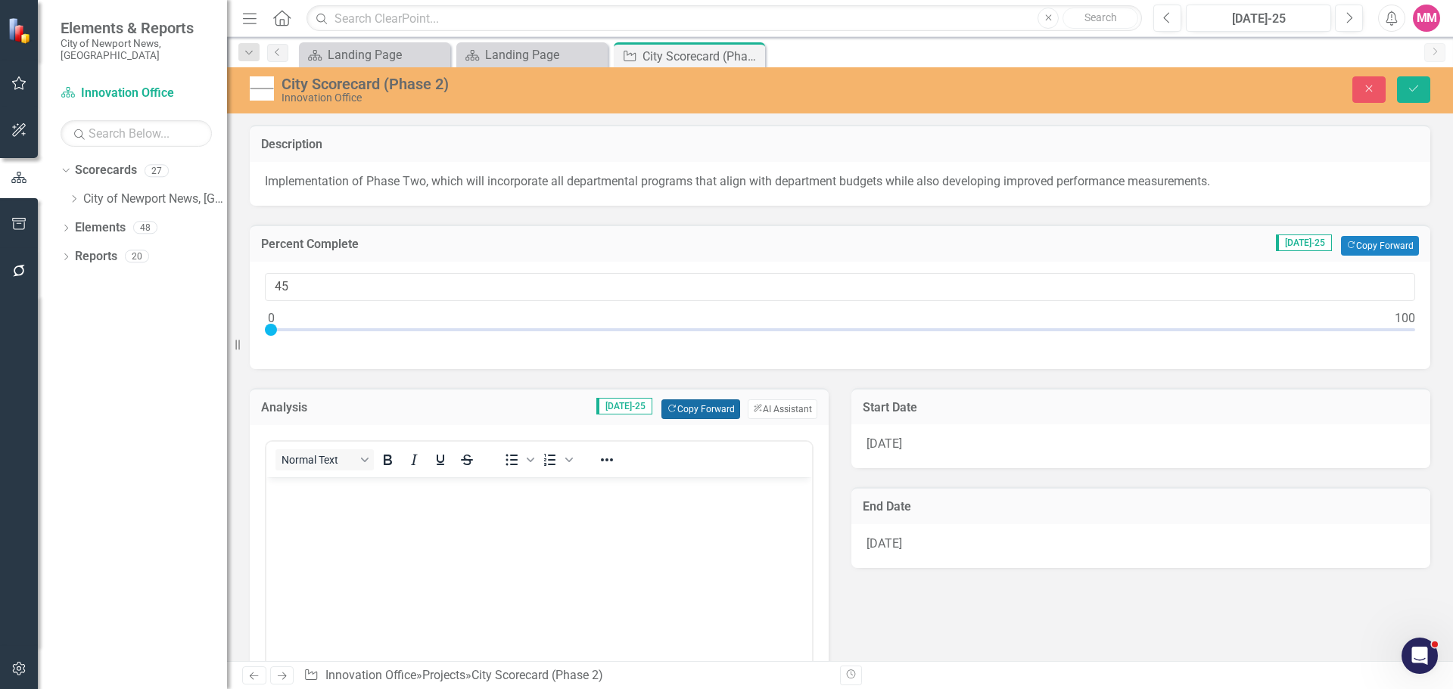
click at [678, 412] on button "Copy Forward Copy Forward" at bounding box center [700, 410] width 78 height 20
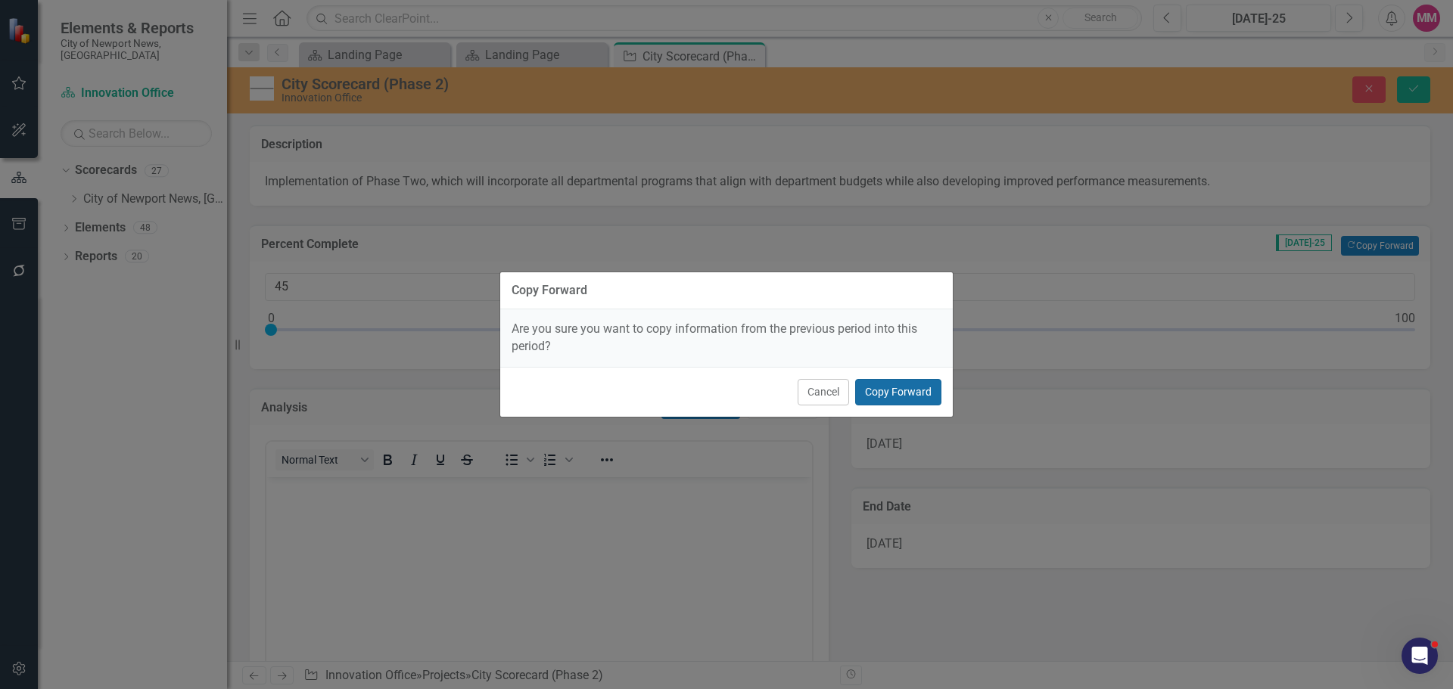
click at [884, 391] on button "Copy Forward" at bounding box center [898, 392] width 86 height 26
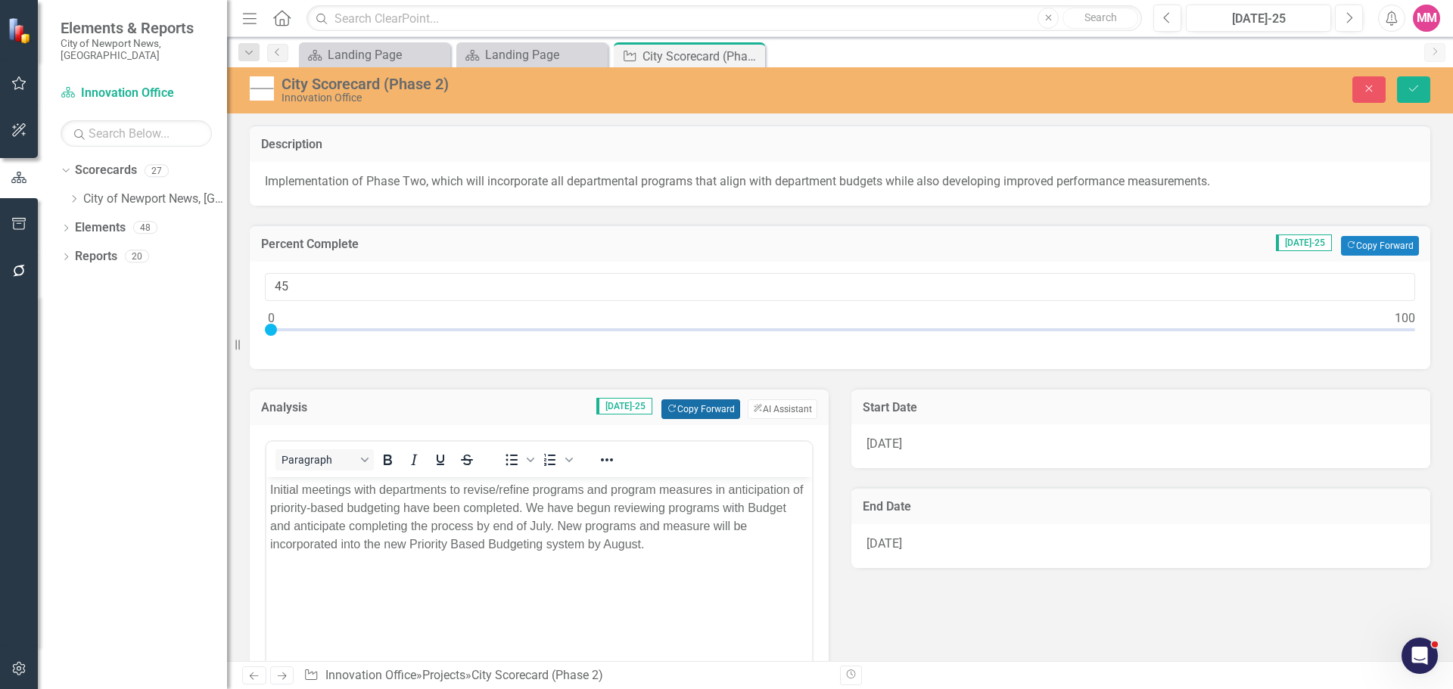
scroll to position [76, 0]
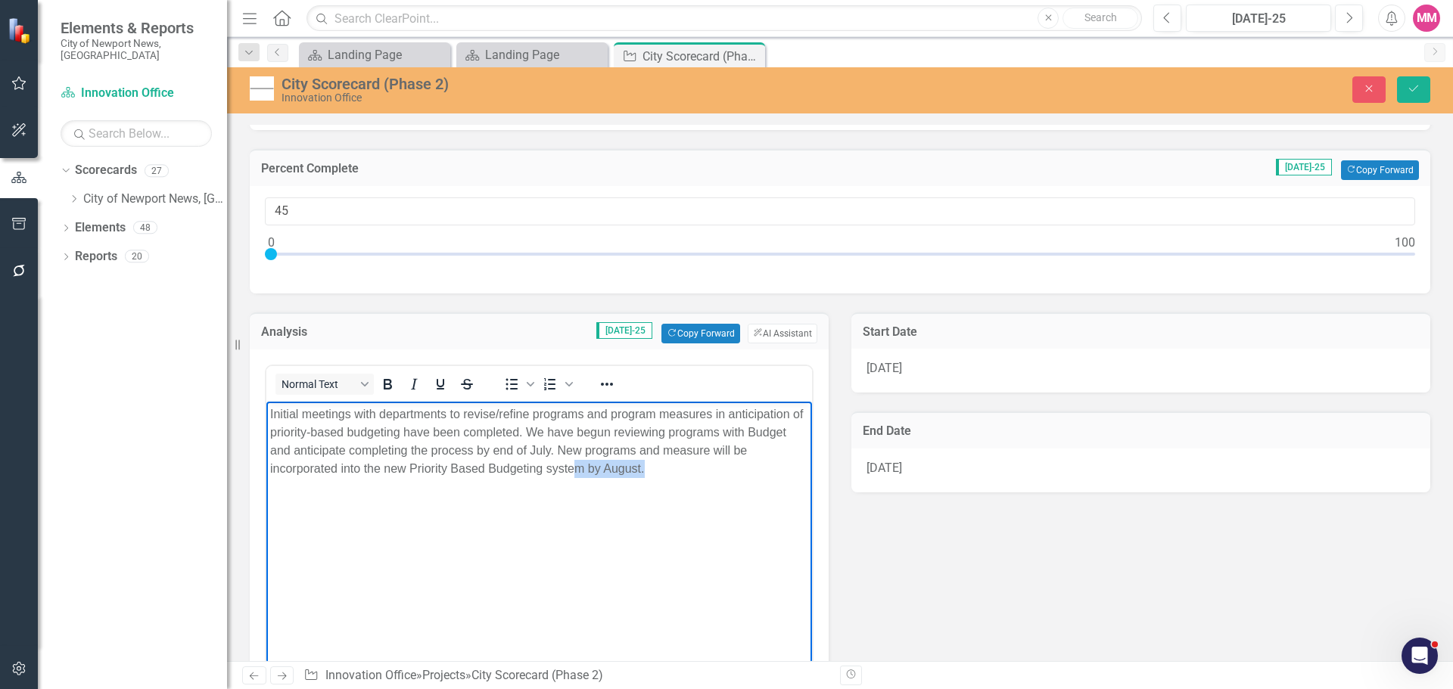
drag, startPoint x: 644, startPoint y: 468, endPoint x: 577, endPoint y: 488, distance: 69.4
click at [577, 488] on body "Initial meetings with departments to revise/refine programs and program measure…" at bounding box center [539, 514] width 546 height 227
click at [630, 467] on p "Initial meetings with departments to revise/refine programs and program measure…" at bounding box center [539, 441] width 538 height 73
click at [541, 431] on p "Initial meetings with departments to revise/refine programs and program measure…" at bounding box center [539, 441] width 538 height 73
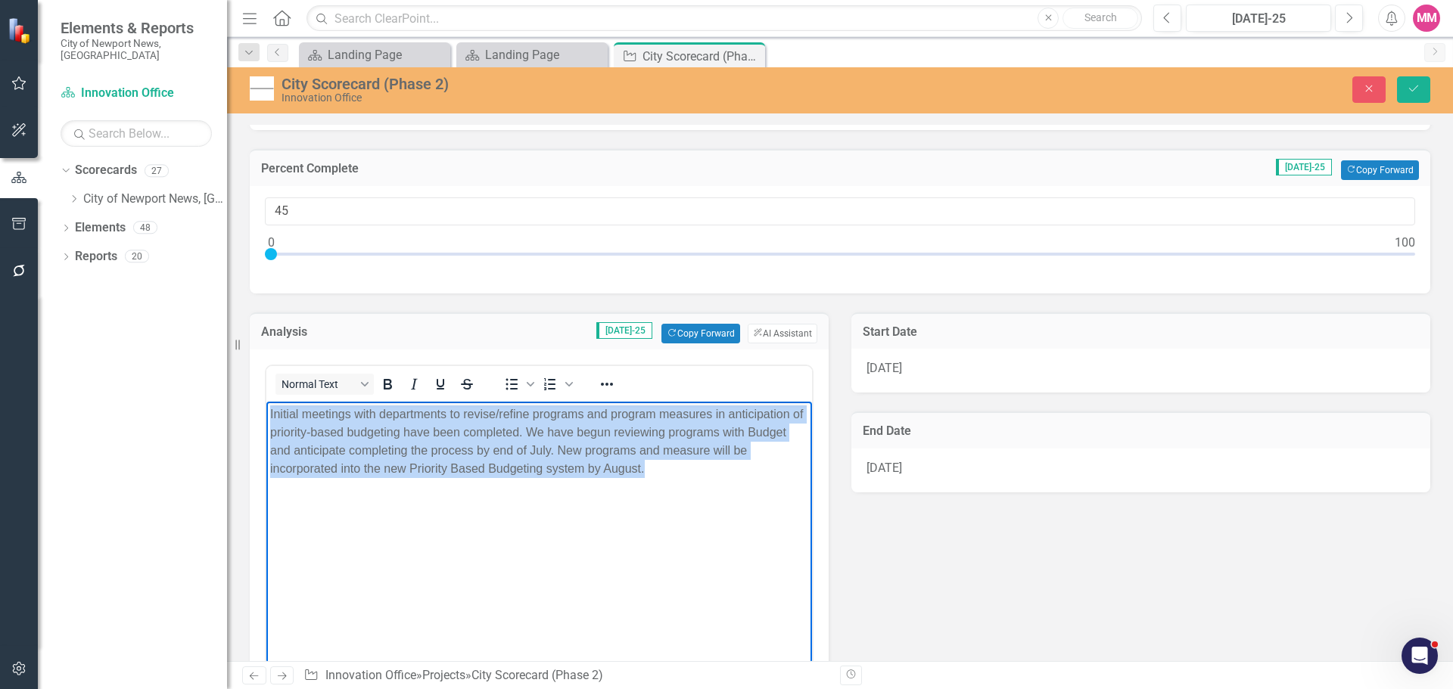
drag, startPoint x: 680, startPoint y: 465, endPoint x: 530, endPoint y: 815, distance: 380.4
click at [266, 415] on html "Initial meetings with departments to revise/refine programs and program measure…" at bounding box center [539, 514] width 546 height 227
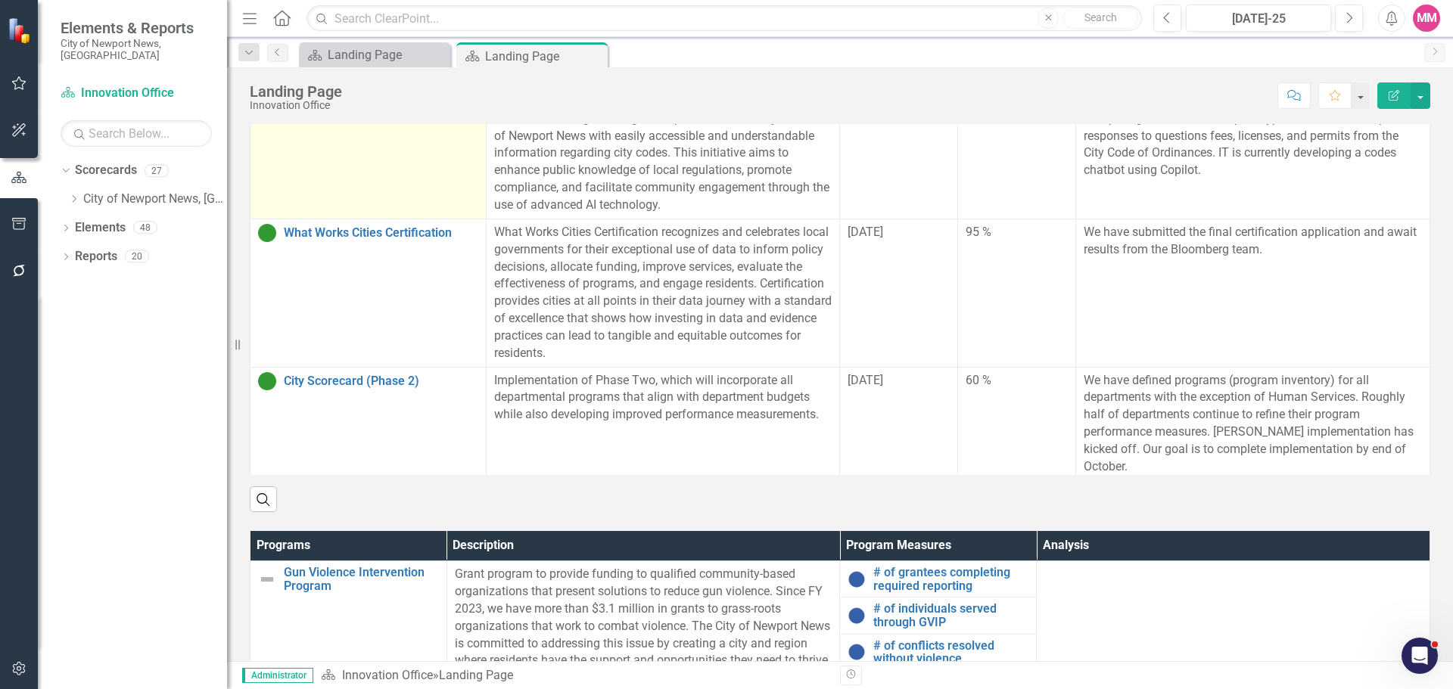
scroll to position [555, 0]
